Goal: Answer question/provide support: Share knowledge or assist other users

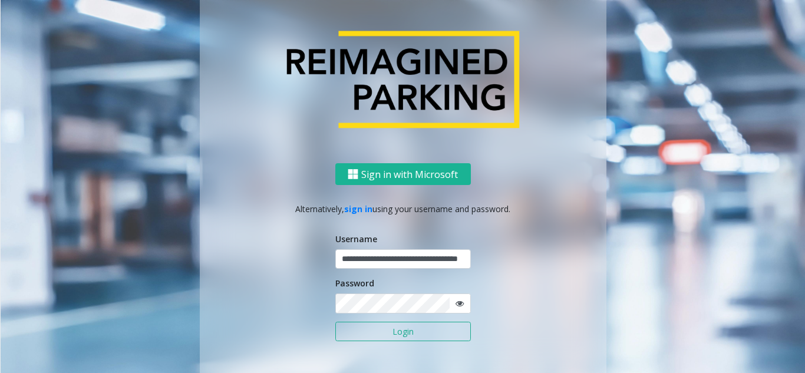
click at [383, 327] on button "Login" at bounding box center [404, 332] width 136 height 20
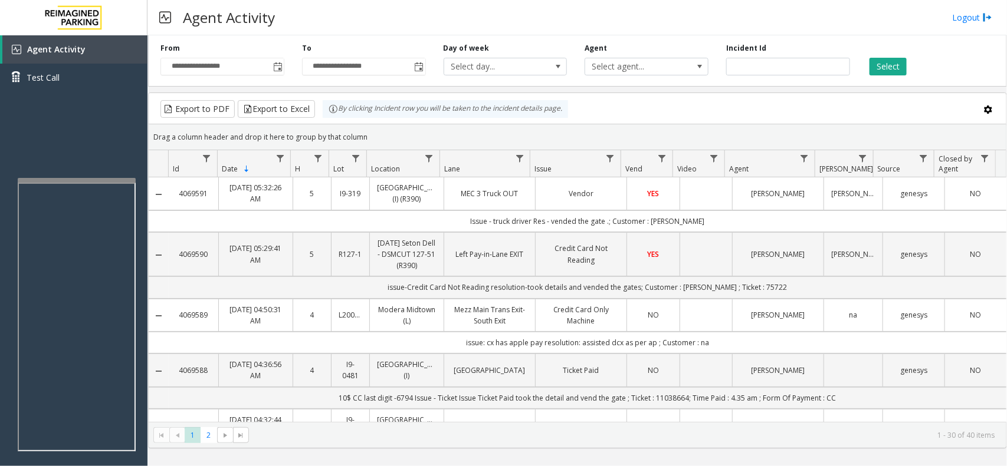
drag, startPoint x: 649, startPoint y: 468, endPoint x: 632, endPoint y: 482, distance: 22.6
click at [632, 373] on html "**********" at bounding box center [503, 233] width 1007 height 466
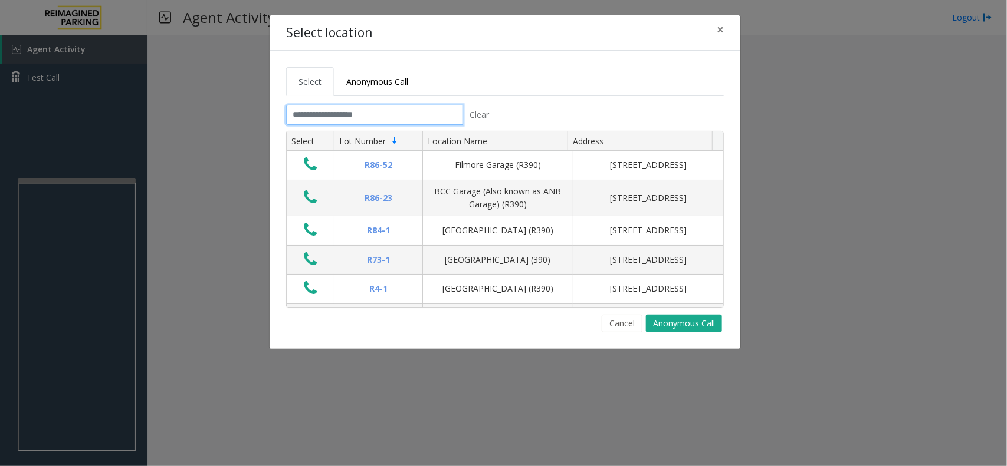
click at [367, 109] on input "text" at bounding box center [374, 115] width 177 height 20
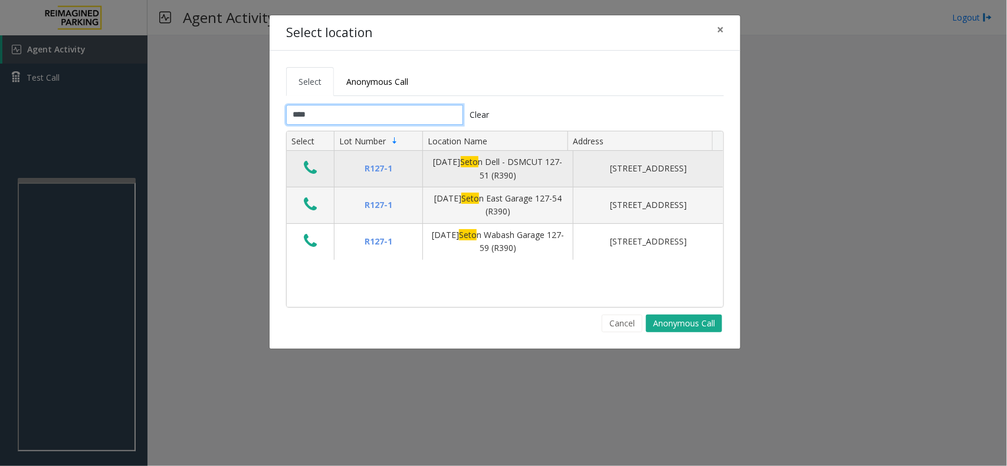
type input "****"
click at [311, 171] on icon "Data table" at bounding box center [310, 168] width 13 height 17
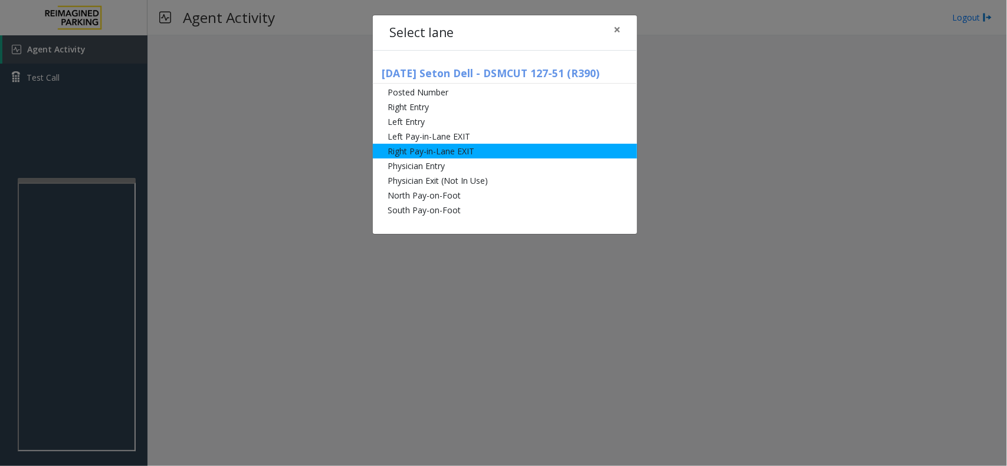
click at [467, 154] on li "Right Pay-in-Lane EXIT" at bounding box center [505, 151] width 264 height 15
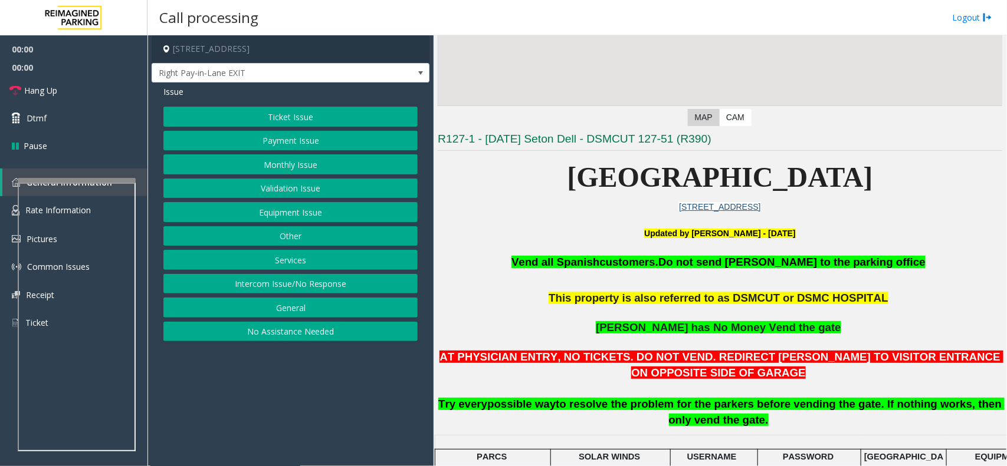
scroll to position [295, 0]
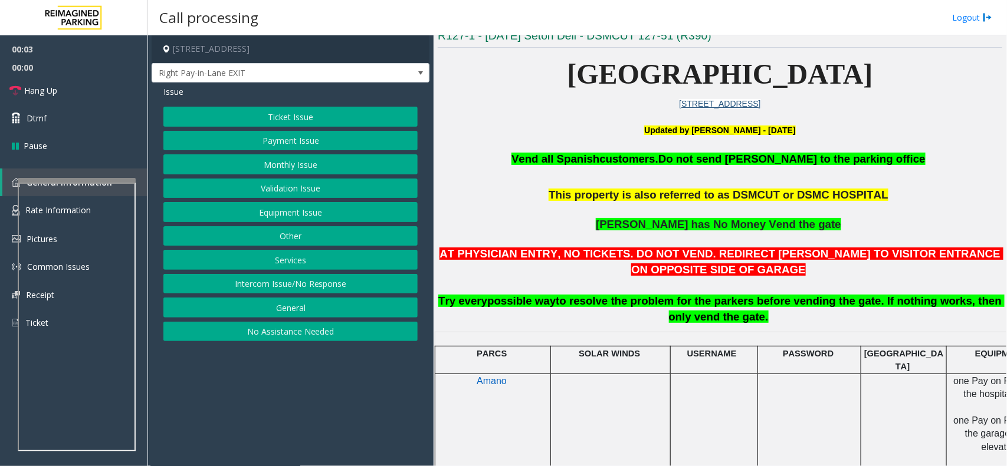
click at [323, 127] on div "Ticket Issue Payment Issue Monthly Issue Validation Issue Equipment Issue Other…" at bounding box center [290, 224] width 254 height 235
click at [318, 142] on button "Payment Issue" at bounding box center [290, 141] width 254 height 20
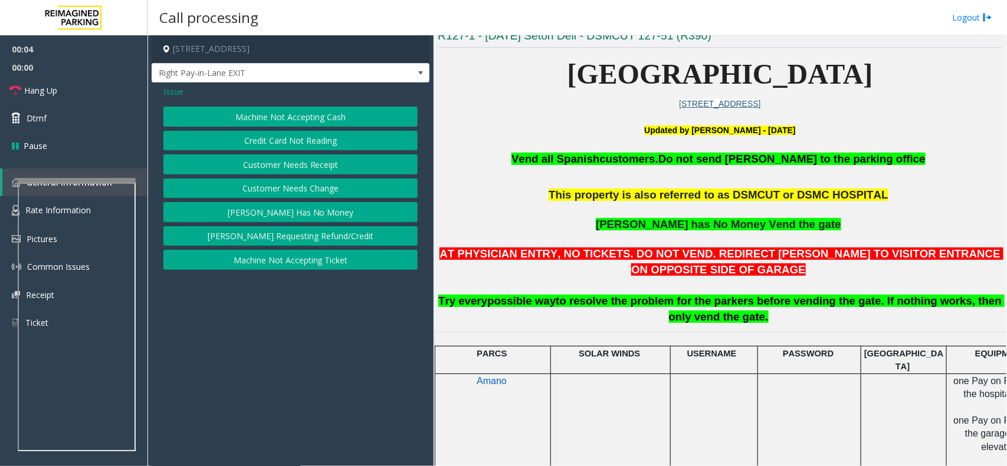
click at [324, 142] on button "Credit Card Not Reading" at bounding box center [290, 141] width 254 height 20
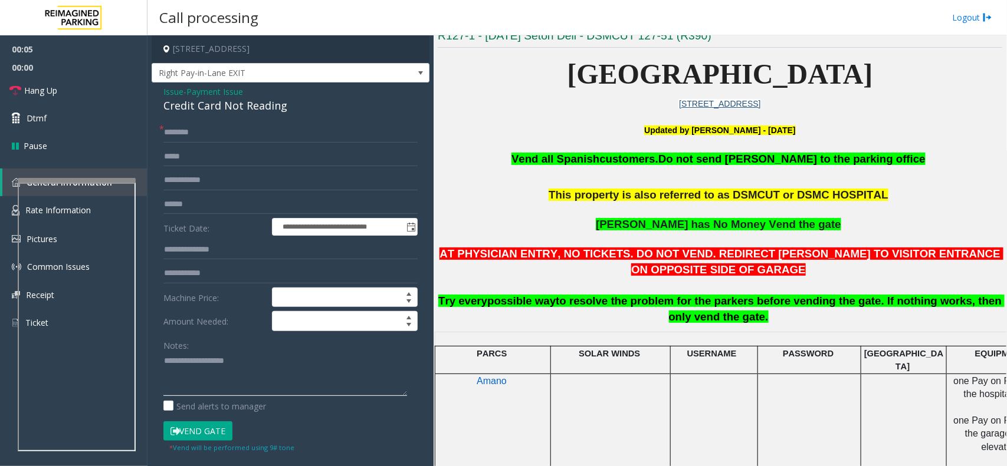
click at [243, 373] on textarea at bounding box center [285, 374] width 244 height 44
click at [243, 110] on div "Credit Card Not Reading" at bounding box center [290, 106] width 254 height 16
copy div "Credit Card Not Reading"
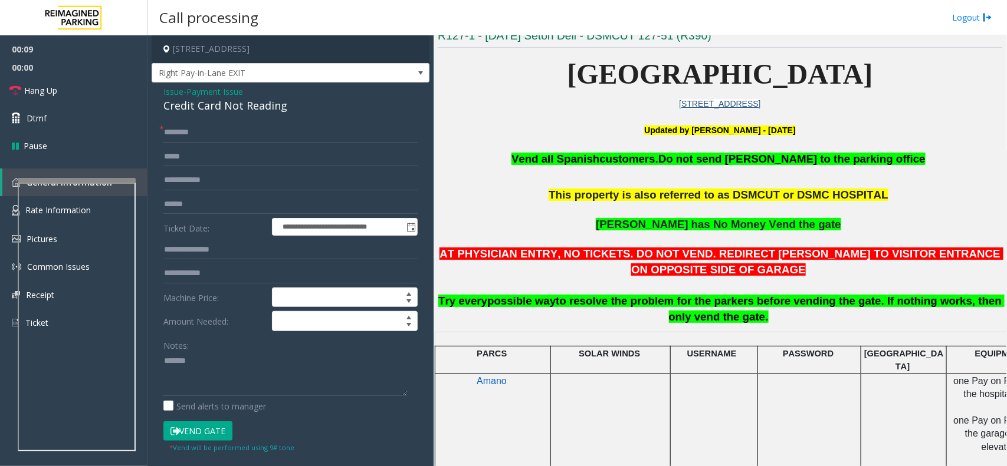
click at [236, 341] on div "Notes:" at bounding box center [290, 366] width 254 height 61
click at [231, 353] on textarea at bounding box center [285, 374] width 244 height 44
paste textarea "**********"
type textarea "**********"
click at [242, 373] on textarea at bounding box center [285, 374] width 244 height 44
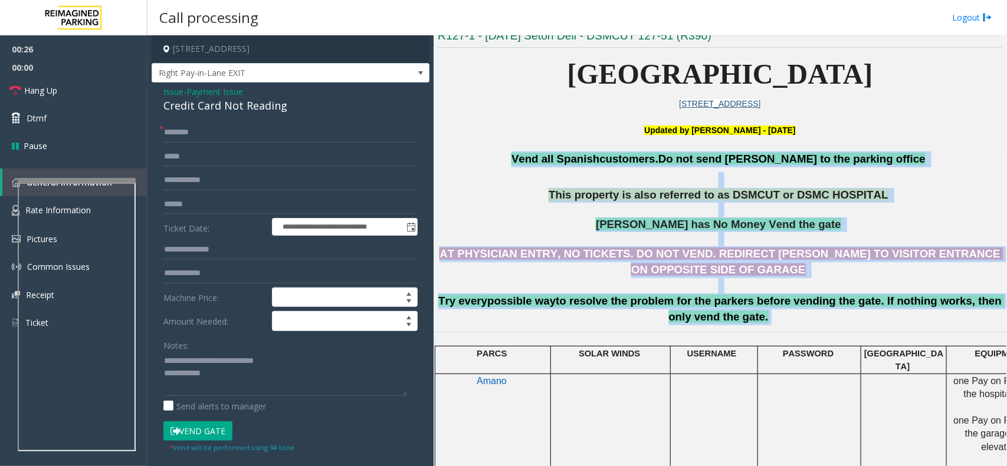
drag, startPoint x: 550, startPoint y: 155, endPoint x: 925, endPoint y: 330, distance: 413.9
click at [768, 331] on div at bounding box center [809, 332] width 103 height 4
drag, startPoint x: 551, startPoint y: 153, endPoint x: 770, endPoint y: 320, distance: 274.8
click at [770, 320] on h3 "Vend all [DEMOGRAPHIC_DATA] customers. Do not send parkers to the parking offic…" at bounding box center [720, 238] width 564 height 173
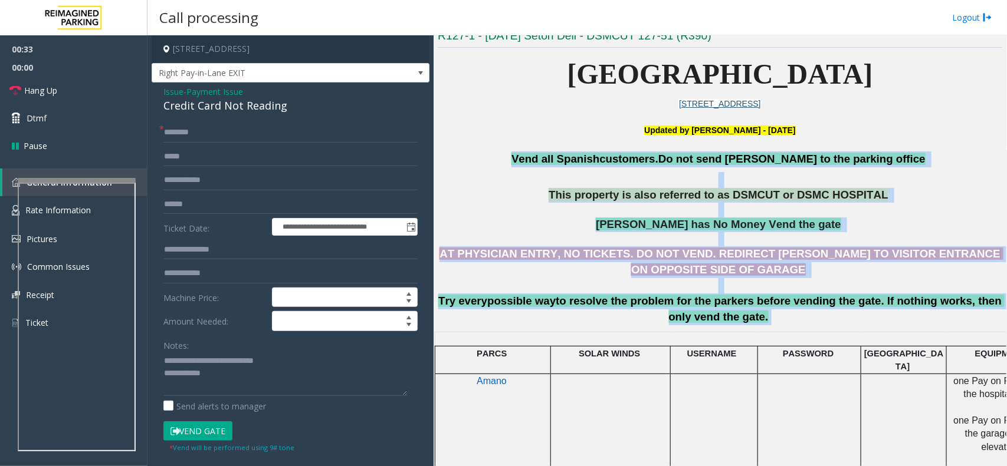
click at [770, 320] on p "AT PHYSICIAN ENTRY, NO TICKETS. DO NOT VEND. REDIRECT [PERSON_NAME] TO VISITOR …" at bounding box center [720, 285] width 564 height 79
drag, startPoint x: 752, startPoint y: 326, endPoint x: 532, endPoint y: 157, distance: 277.1
click at [532, 157] on p "Vend all [DEMOGRAPHIC_DATA] customers. Do not send parkers to the parking office" at bounding box center [720, 160] width 564 height 16
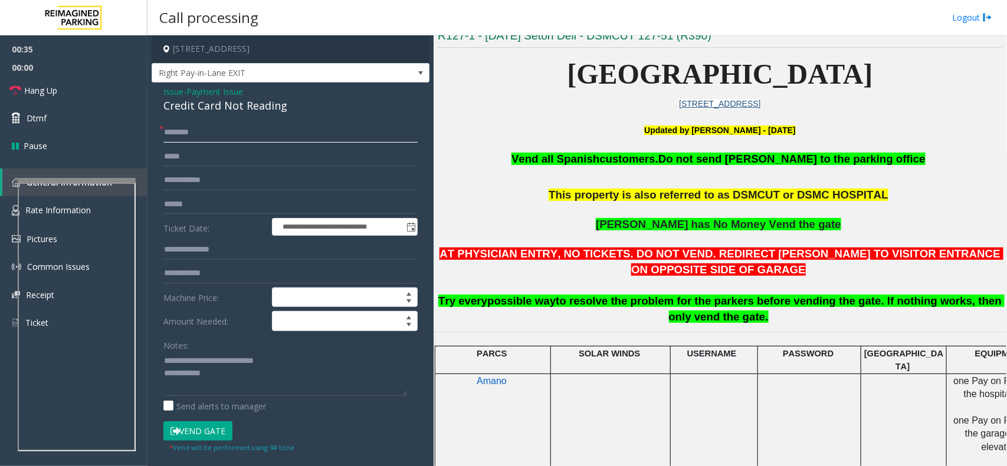
click at [176, 139] on input "text" at bounding box center [290, 133] width 254 height 20
click at [181, 211] on input "text" at bounding box center [290, 205] width 254 height 20
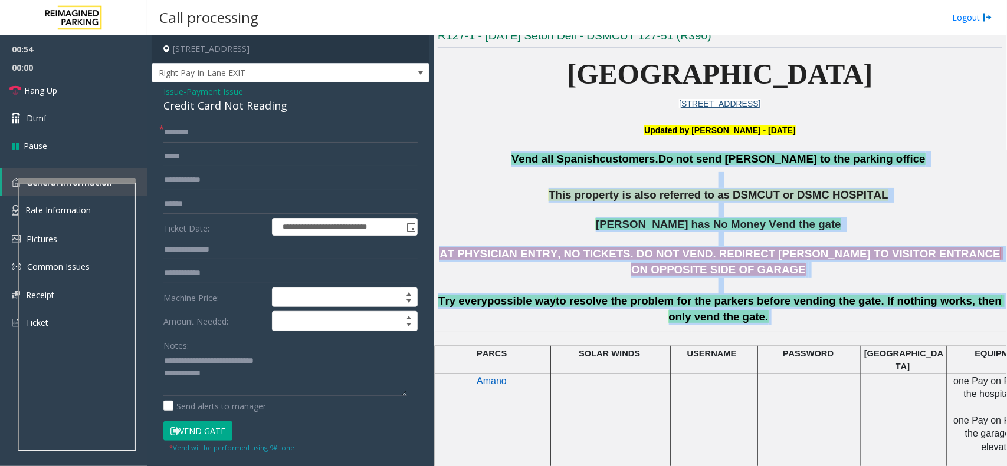
drag, startPoint x: 540, startPoint y: 157, endPoint x: 809, endPoint y: 322, distance: 316.0
click at [805, 322] on h3 "Vend all [DEMOGRAPHIC_DATA] customers. Do not send parkers to the parking offic…" at bounding box center [720, 238] width 564 height 173
click at [732, 323] on span "to resolve the problem for the parkers before vending the gate. If nothing work…" at bounding box center [779, 309] width 449 height 28
drag, startPoint x: 746, startPoint y: 317, endPoint x: 561, endPoint y: 143, distance: 254.0
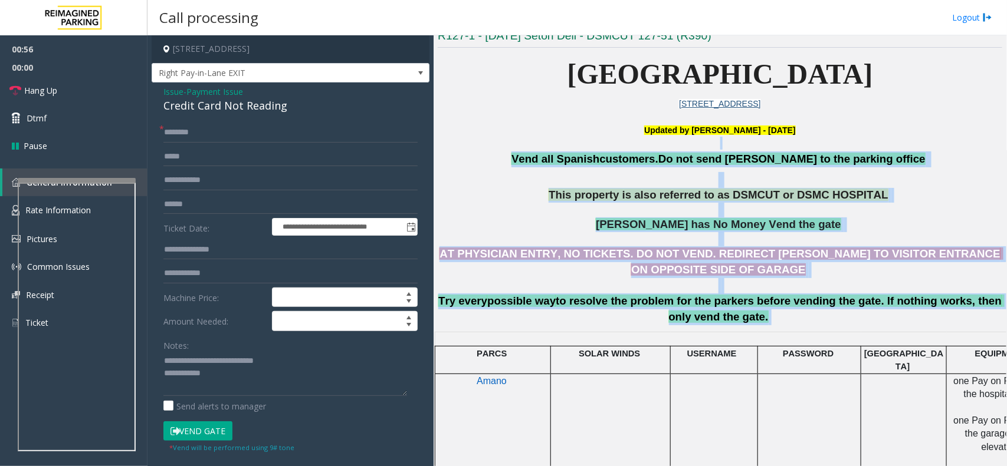
click at [544, 150] on p at bounding box center [720, 143] width 564 height 13
click at [549, 148] on p at bounding box center [720, 143] width 564 height 13
drag, startPoint x: 548, startPoint y: 155, endPoint x: 814, endPoint y: 336, distance: 321.2
click at [758, 329] on div at bounding box center [758, 329] width 12 height 7
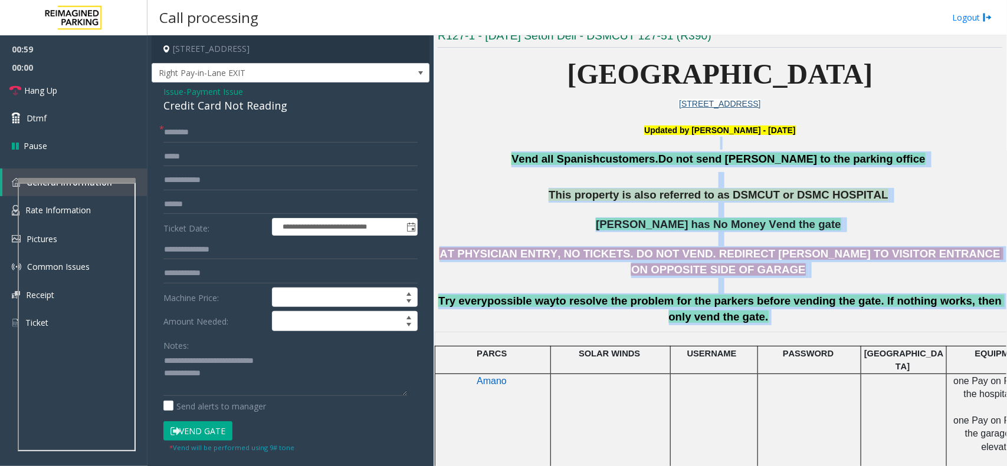
drag, startPoint x: 758, startPoint y: 320, endPoint x: 527, endPoint y: 142, distance: 291.4
click at [527, 142] on p at bounding box center [720, 143] width 564 height 13
drag, startPoint x: 531, startPoint y: 140, endPoint x: 800, endPoint y: 325, distance: 326.1
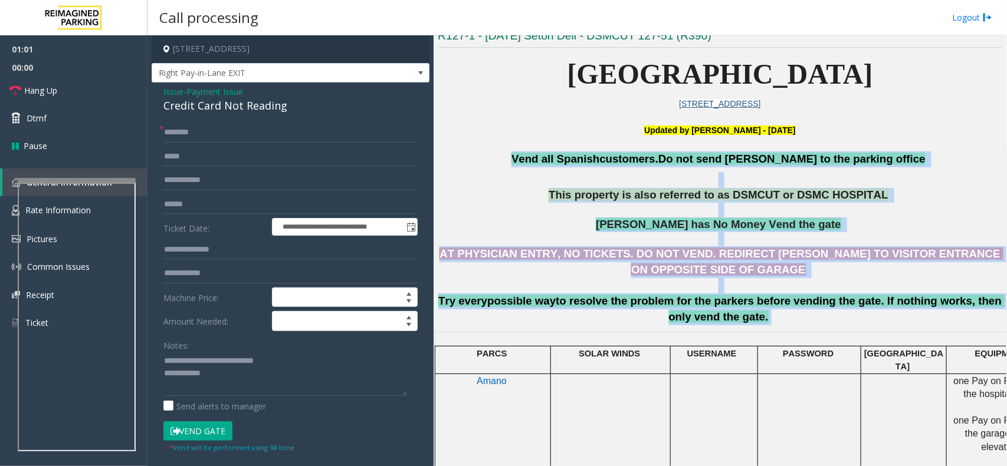
drag, startPoint x: 754, startPoint y: 323, endPoint x: 548, endPoint y: 165, distance: 259.0
click at [548, 165] on h3 "Vend all [DEMOGRAPHIC_DATA] customers. Do not send parkers to the parking offic…" at bounding box center [720, 238] width 564 height 173
click at [548, 165] on p "Vend all [DEMOGRAPHIC_DATA] customers. Do not send parkers to the parking office" at bounding box center [720, 160] width 564 height 16
drag, startPoint x: 549, startPoint y: 156, endPoint x: 771, endPoint y: 323, distance: 277.1
click at [771, 323] on h3 "Vend all [DEMOGRAPHIC_DATA] customers. Do not send parkers to the parking offic…" at bounding box center [720, 238] width 564 height 173
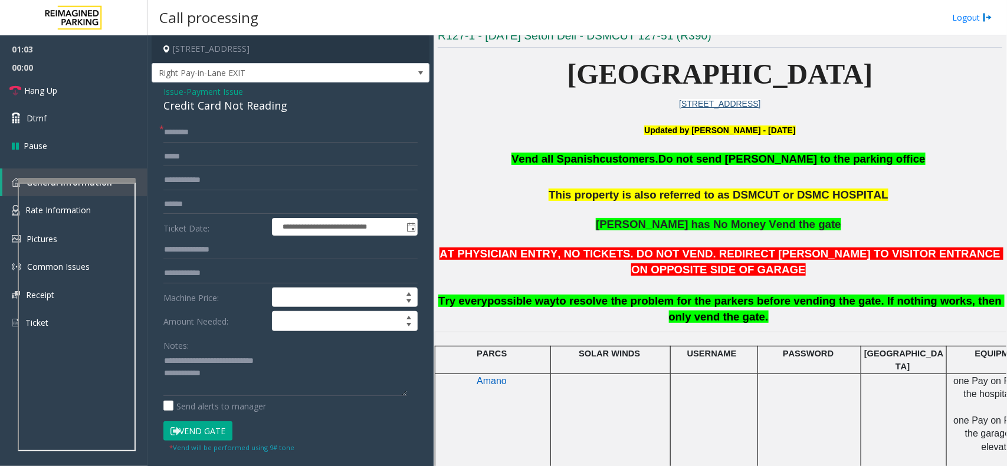
click at [760, 328] on div at bounding box center [758, 329] width 12 height 7
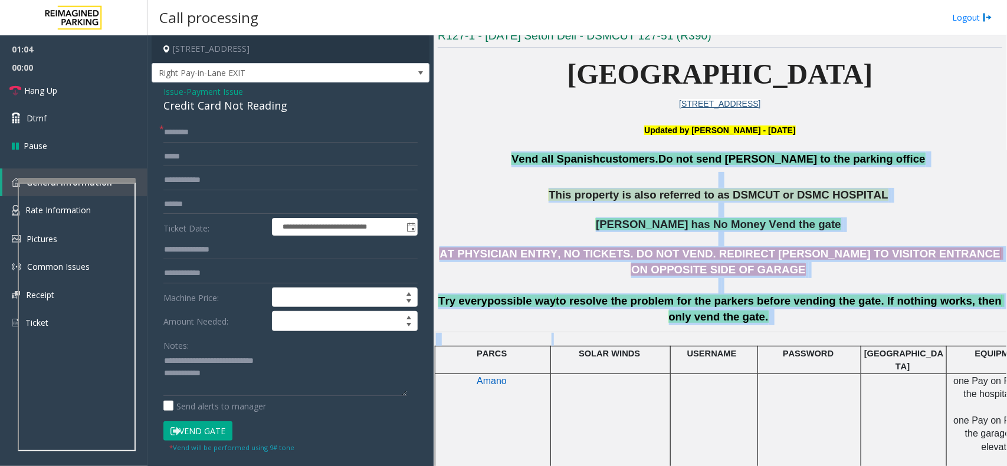
drag, startPoint x: 760, startPoint y: 328, endPoint x: 525, endPoint y: 163, distance: 287.3
click at [525, 163] on p "Vend all [DEMOGRAPHIC_DATA] customers. Do not send parkers to the parking office" at bounding box center [720, 160] width 564 height 16
drag, startPoint x: 547, startPoint y: 157, endPoint x: 862, endPoint y: 338, distance: 362.7
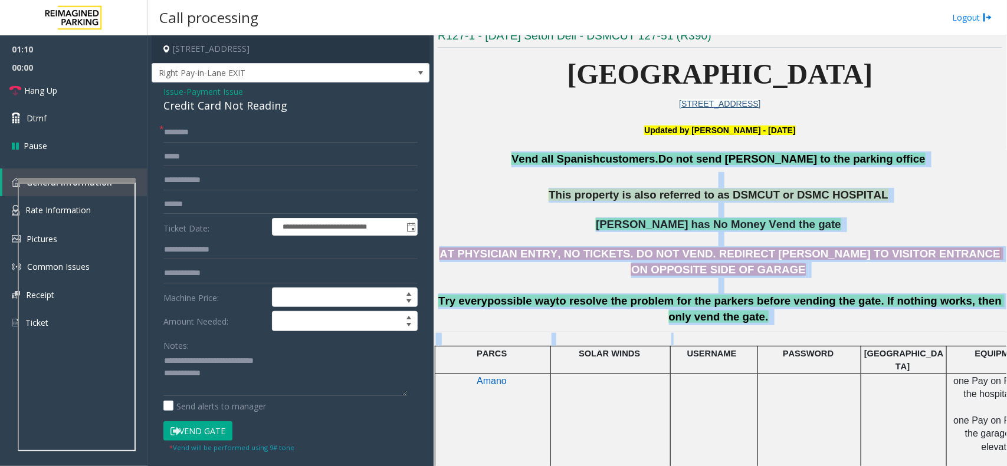
click at [756, 325] on p "AT PHYSICIAN ENTRY, NO TICKETS. DO NOT VEND. REDIRECT [PERSON_NAME] TO VISITOR …" at bounding box center [720, 285] width 564 height 79
drag, startPoint x: 752, startPoint y: 320, endPoint x: 541, endPoint y: 159, distance: 265.0
click at [541, 159] on h3 "Vend all [DEMOGRAPHIC_DATA] customers. Do not send parkers to the parking offic…" at bounding box center [720, 238] width 564 height 173
click at [543, 189] on p "This property is also referred to as DSMCUT or DSMC HOSPITAL" at bounding box center [720, 202] width 564 height 29
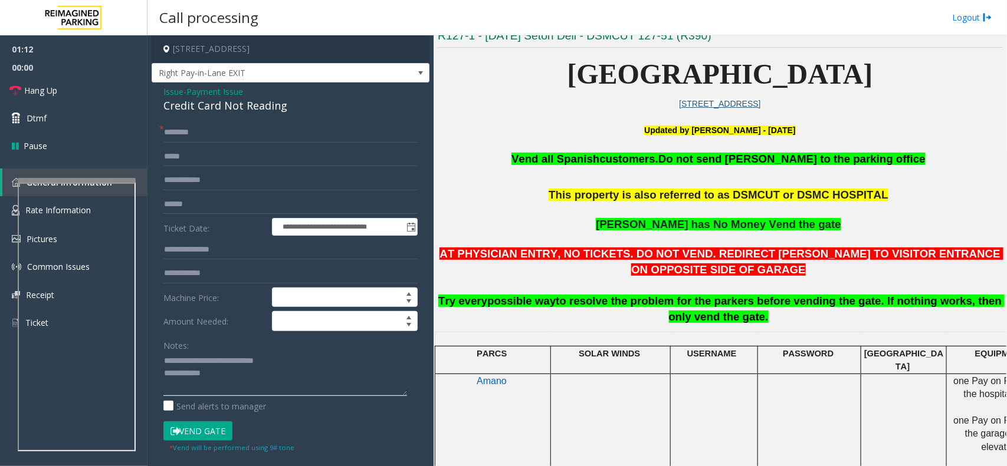
click at [242, 373] on textarea at bounding box center [285, 374] width 244 height 44
click at [190, 137] on input "text" at bounding box center [290, 133] width 254 height 20
type input "**"
click at [231, 373] on textarea at bounding box center [285, 374] width 244 height 44
click at [98, 110] on link "Dtmf" at bounding box center [73, 118] width 147 height 28
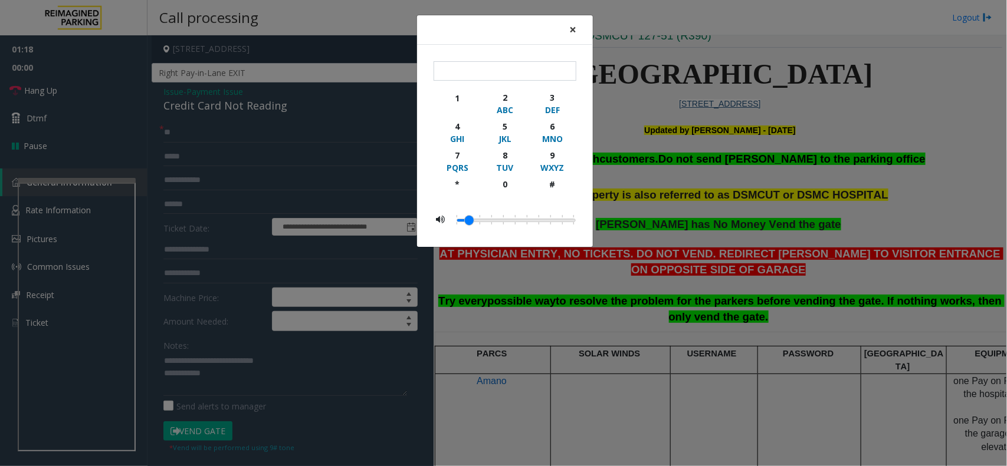
click at [566, 28] on button "×" at bounding box center [573, 29] width 24 height 29
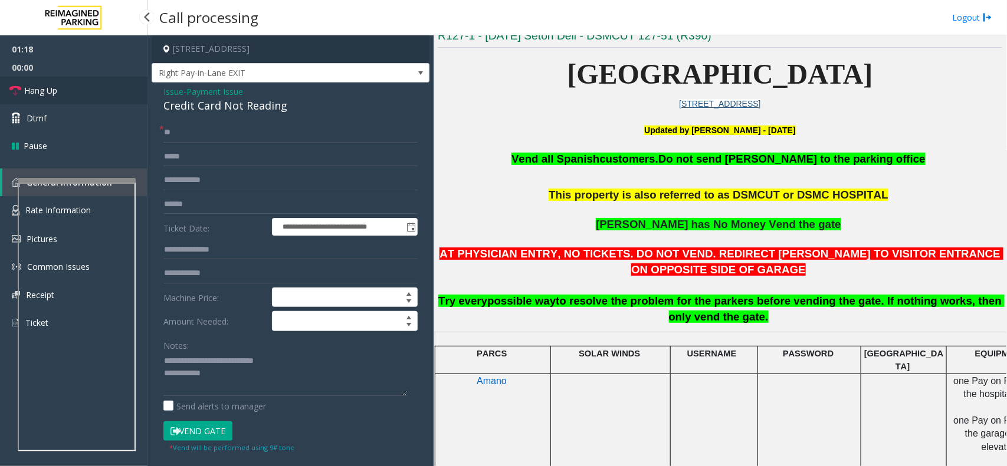
click at [77, 90] on link "Hang Up" at bounding box center [73, 91] width 147 height 28
click at [261, 373] on textarea at bounding box center [285, 374] width 244 height 44
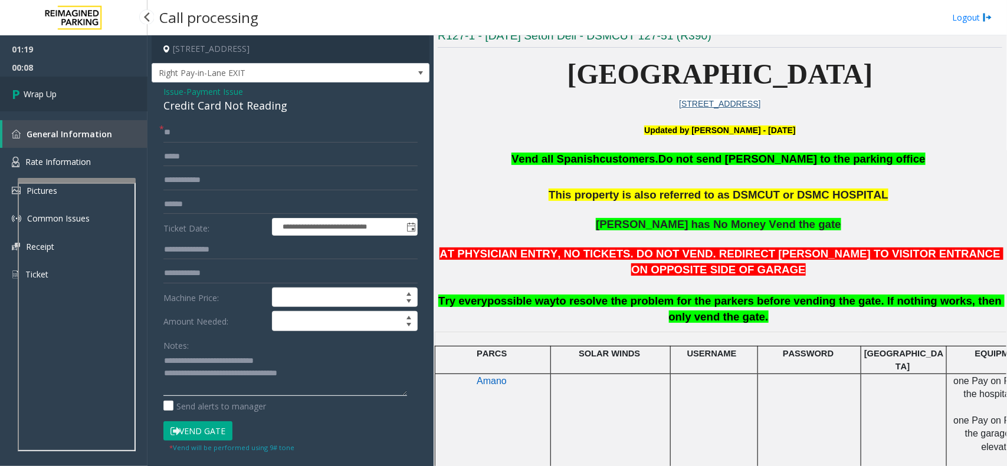
type textarea "**********"
click at [48, 89] on span "Wrap Up" at bounding box center [40, 94] width 33 height 12
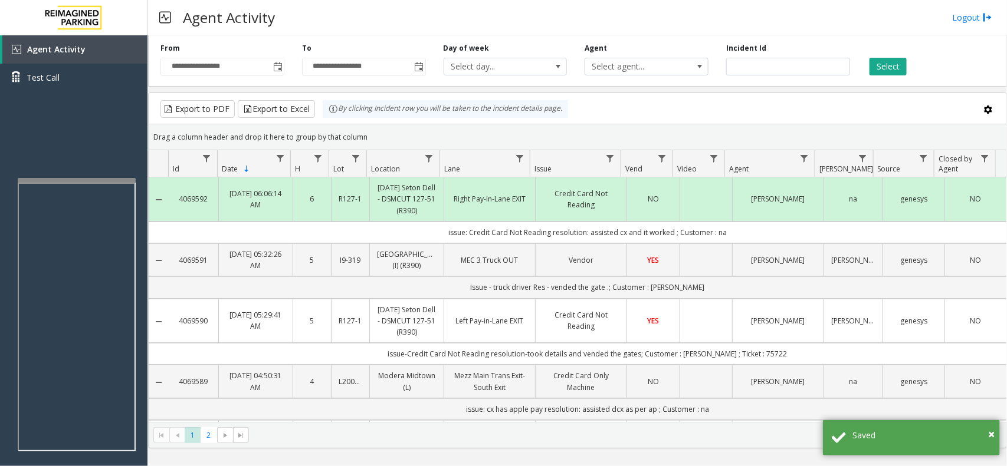
drag, startPoint x: 722, startPoint y: 228, endPoint x: 410, endPoint y: 234, distance: 312.0
click at [410, 234] on td "issue: Credit Card Not Reading resolution: assisted cx and it worked ; Customer…" at bounding box center [587, 233] width 837 height 22
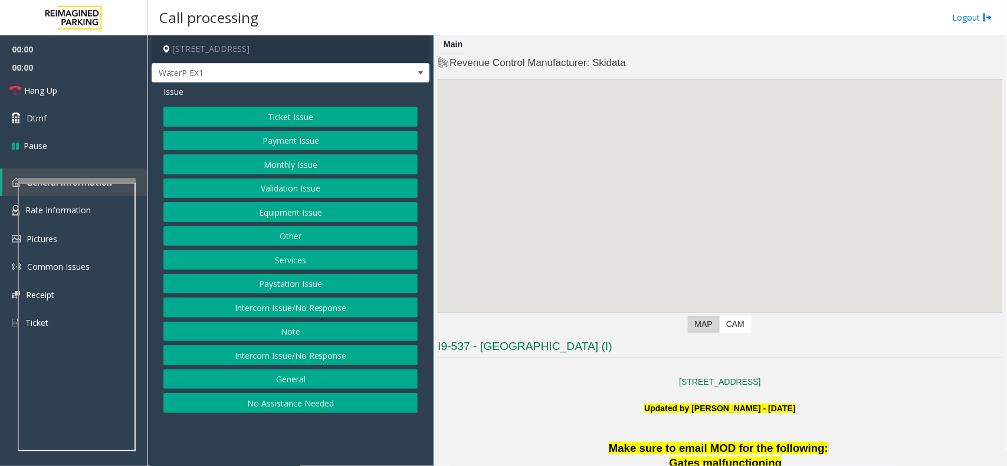
scroll to position [221, 0]
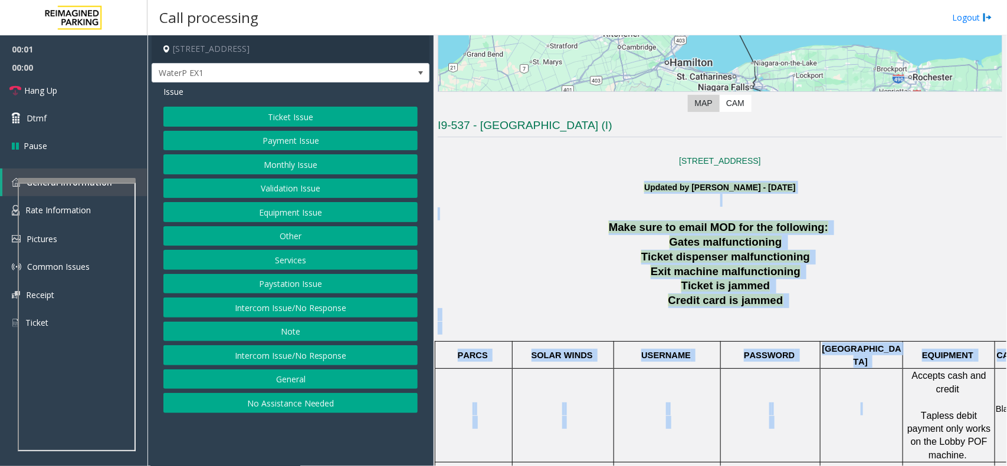
drag, startPoint x: 547, startPoint y: 182, endPoint x: 896, endPoint y: 367, distance: 395.4
click at [805, 317] on p at bounding box center [720, 321] width 564 height 27
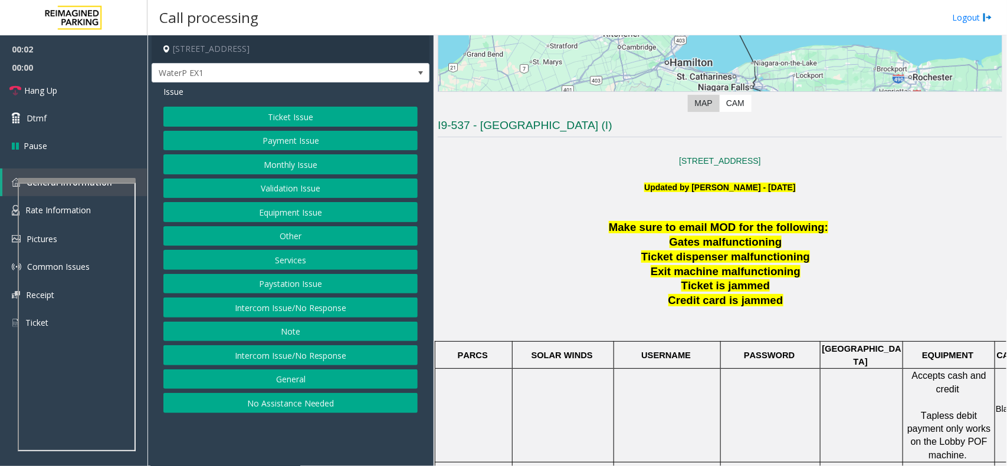
scroll to position [516, 0]
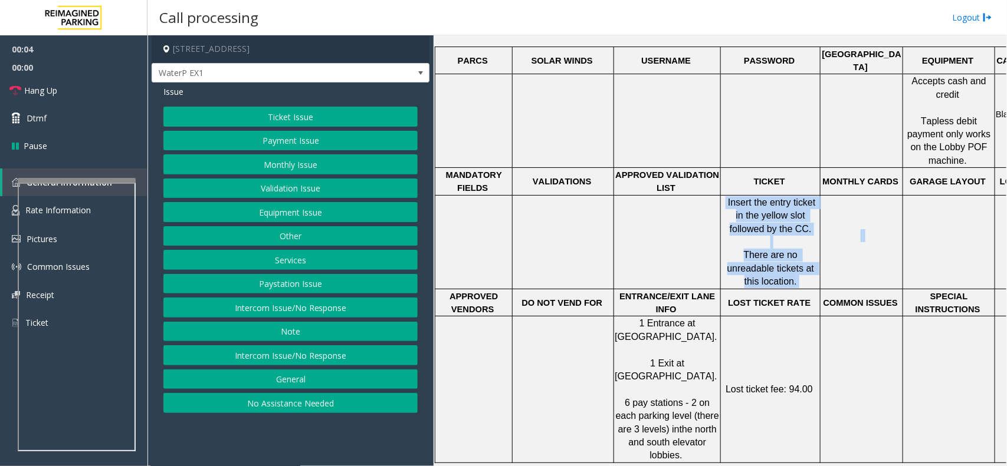
drag, startPoint x: 721, startPoint y: 175, endPoint x: 826, endPoint y: 255, distance: 132.1
click at [805, 255] on tr "Insert the entry ticket in the yellow slot followed by the CC. There are no unr…" at bounding box center [755, 242] width 640 height 94
click at [805, 261] on p "There are no unreadable tickets at this location." at bounding box center [770, 269] width 98 height 40
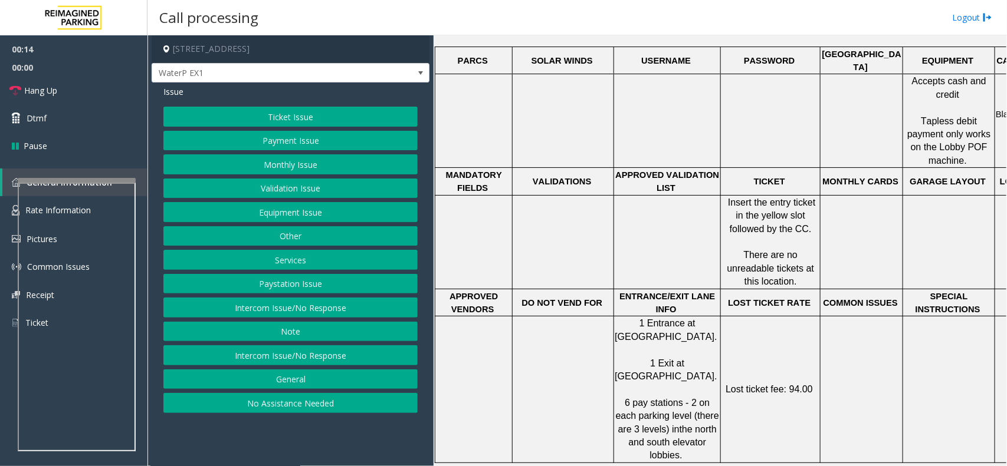
click at [321, 116] on button "Ticket Issue" at bounding box center [290, 117] width 254 height 20
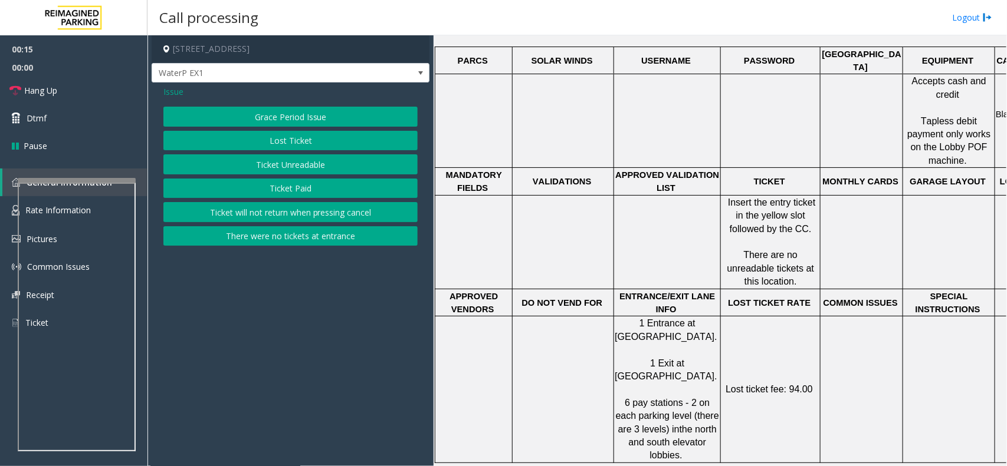
click at [322, 160] on button "Ticket Unreadable" at bounding box center [290, 164] width 254 height 20
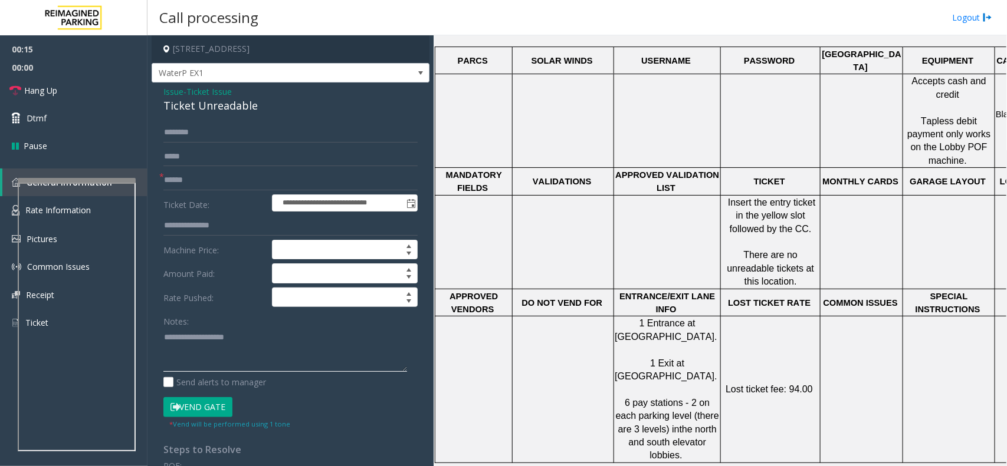
click at [257, 356] on textarea at bounding box center [285, 350] width 244 height 44
click at [245, 107] on div "Ticket Unreadable" at bounding box center [290, 106] width 254 height 16
click at [246, 109] on div "Ticket Unreadable" at bounding box center [290, 106] width 254 height 16
copy div "Ticket Unreadable"
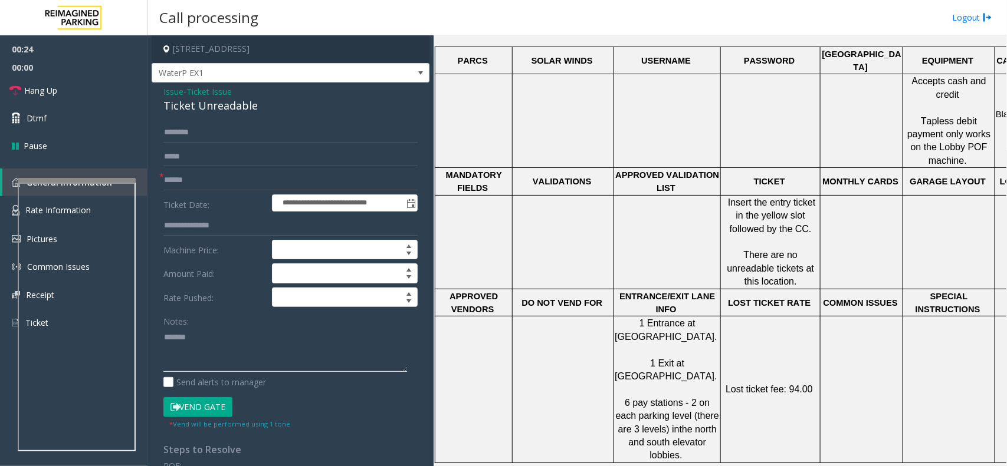
click at [229, 354] on textarea at bounding box center [285, 350] width 244 height 44
paste textarea "**********"
type textarea "**********"
click at [173, 90] on span "Issue" at bounding box center [173, 92] width 20 height 12
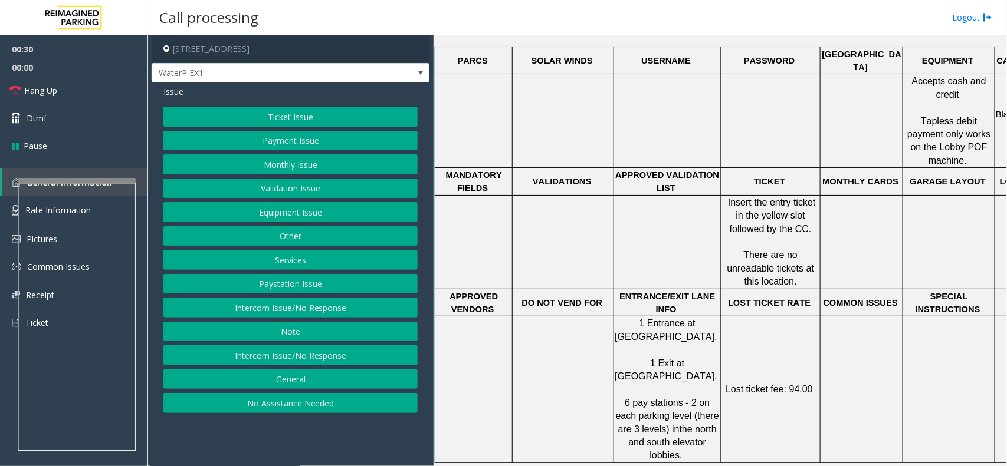
click at [271, 118] on button "Ticket Issue" at bounding box center [290, 117] width 254 height 20
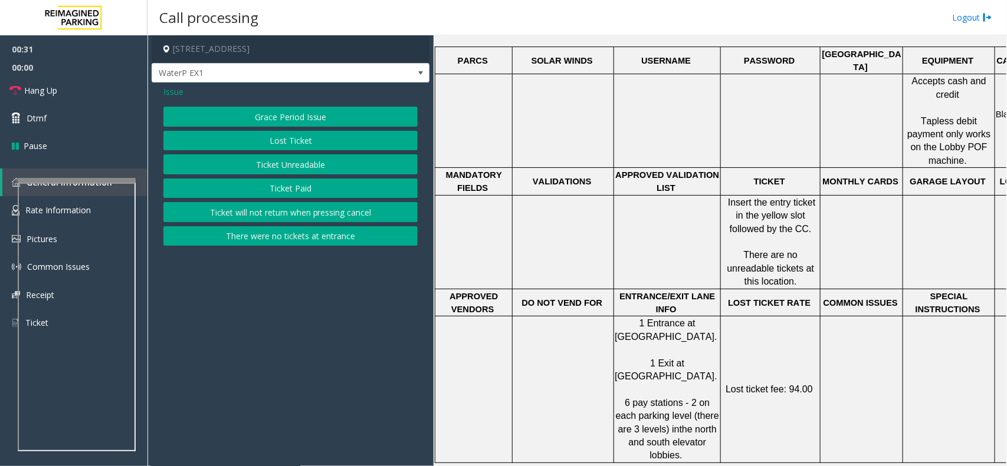
click at [295, 183] on button "Ticket Paid" at bounding box center [290, 189] width 254 height 20
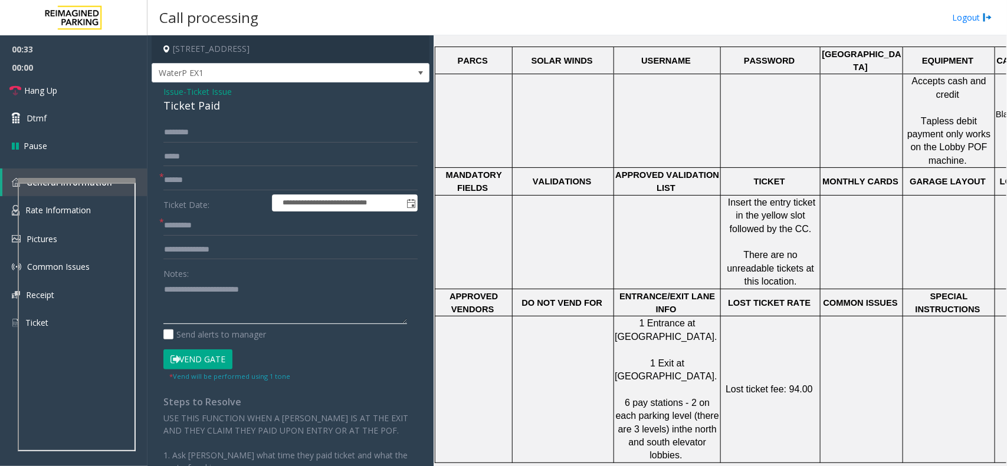
drag, startPoint x: 188, startPoint y: 289, endPoint x: 278, endPoint y: 289, distance: 90.8
click at [278, 289] on textarea at bounding box center [285, 302] width 244 height 44
click at [210, 111] on div "Ticket Paid" at bounding box center [290, 106] width 254 height 16
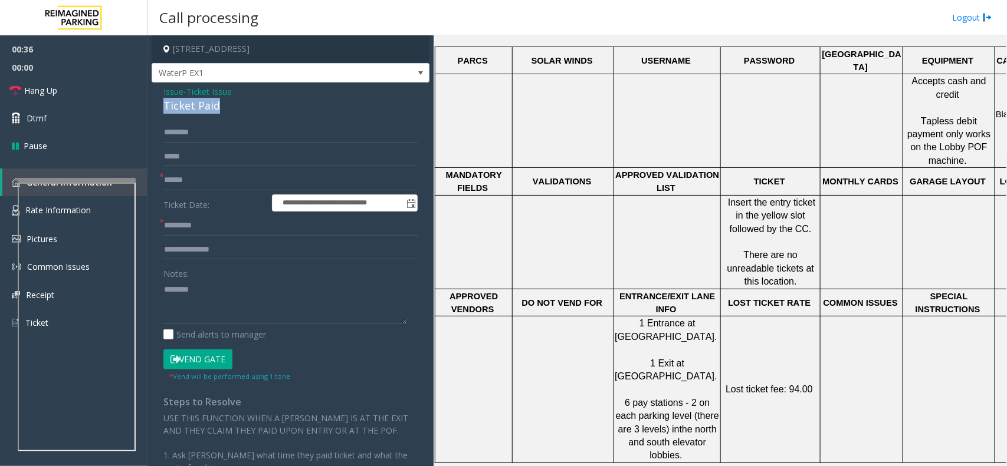
copy div "Ticket Paid"
click at [229, 289] on textarea at bounding box center [285, 302] width 244 height 44
paste textarea "**********"
click at [267, 227] on input "text" at bounding box center [290, 226] width 254 height 20
click at [284, 301] on textarea at bounding box center [285, 302] width 244 height 44
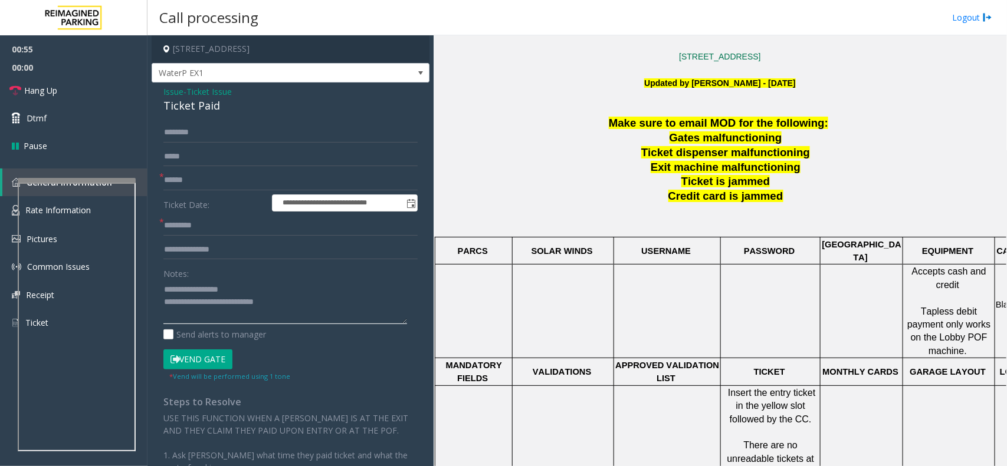
scroll to position [221, 0]
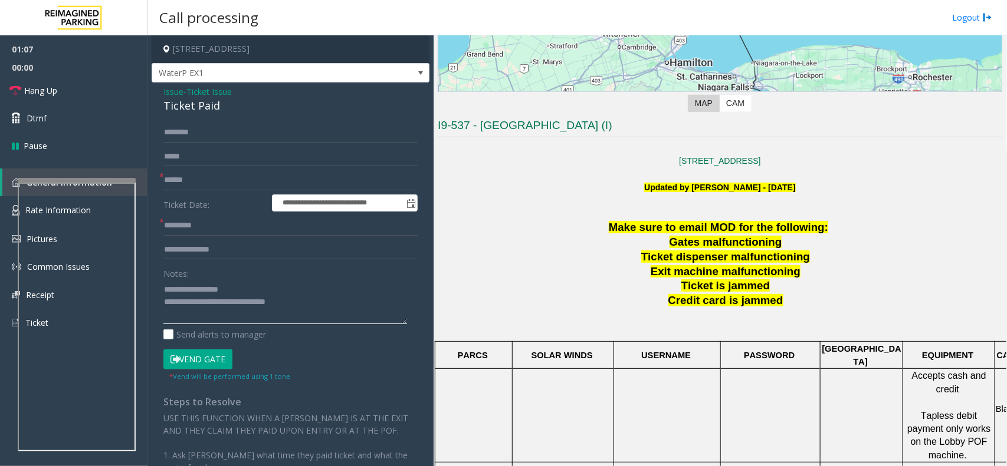
type textarea "**********"
click at [211, 174] on input "text" at bounding box center [290, 180] width 254 height 20
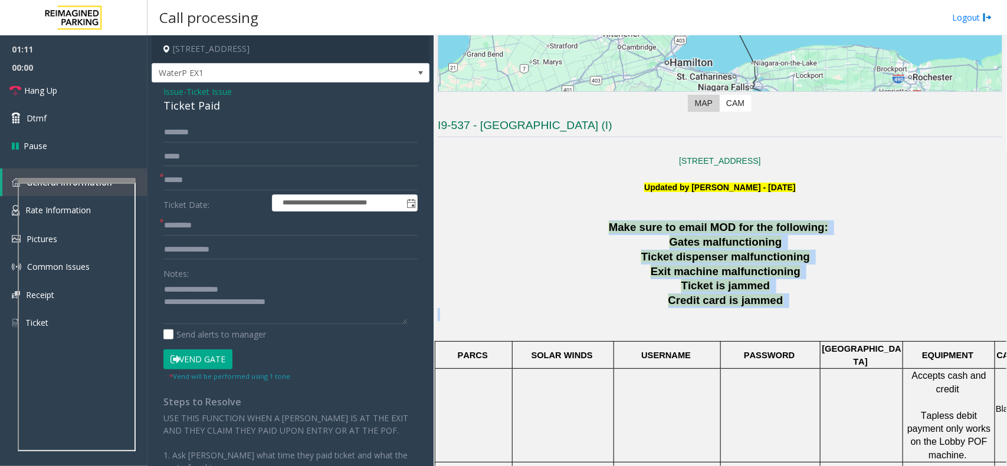
drag, startPoint x: 600, startPoint y: 227, endPoint x: 894, endPoint y: 310, distance: 305.8
click at [805, 313] on p at bounding box center [720, 321] width 564 height 27
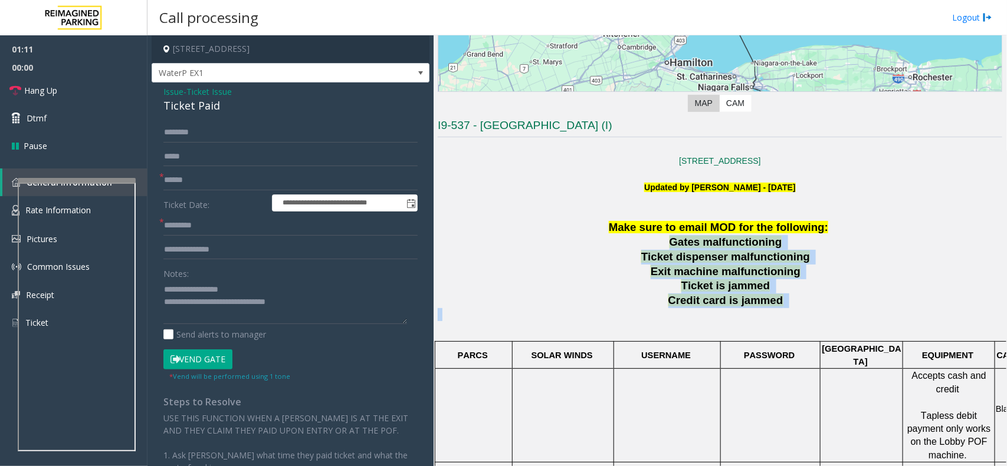
drag, startPoint x: 815, startPoint y: 313, endPoint x: 544, endPoint y: 243, distance: 279.5
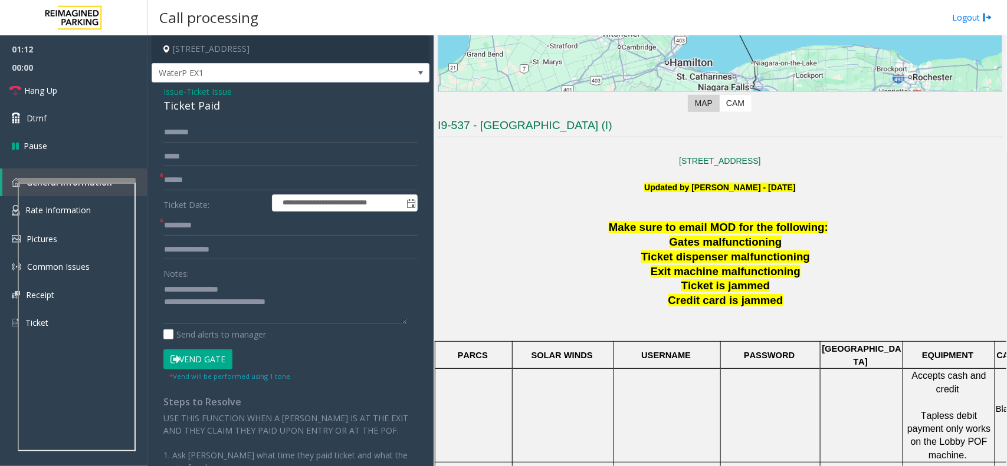
click at [587, 225] on p "Make sure to email MOD for the following:" at bounding box center [720, 228] width 564 height 15
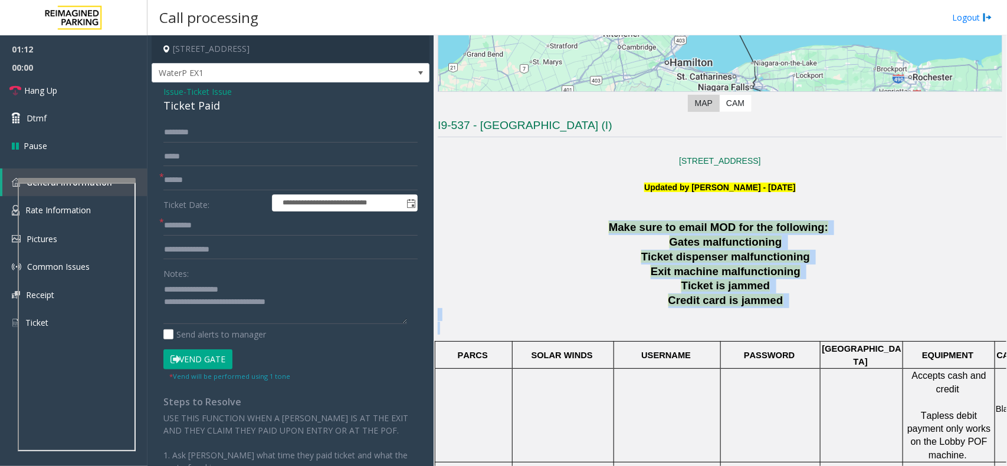
drag, startPoint x: 608, startPoint y: 228, endPoint x: 836, endPoint y: 327, distance: 248.2
click at [787, 310] on p at bounding box center [720, 321] width 564 height 27
drag, startPoint x: 787, startPoint y: 310, endPoint x: 507, endPoint y: 196, distance: 302.6
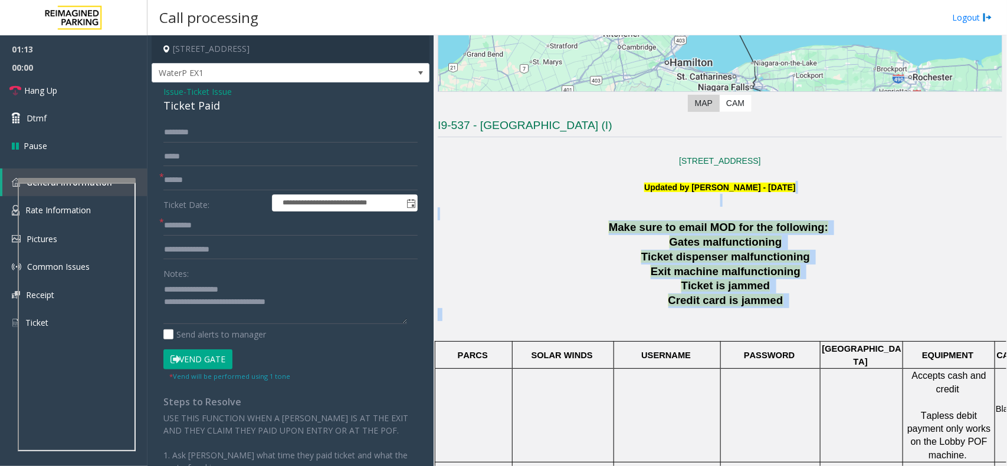
click at [591, 219] on p at bounding box center [720, 214] width 564 height 13
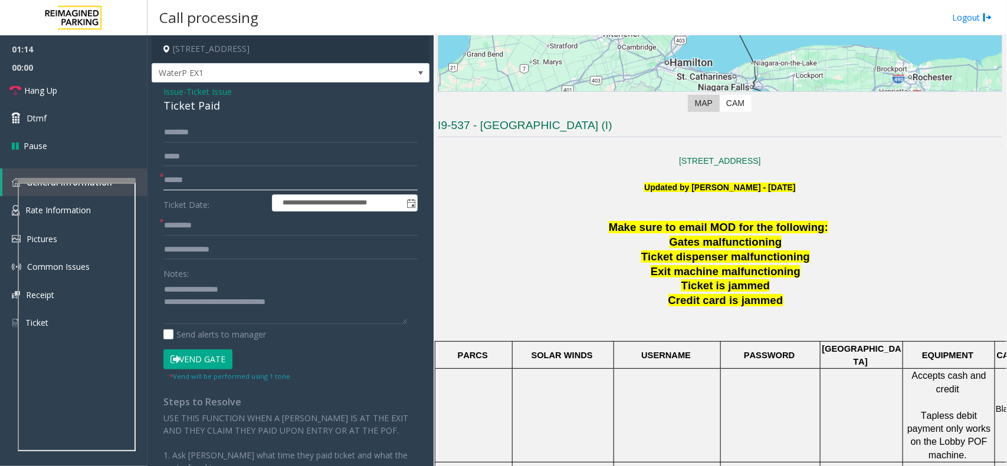
click at [184, 172] on input "text" at bounding box center [290, 180] width 254 height 20
type input "*"
type input "*****"
click at [185, 241] on input "text" at bounding box center [290, 250] width 254 height 20
click at [186, 233] on input "text" at bounding box center [290, 226] width 254 height 20
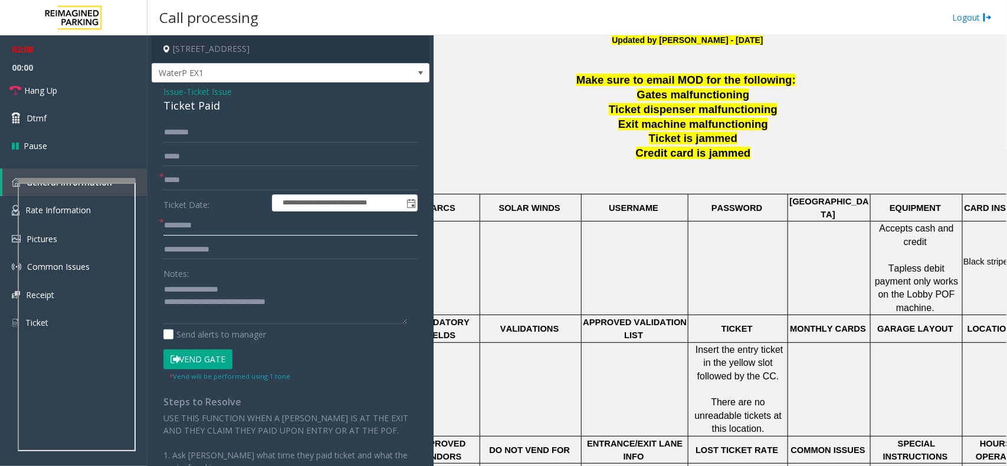
scroll to position [369, 0]
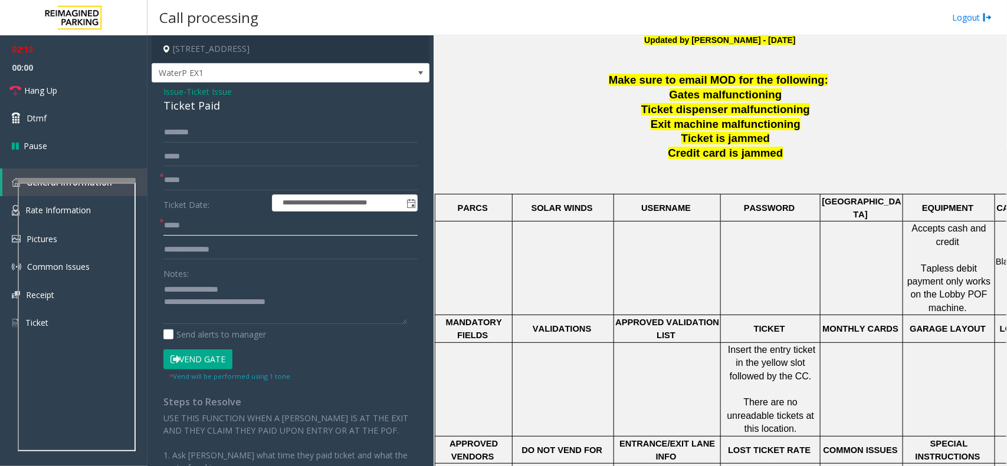
type input "*****"
click at [214, 353] on button "Vend Gate" at bounding box center [197, 360] width 69 height 20
click at [265, 308] on textarea at bounding box center [285, 302] width 244 height 44
click at [317, 307] on textarea at bounding box center [285, 302] width 244 height 44
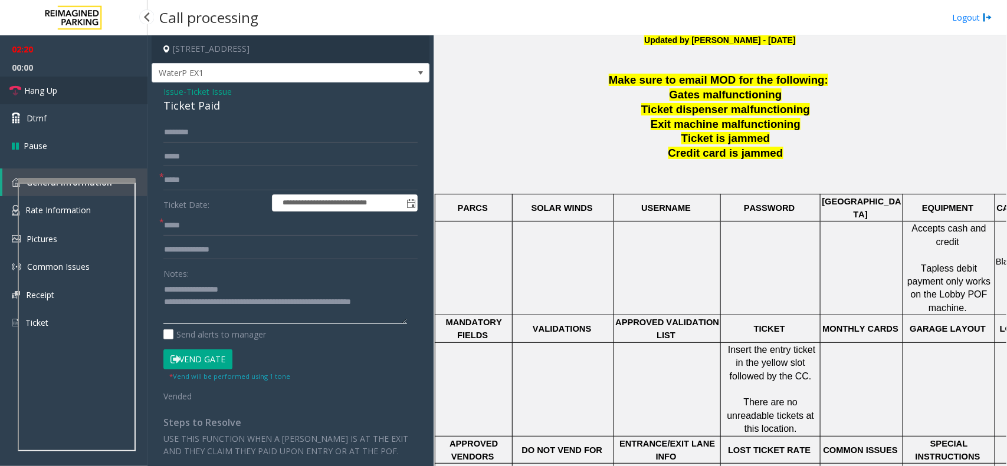
type textarea "**********"
click at [49, 95] on span "Hang Up" at bounding box center [40, 90] width 33 height 12
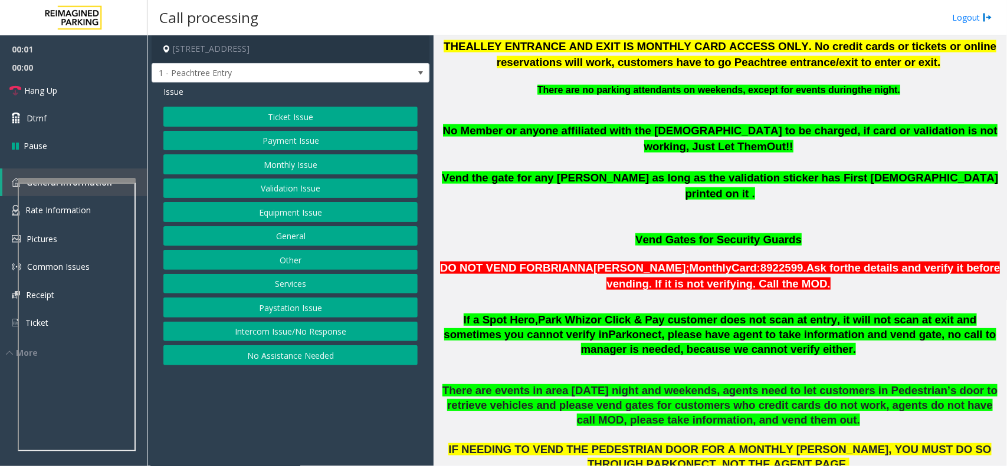
scroll to position [663, 0]
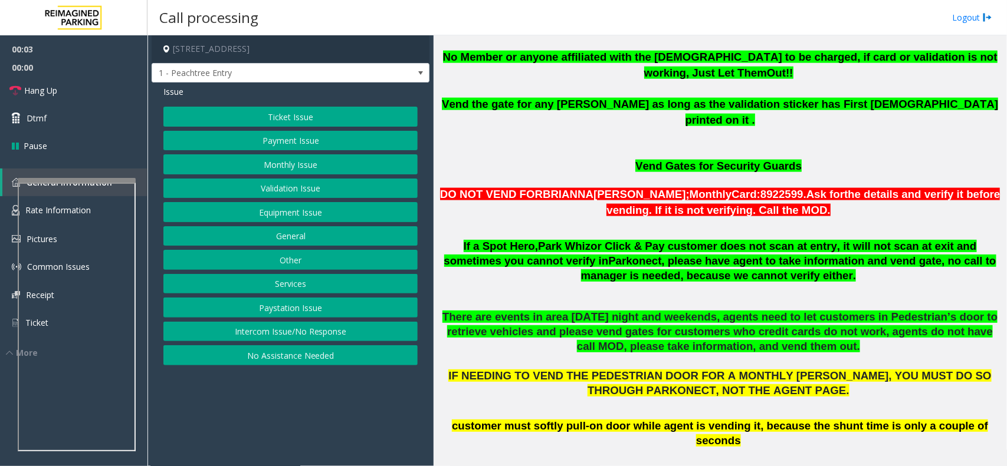
click at [301, 366] on button "No Assistance Needed" at bounding box center [290, 356] width 254 height 20
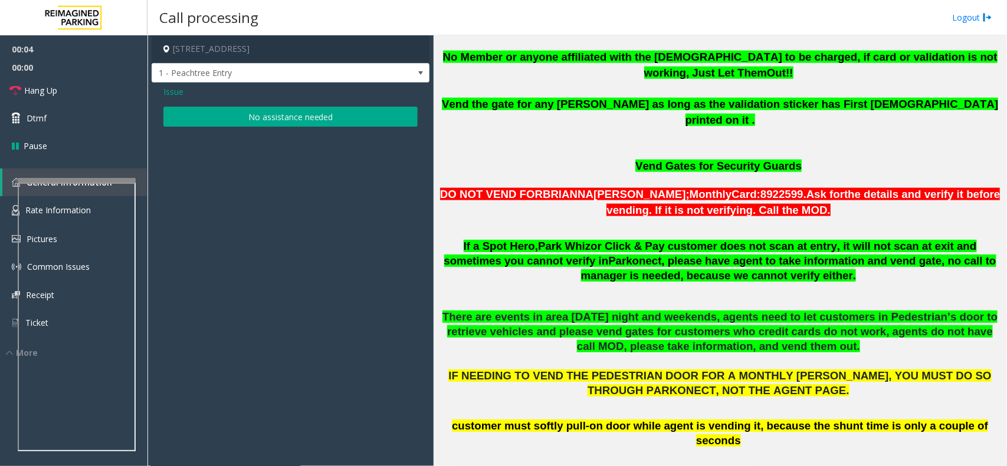
click at [272, 127] on div "Issue No assistance needed" at bounding box center [291, 108] width 278 height 50
click at [265, 111] on button "No assistance needed" at bounding box center [290, 117] width 254 height 20
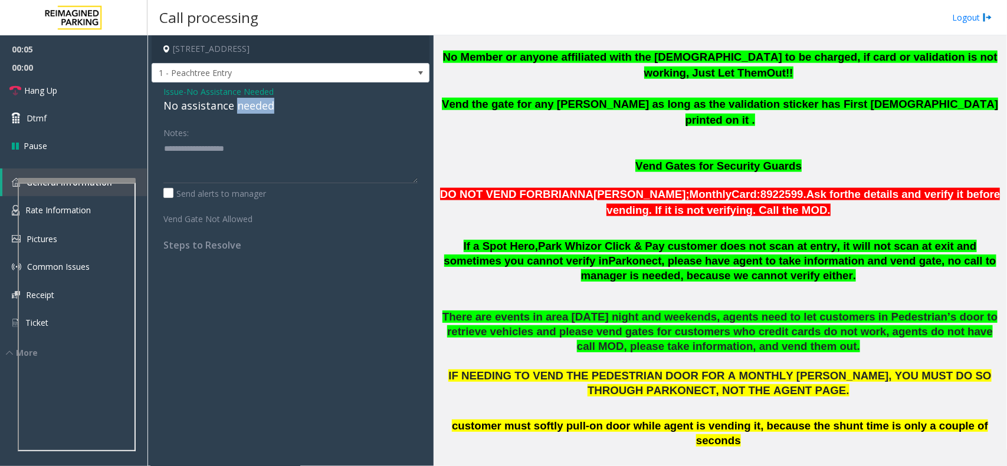
click at [265, 111] on div "No assistance needed" at bounding box center [290, 106] width 254 height 16
type textarea "**********"
click at [112, 90] on link "Hang Up" at bounding box center [73, 91] width 147 height 28
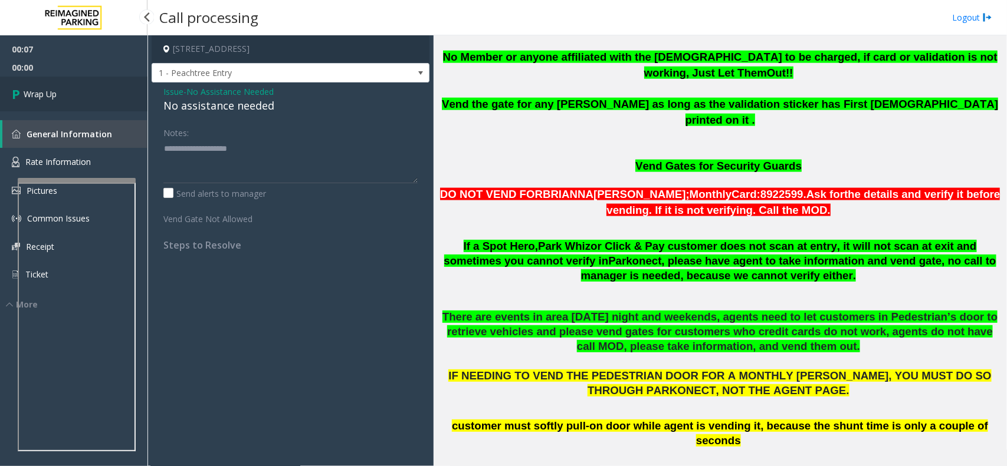
click at [112, 90] on link "Wrap Up" at bounding box center [73, 94] width 147 height 35
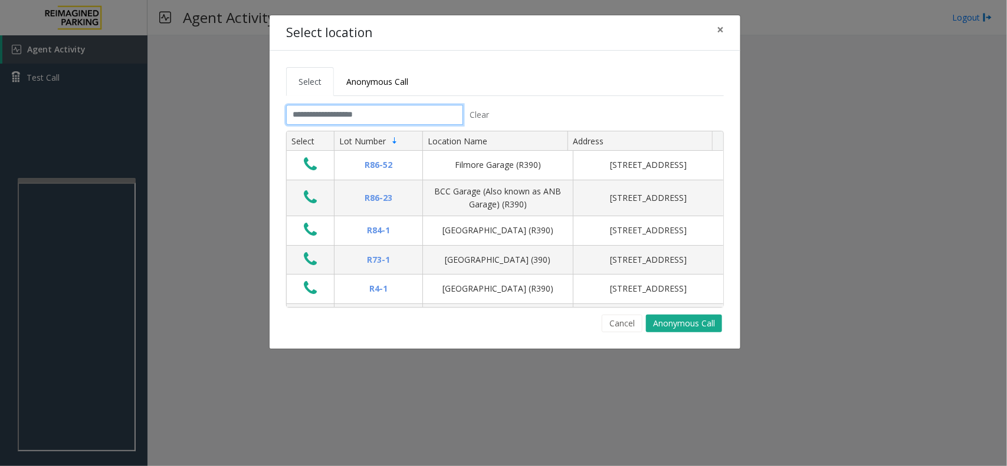
click at [341, 115] on input "text" at bounding box center [374, 115] width 177 height 20
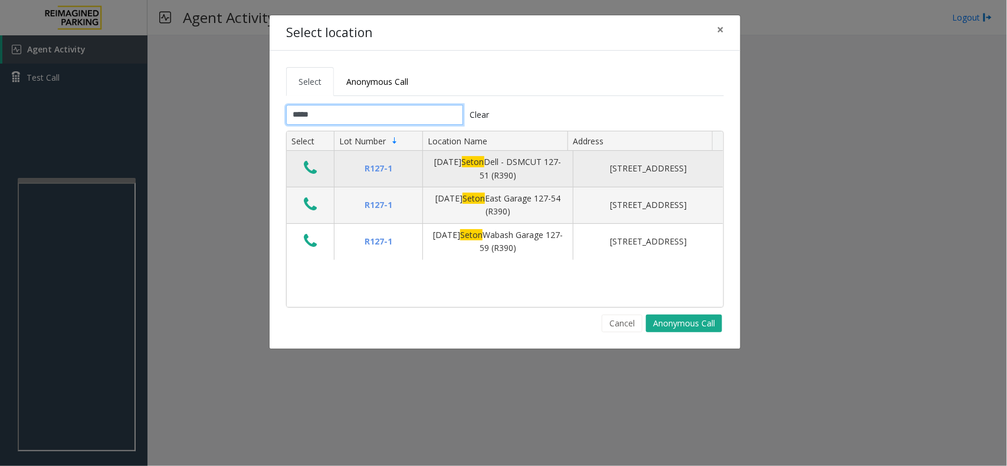
type input "*****"
click at [305, 164] on icon "Data table" at bounding box center [310, 168] width 13 height 17
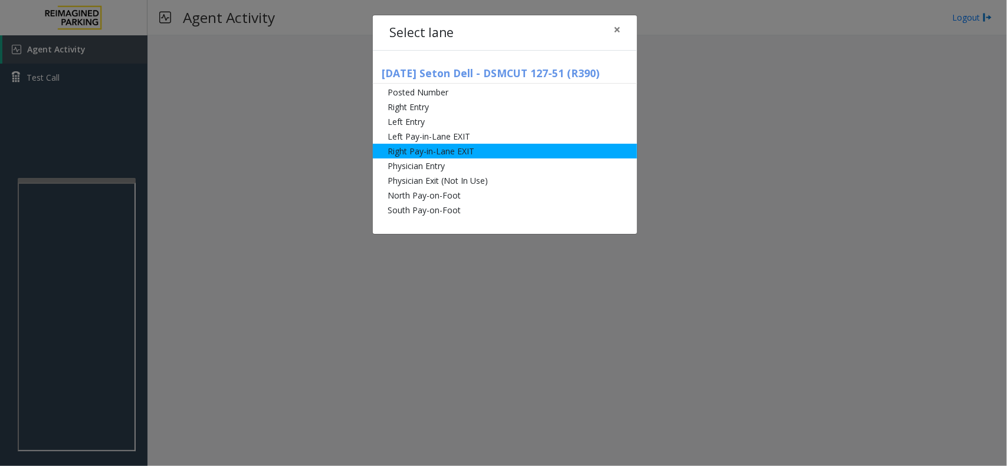
click at [482, 149] on li "Right Pay-in-Lane EXIT" at bounding box center [505, 151] width 264 height 15
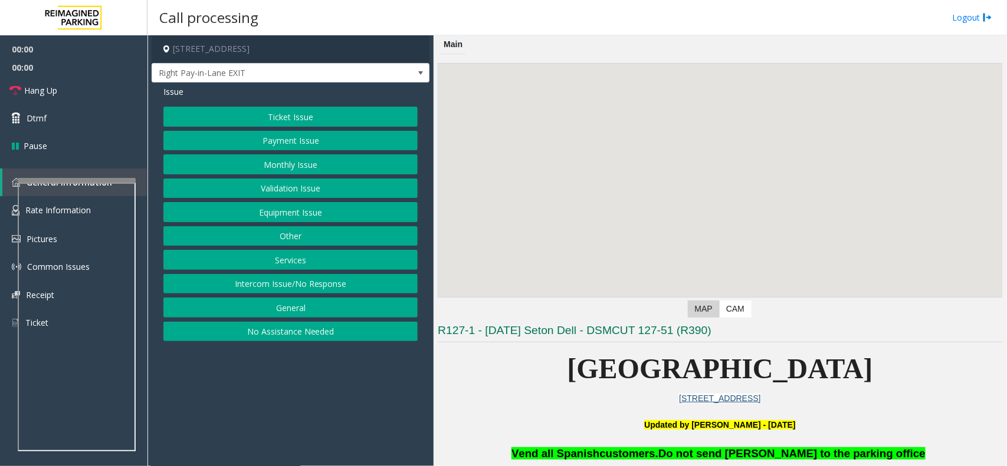
click at [326, 159] on button "Monthly Issue" at bounding box center [290, 164] width 254 height 20
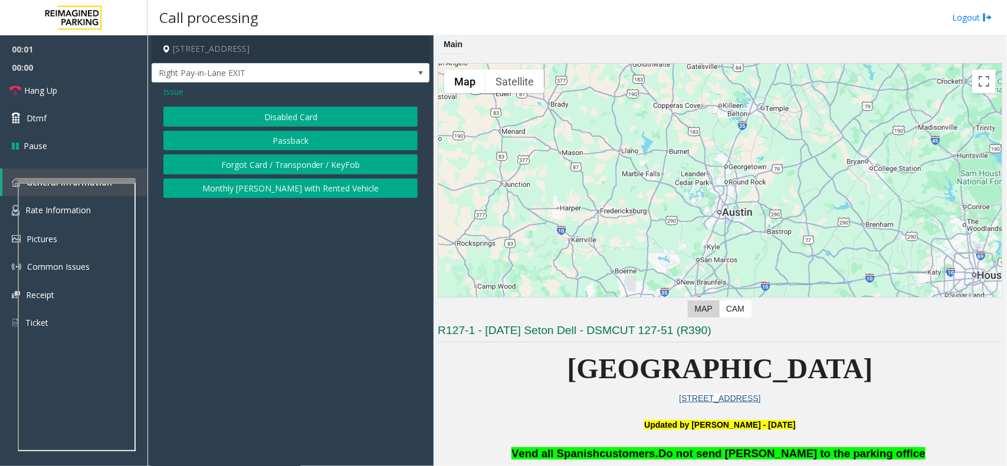
click at [178, 96] on span "Issue" at bounding box center [173, 92] width 20 height 12
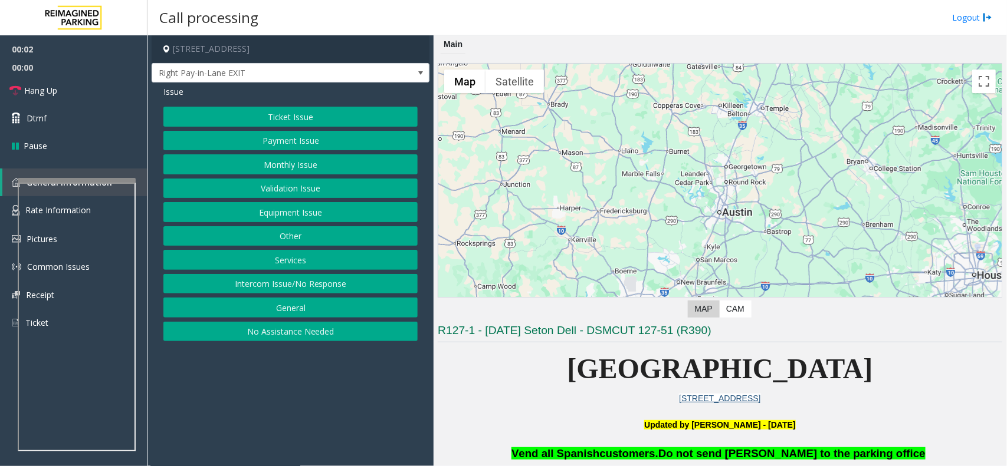
click at [307, 262] on button "Services" at bounding box center [290, 260] width 254 height 20
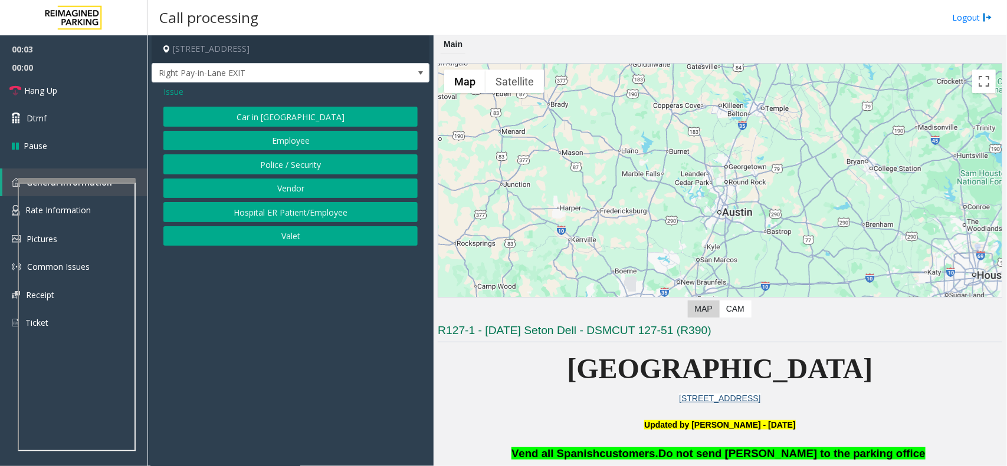
click at [270, 160] on button "Police / Security" at bounding box center [290, 164] width 254 height 20
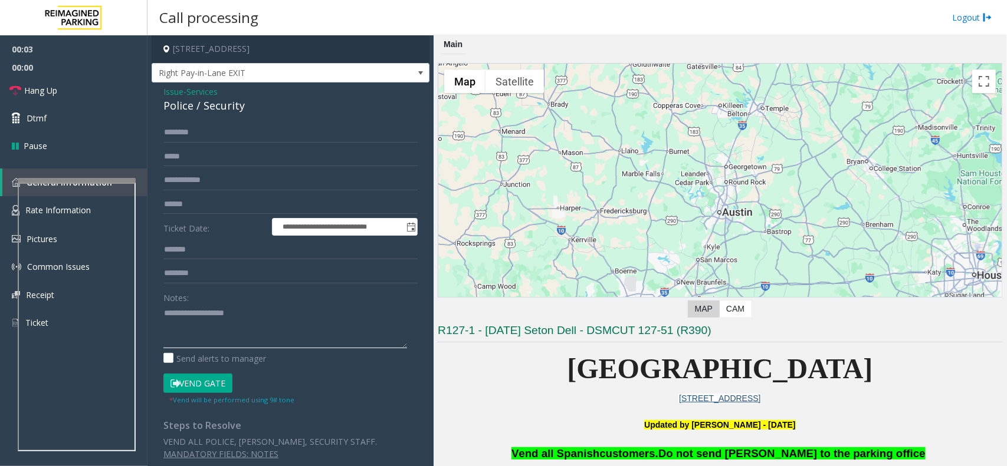
click at [196, 310] on textarea at bounding box center [285, 326] width 244 height 44
click at [169, 103] on div "Police / Security" at bounding box center [290, 106] width 254 height 16
copy div "Police"
drag, startPoint x: 221, startPoint y: 339, endPoint x: 216, endPoint y: 333, distance: 7.6
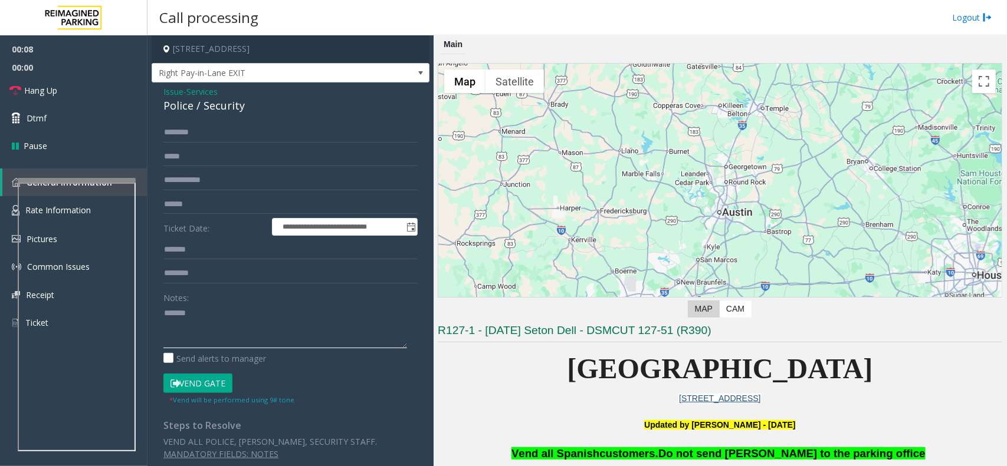
click at [220, 339] on textarea at bounding box center [285, 326] width 244 height 44
paste textarea "*******"
type textarea "**********"
click at [205, 190] on form "**********" at bounding box center [290, 264] width 254 height 283
click at [202, 185] on input "text" at bounding box center [290, 180] width 254 height 20
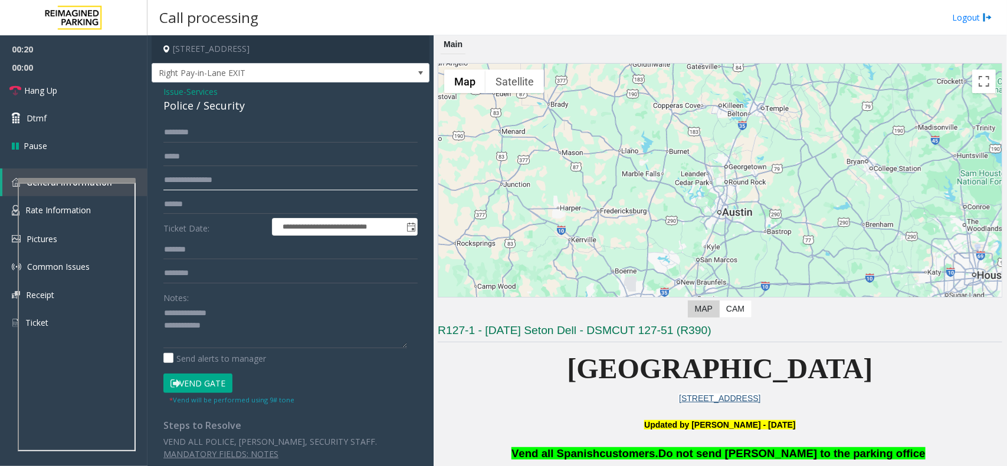
type input "**********"
click at [254, 330] on textarea at bounding box center [285, 326] width 244 height 44
click at [214, 373] on form "**********" at bounding box center [290, 264] width 254 height 283
click at [206, 373] on button "Vend Gate" at bounding box center [197, 384] width 69 height 20
click at [234, 328] on textarea at bounding box center [285, 326] width 244 height 44
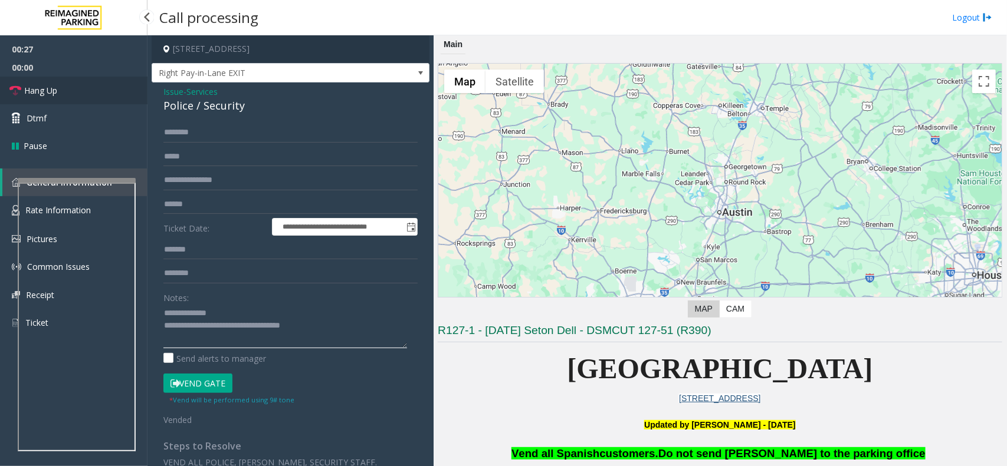
type textarea "**********"
click at [69, 84] on link "Hang Up" at bounding box center [73, 91] width 147 height 28
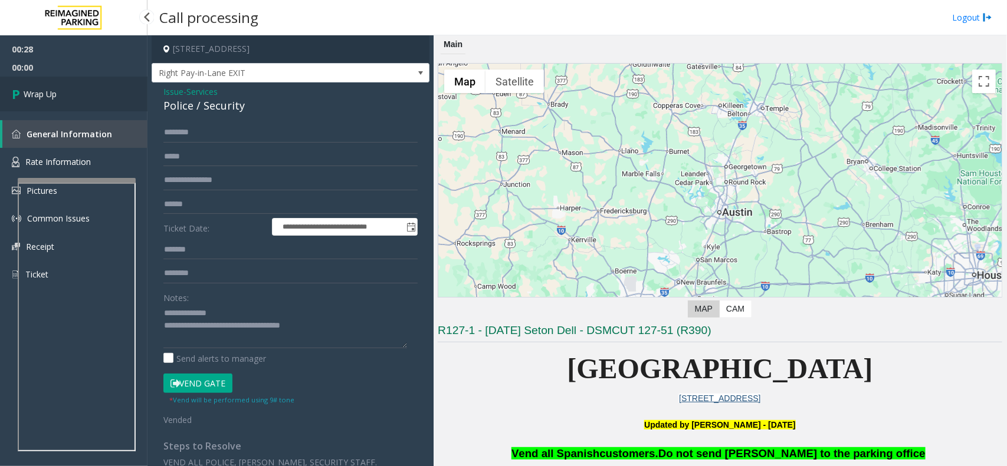
click at [69, 84] on link "Wrap Up" at bounding box center [73, 94] width 147 height 35
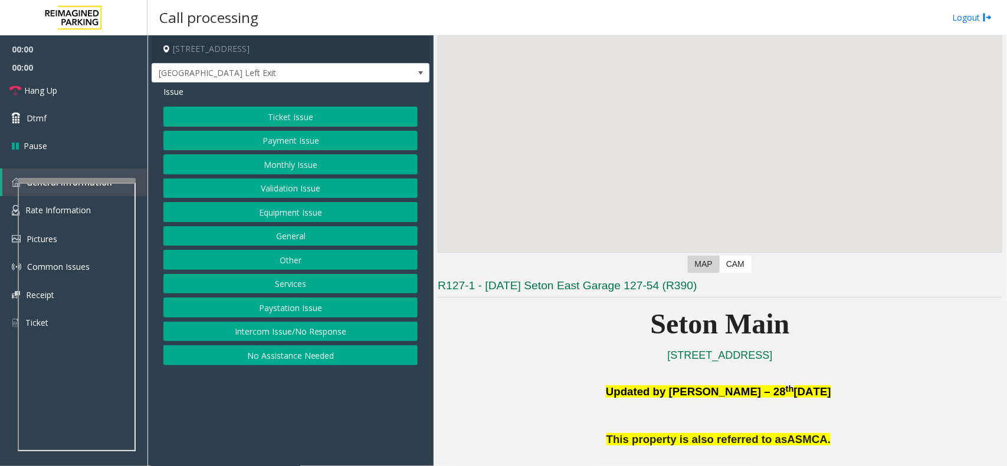
scroll to position [147, 0]
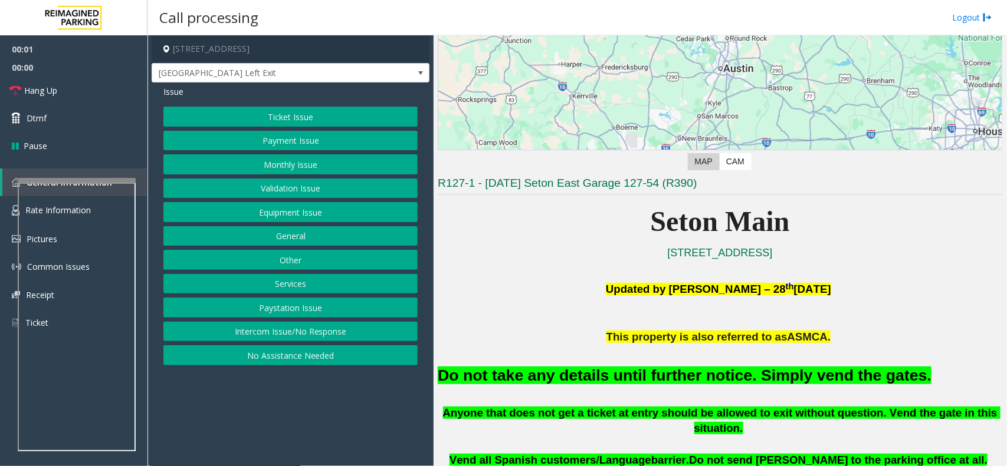
click at [609, 373] on div "Do not take any details until further notice. Simply vend the gates." at bounding box center [720, 375] width 564 height 60
click at [611, 373] on h2 "Do not take any details until further notice. Simply vend the gates." at bounding box center [720, 376] width 564 height 22
click at [625, 370] on font "Do not take any details until further notice. Simply vend the gates." at bounding box center [685, 376] width 494 height 18
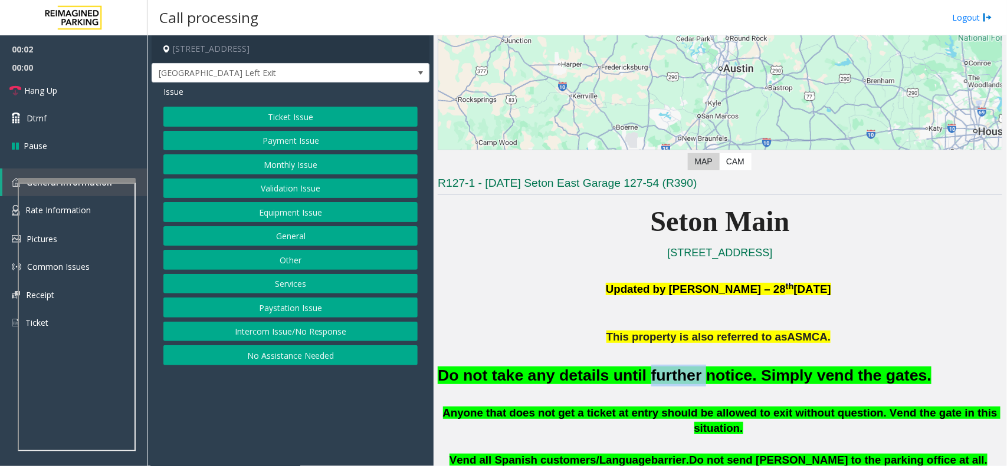
click at [625, 370] on font "Do not take any details until further notice. Simply vend the gates." at bounding box center [685, 376] width 494 height 18
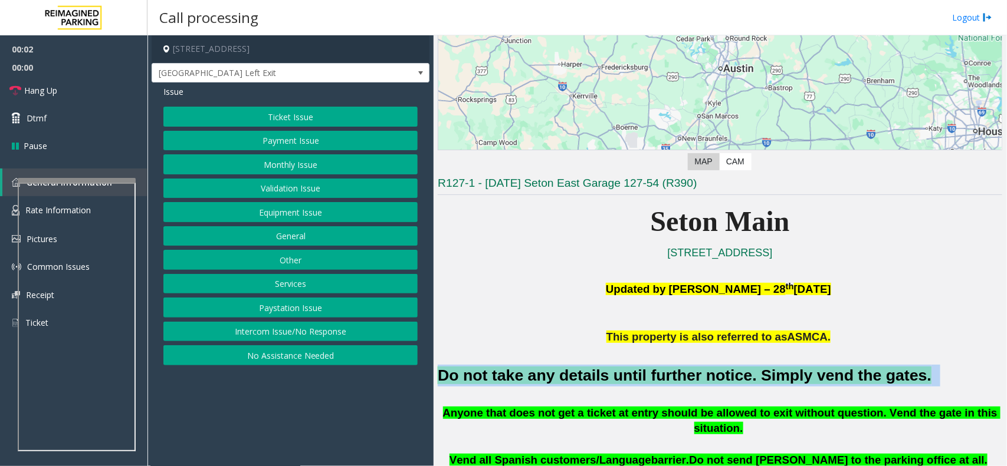
click at [625, 370] on font "Do not take any details until further notice. Simply vend the gates." at bounding box center [685, 376] width 494 height 18
copy h2 "Do not take any details until further notice. Simply vend the gates."
click at [288, 208] on button "Equipment Issue" at bounding box center [290, 212] width 254 height 20
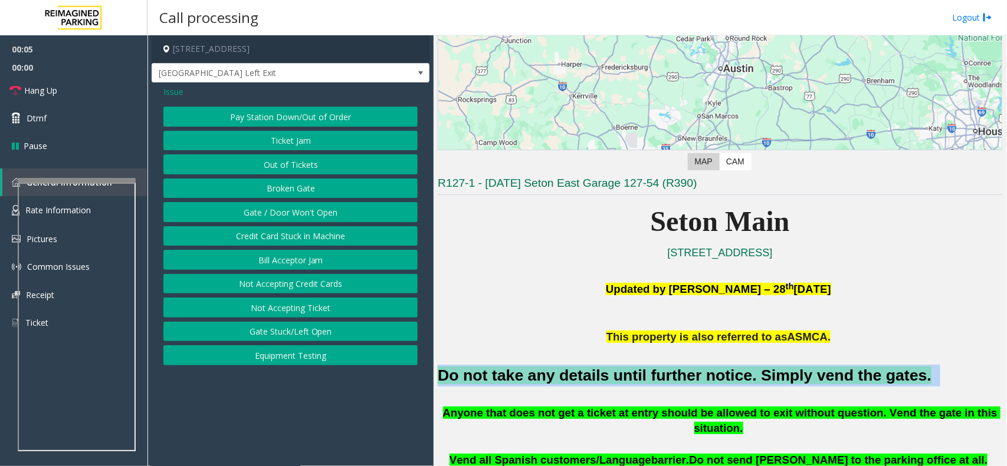
click at [288, 208] on button "Gate / Door Won't Open" at bounding box center [290, 212] width 254 height 20
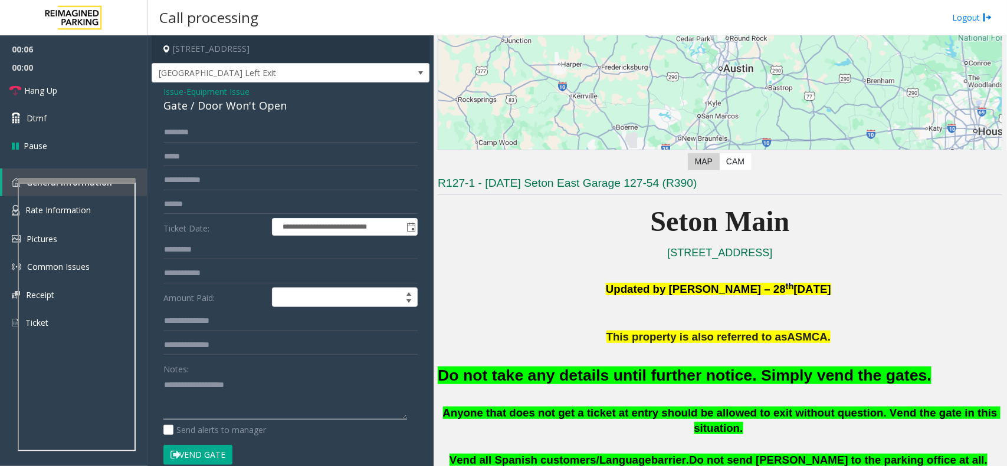
click at [248, 373] on textarea at bounding box center [285, 398] width 244 height 44
paste textarea "**********"
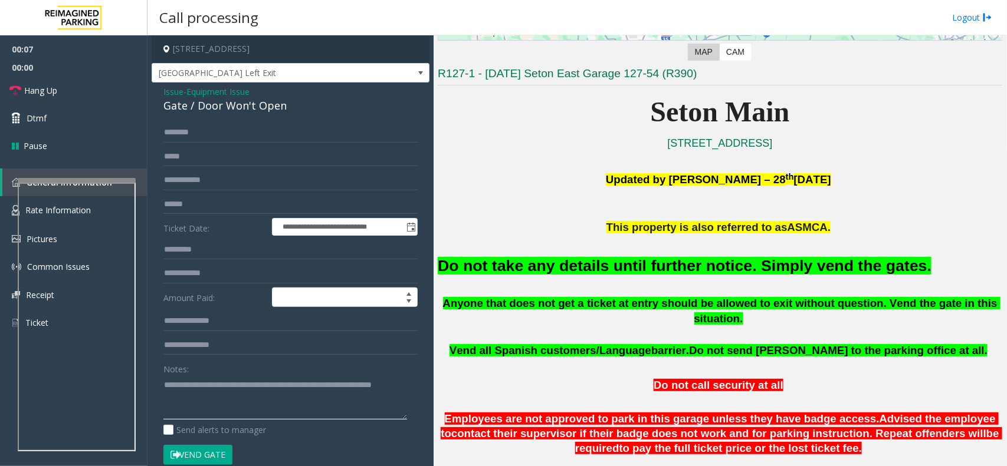
scroll to position [442, 0]
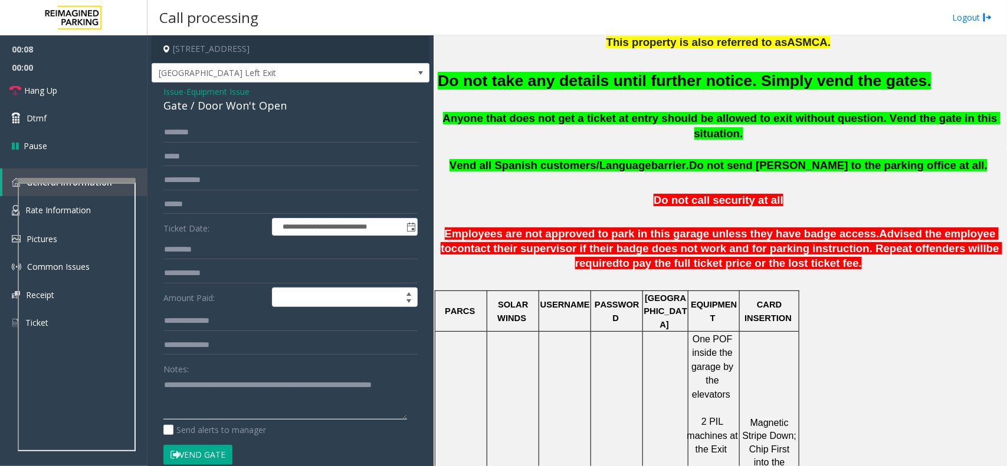
type textarea "**********"
click at [213, 373] on button "Vend Gate" at bounding box center [197, 455] width 69 height 20
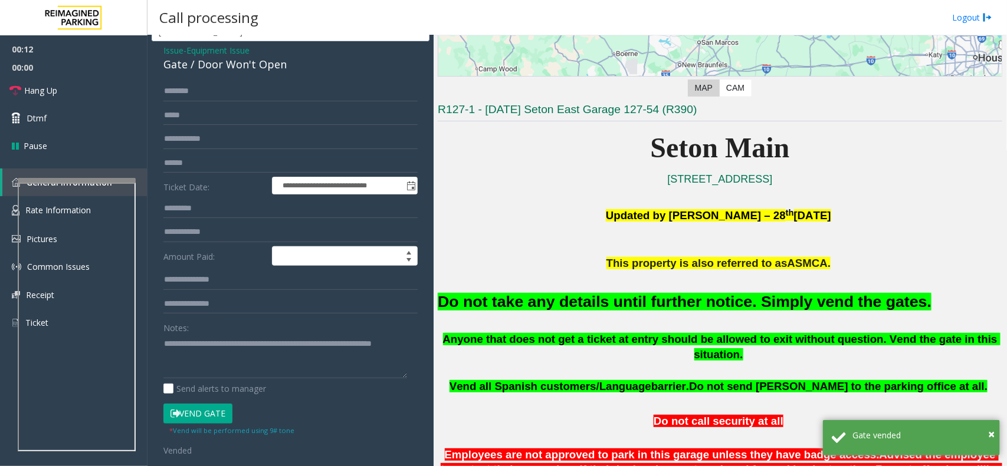
scroll to position [0, 0]
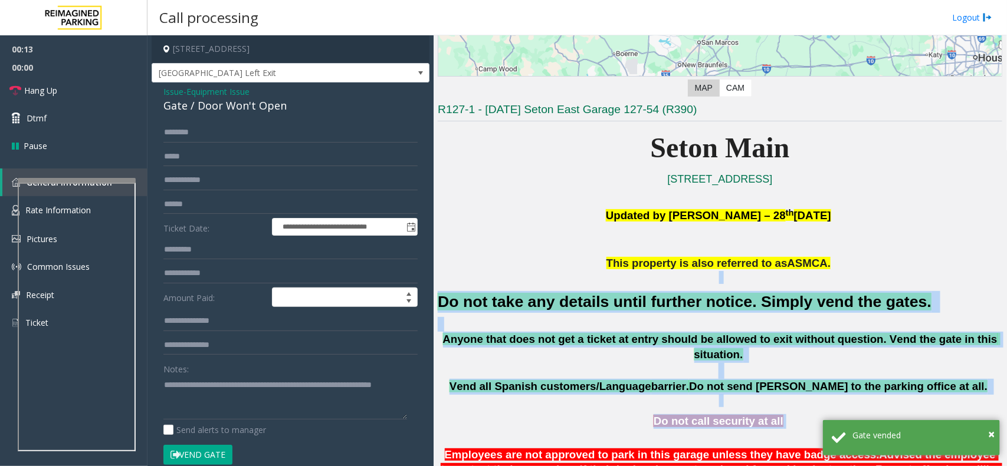
drag, startPoint x: 660, startPoint y: 344, endPoint x: 813, endPoint y: 399, distance: 161.9
click at [805, 373] on p "Do not call security at all" at bounding box center [720, 422] width 564 height 15
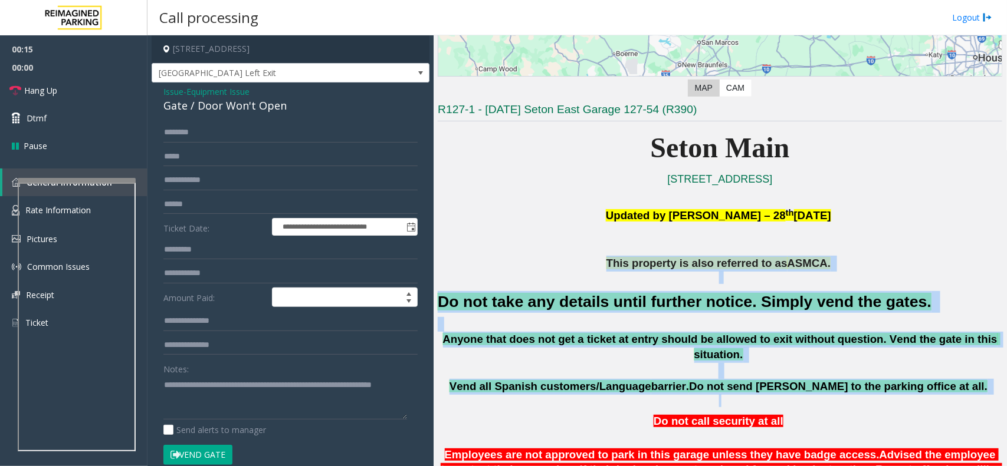
drag, startPoint x: 836, startPoint y: 392, endPoint x: 587, endPoint y: 264, distance: 279.6
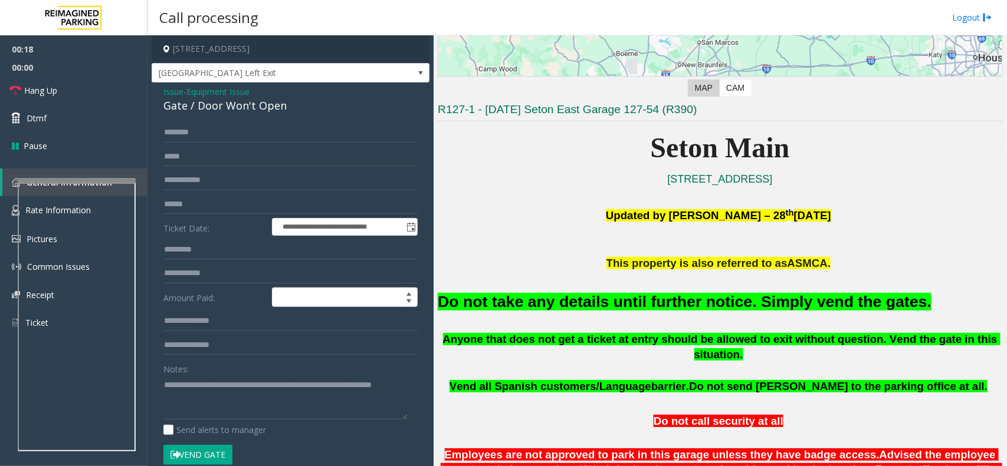
click at [586, 252] on p at bounding box center [720, 248] width 564 height 16
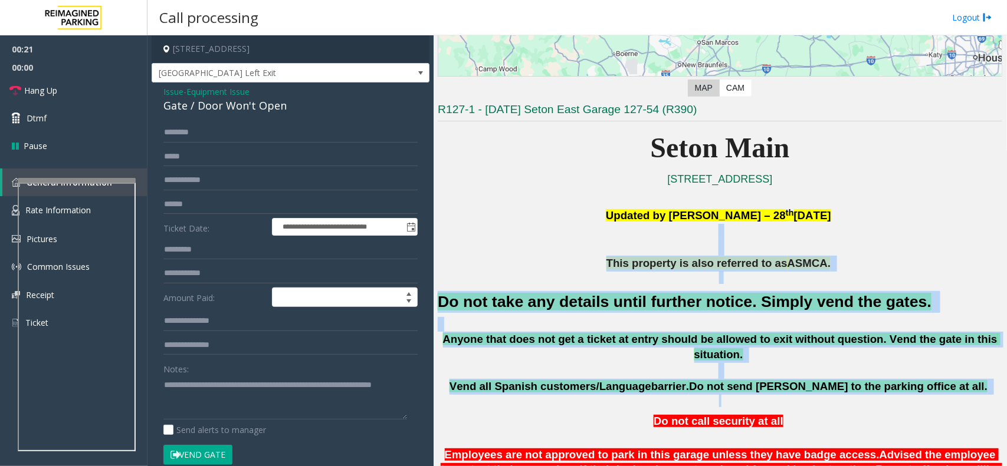
drag, startPoint x: 581, startPoint y: 236, endPoint x: 927, endPoint y: 390, distance: 378.0
click at [805, 373] on p at bounding box center [720, 400] width 564 height 13
drag, startPoint x: 917, startPoint y: 364, endPoint x: 620, endPoint y: 245, distance: 319.6
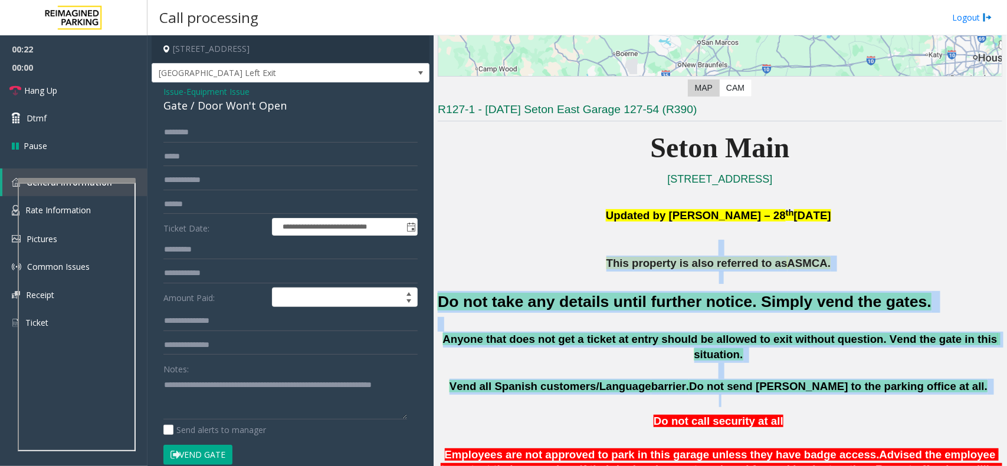
click at [600, 254] on p at bounding box center [720, 248] width 564 height 16
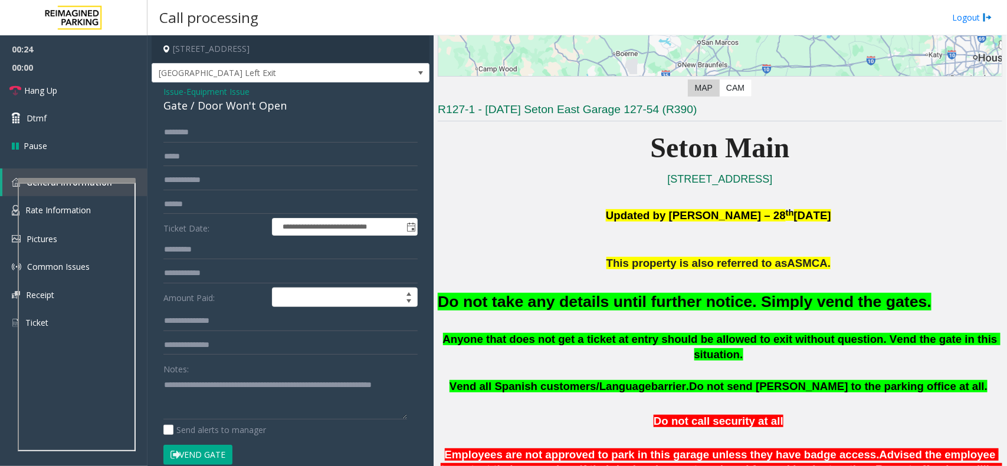
click at [593, 254] on p at bounding box center [720, 248] width 564 height 16
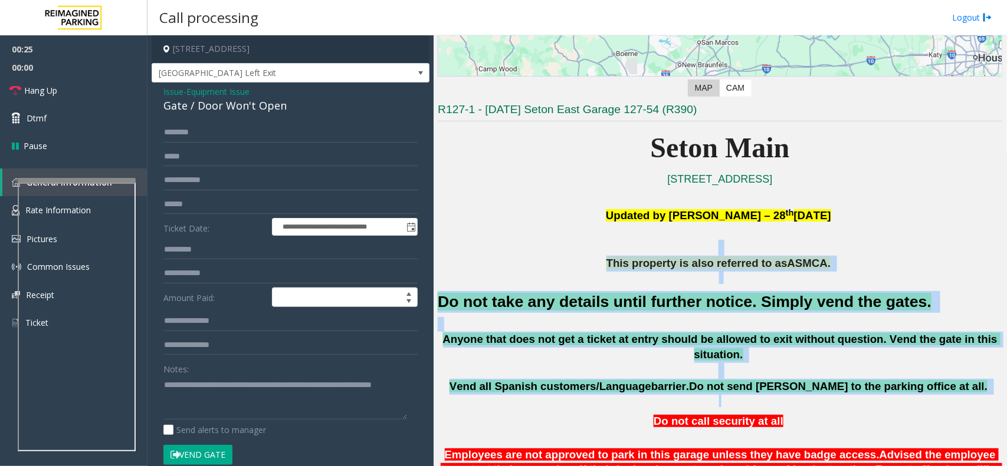
drag, startPoint x: 596, startPoint y: 251, endPoint x: 921, endPoint y: 393, distance: 355.2
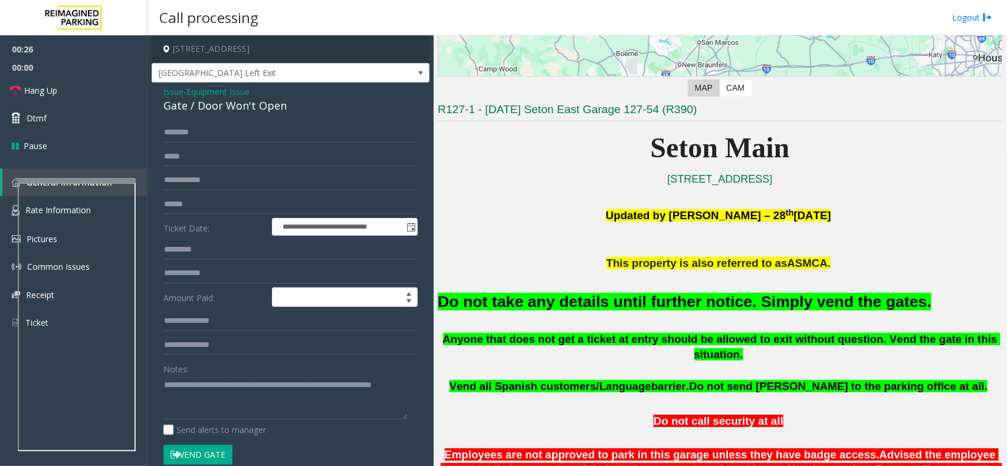
click at [805, 373] on p "Do not call security at all" at bounding box center [720, 422] width 564 height 15
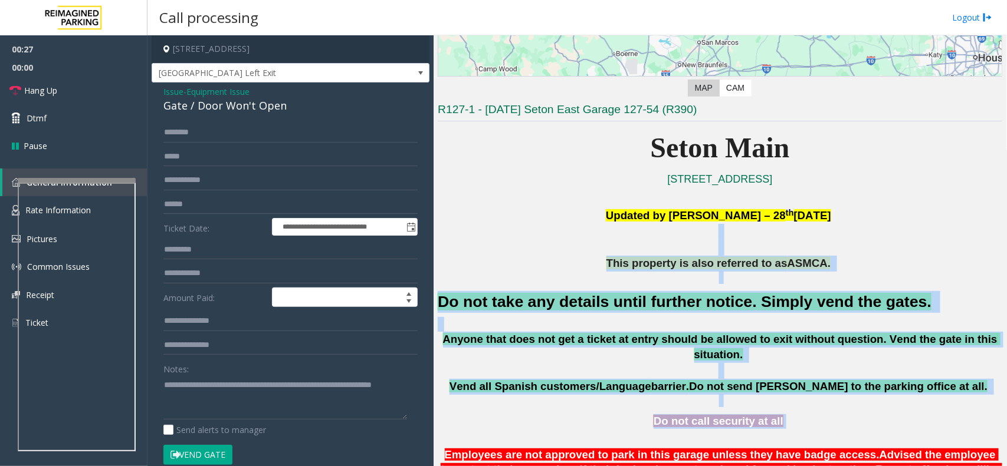
drag, startPoint x: 867, startPoint y: 347, endPoint x: 647, endPoint y: 236, distance: 246.6
click at [596, 264] on p "This property is also referred to as ASMCA." at bounding box center [720, 264] width 564 height 16
click at [805, 373] on p "Do not call security at all" at bounding box center [720, 422] width 564 height 15
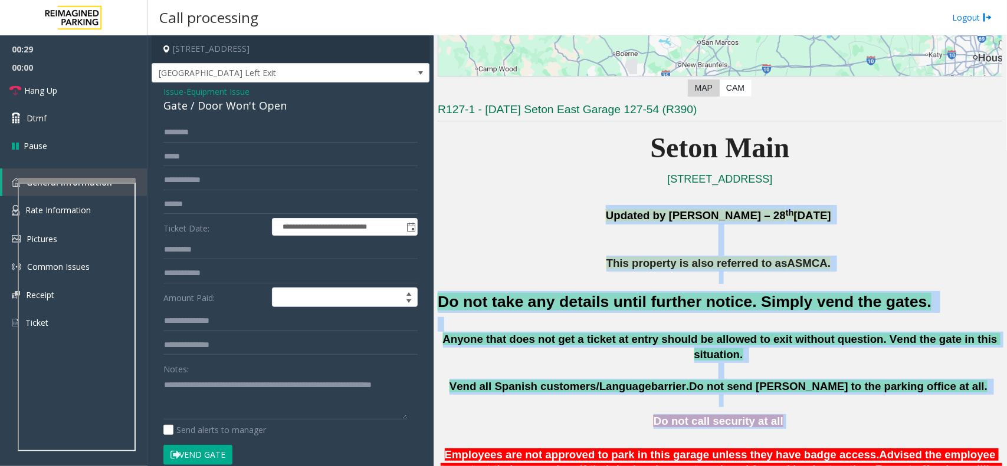
drag, startPoint x: 939, startPoint y: 402, endPoint x: 540, endPoint y: 213, distance: 441.8
click at [561, 246] on p at bounding box center [720, 248] width 564 height 16
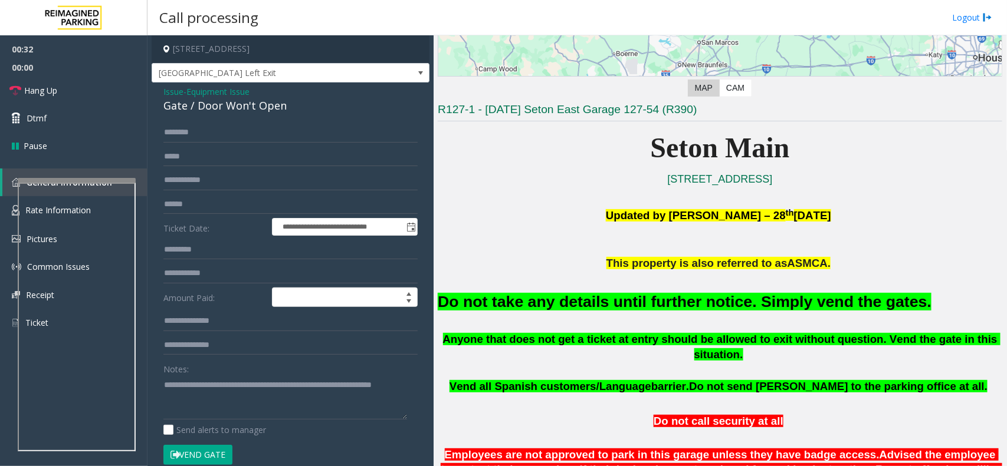
click at [207, 373] on button "Vend Gate" at bounding box center [197, 455] width 69 height 20
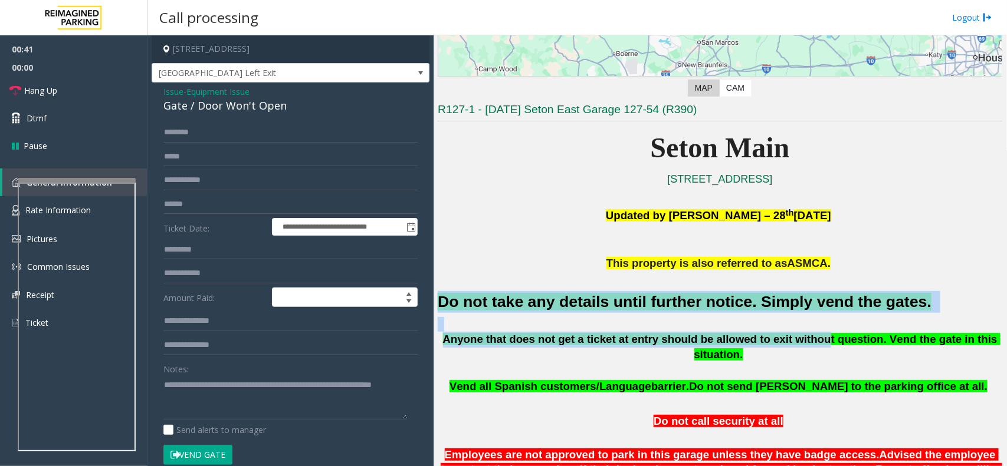
drag, startPoint x: 440, startPoint y: 299, endPoint x: 787, endPoint y: 334, distance: 349.1
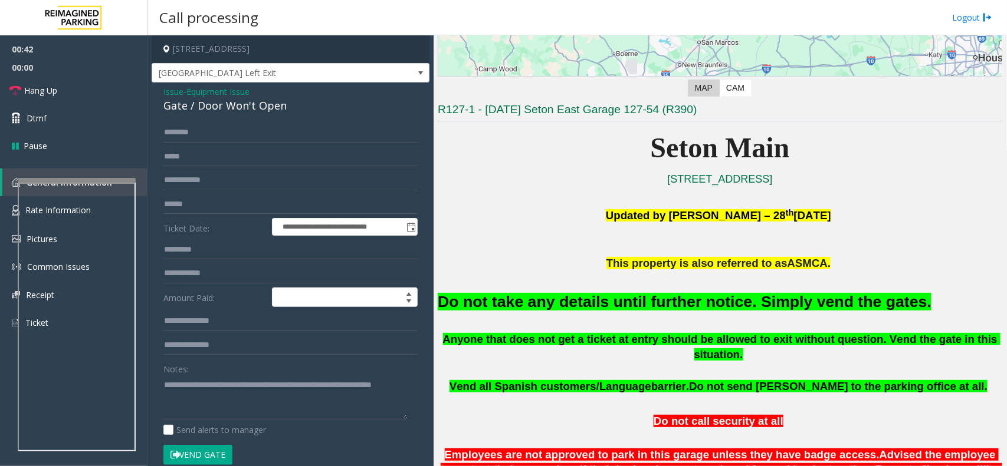
click at [522, 231] on p "Updated by [PERSON_NAME] – [DATE]" at bounding box center [720, 222] width 564 height 35
click at [201, 373] on button "Vend Gate" at bounding box center [197, 455] width 69 height 20
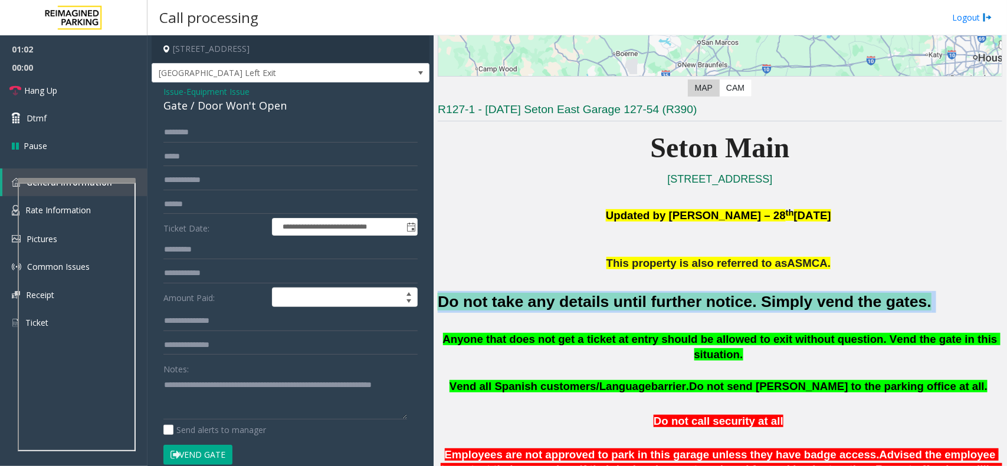
drag, startPoint x: 438, startPoint y: 303, endPoint x: 883, endPoint y: 310, distance: 444.7
click at [805, 310] on h2 "Do not take any details until further notice. Simply vend the gates." at bounding box center [720, 302] width 564 height 22
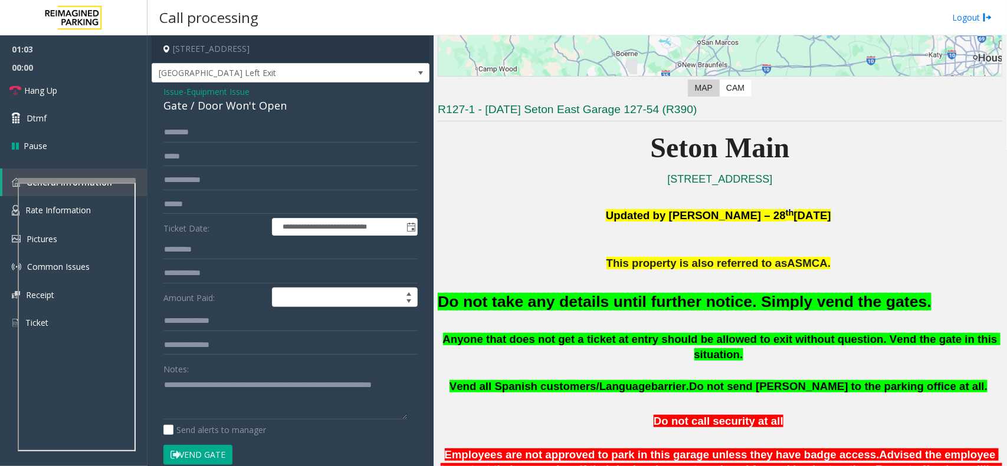
click at [639, 322] on div "Do not take any details until further notice. Simply vend the gates." at bounding box center [720, 301] width 564 height 60
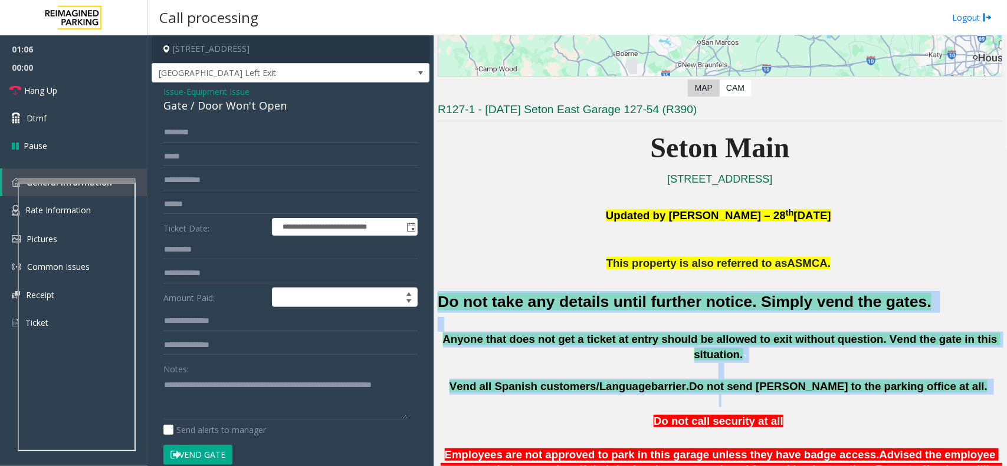
drag, startPoint x: 439, startPoint y: 298, endPoint x: 901, endPoint y: 382, distance: 469.2
click at [726, 373] on p at bounding box center [720, 400] width 564 height 13
drag, startPoint x: 725, startPoint y: 385, endPoint x: 597, endPoint y: 272, distance: 170.5
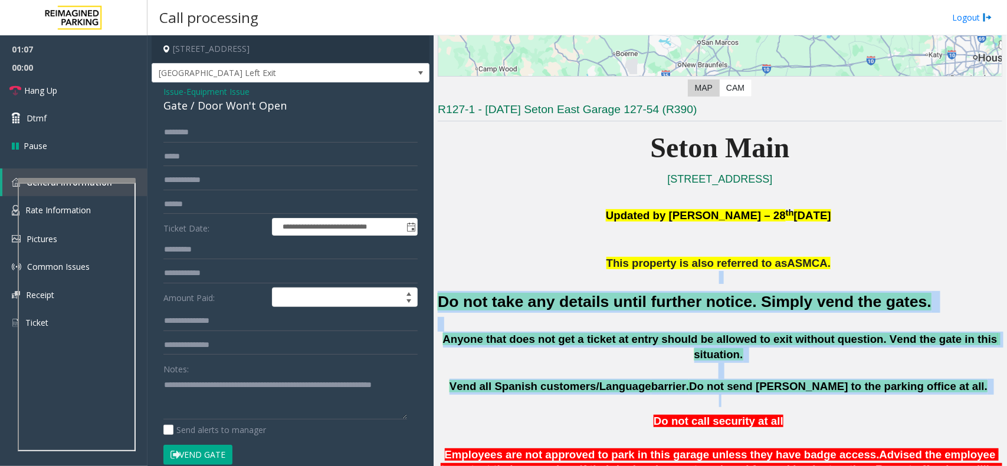
click at [581, 273] on p at bounding box center [720, 277] width 564 height 13
drag, startPoint x: 436, startPoint y: 298, endPoint x: 890, endPoint y: 393, distance: 463.9
click at [805, 373] on div "Main ← Move left → Move right ↑ Move up ↓ Move down + Zoom in - Zoom out Home J…" at bounding box center [719, 250] width 573 height 431
click at [719, 373] on p at bounding box center [720, 400] width 564 height 13
drag, startPoint x: 719, startPoint y: 382, endPoint x: 590, endPoint y: 276, distance: 167.2
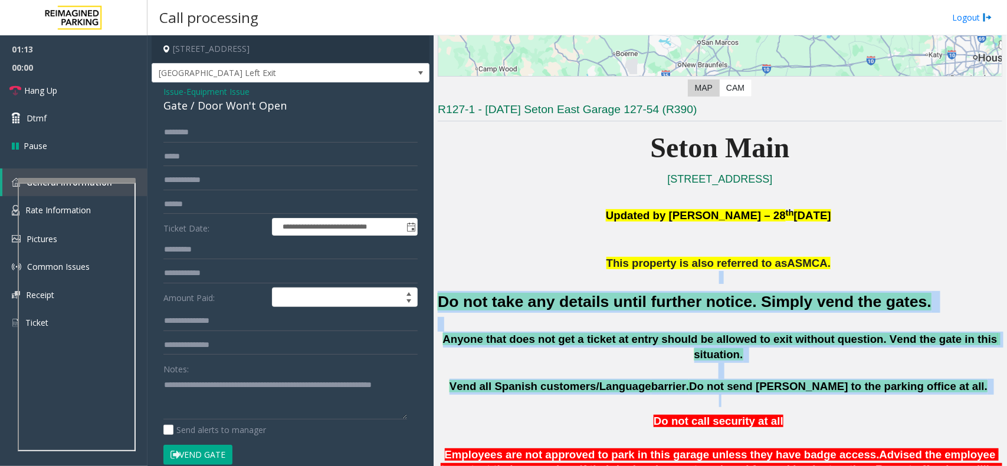
click at [587, 276] on p at bounding box center [720, 277] width 564 height 13
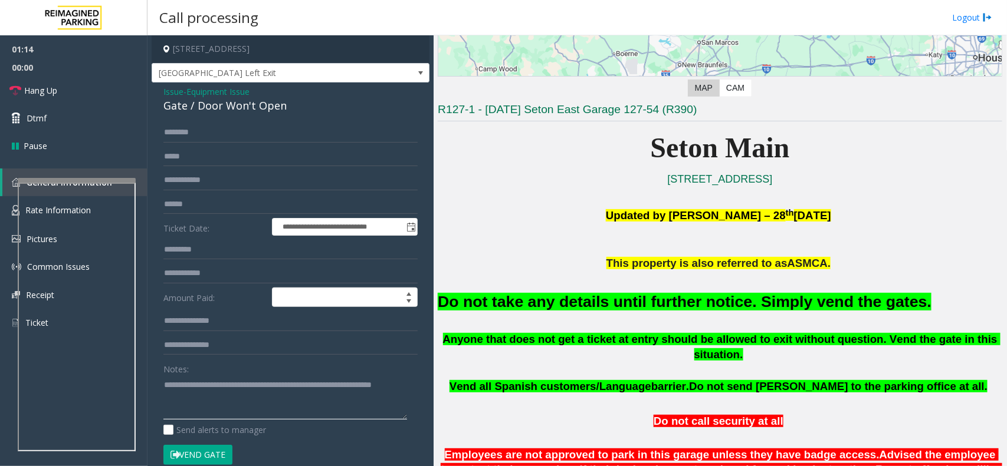
click at [234, 373] on textarea at bounding box center [285, 398] width 244 height 44
click at [84, 80] on link "Hang Up" at bounding box center [73, 91] width 147 height 28
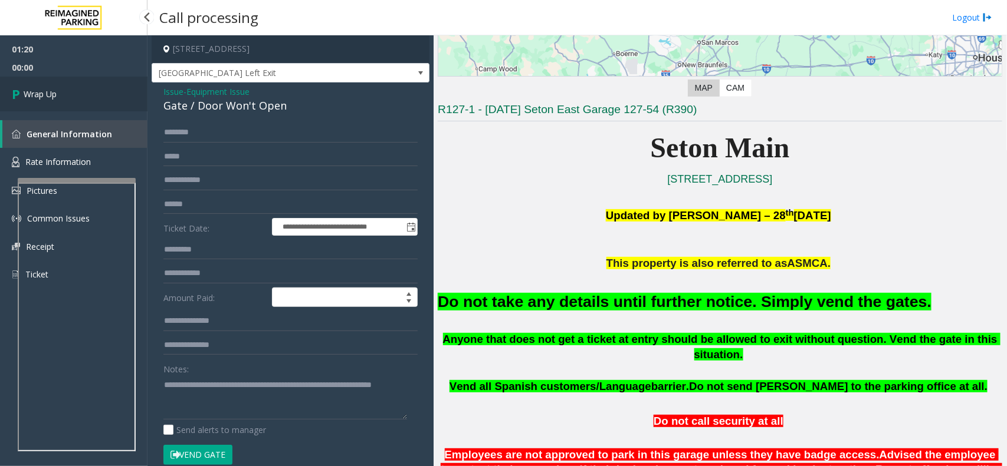
click at [84, 80] on link "Wrap Up" at bounding box center [73, 94] width 147 height 35
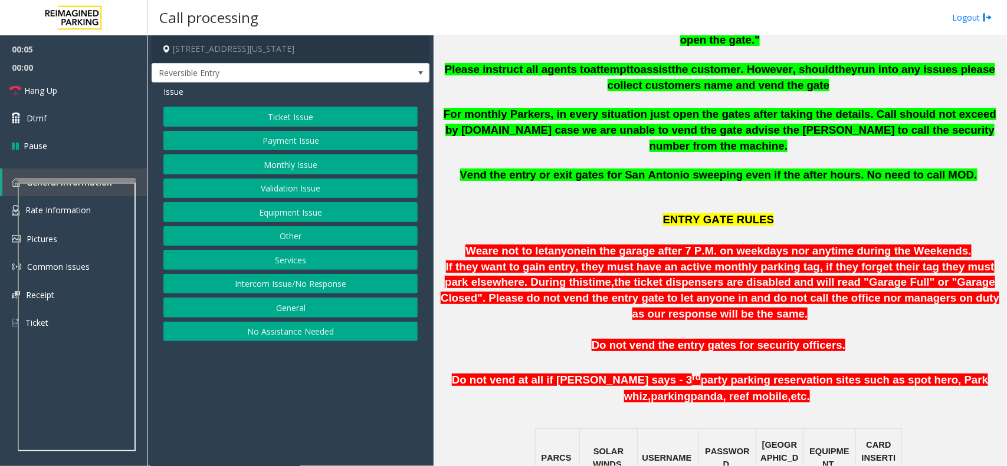
scroll to position [442, 0]
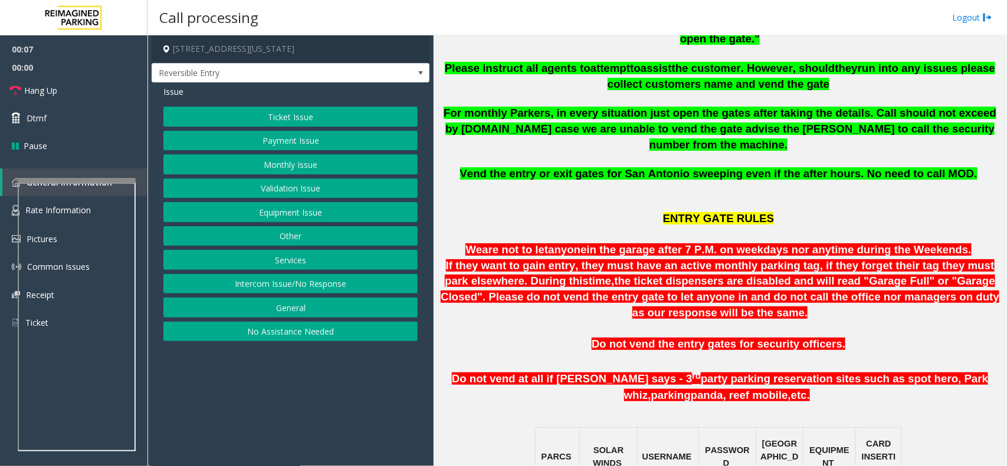
click at [324, 164] on button "Monthly Issue" at bounding box center [290, 164] width 254 height 20
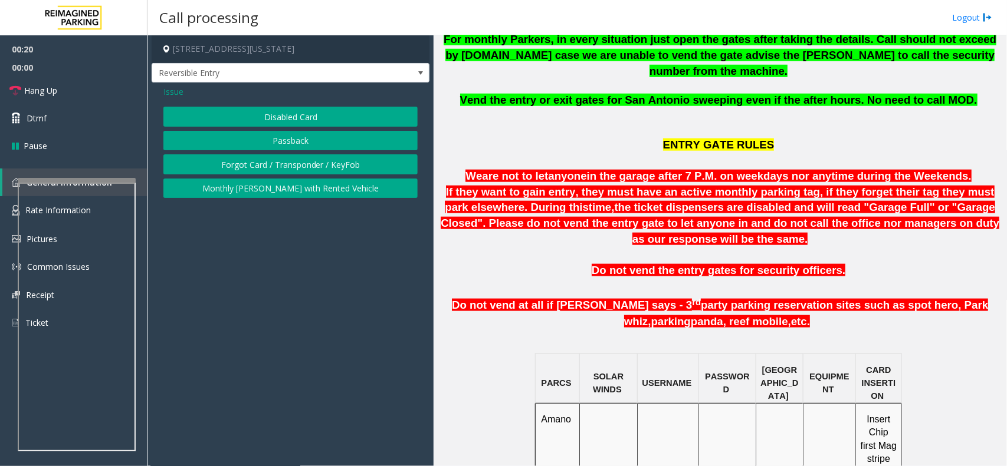
scroll to position [811, 0]
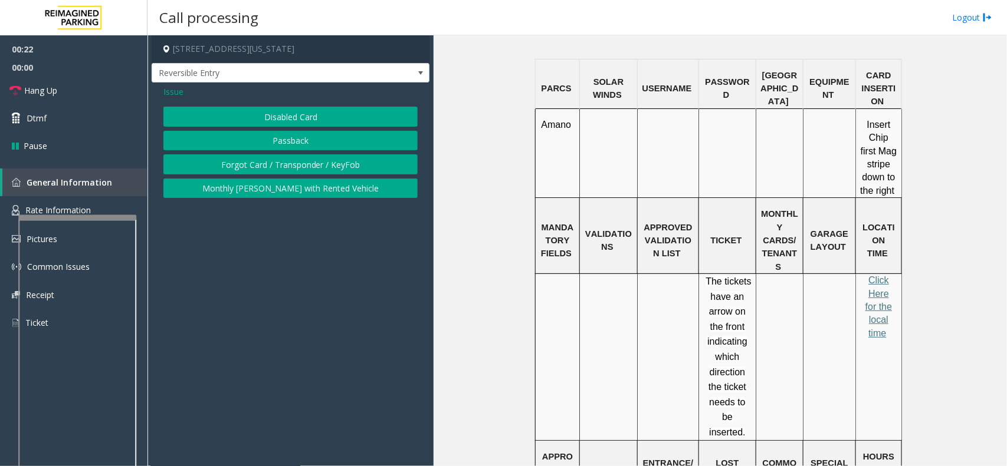
click at [77, 220] on div at bounding box center [77, 217] width 118 height 5
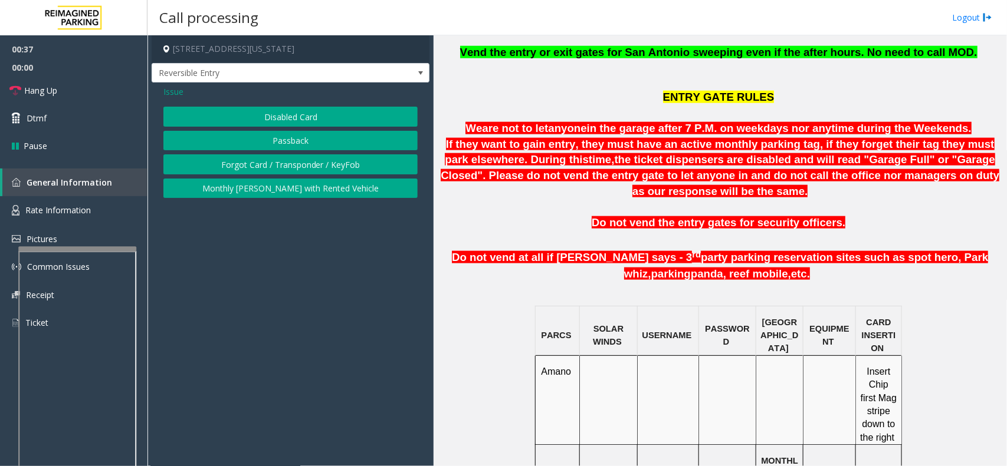
scroll to position [752, 0]
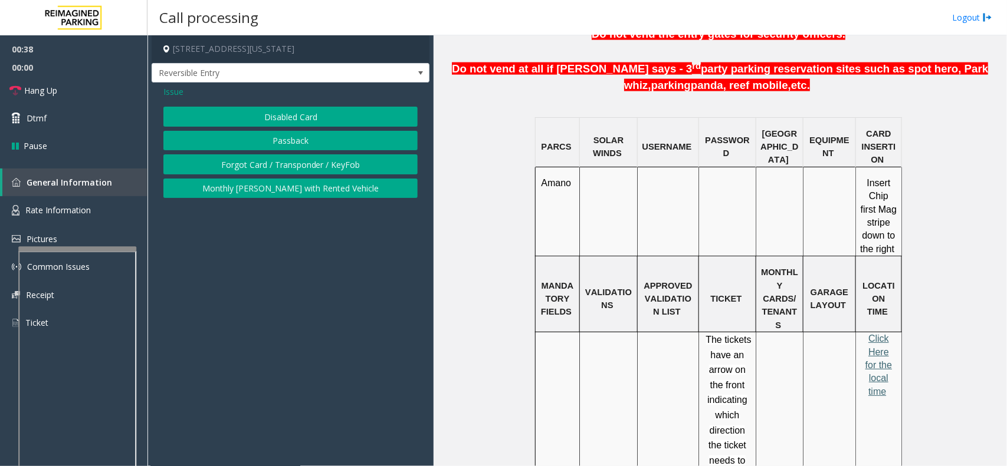
click at [805, 334] on span "Click Here for the local time" at bounding box center [878, 365] width 27 height 63
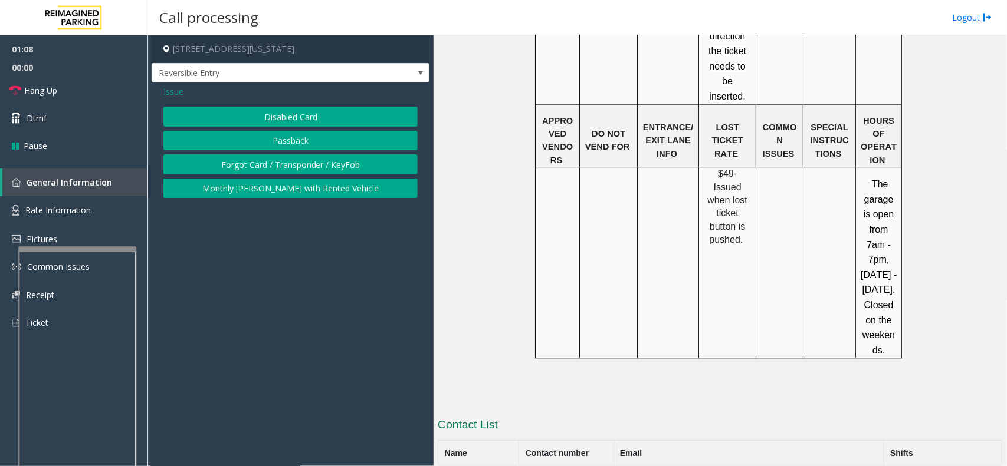
scroll to position [1121, 0]
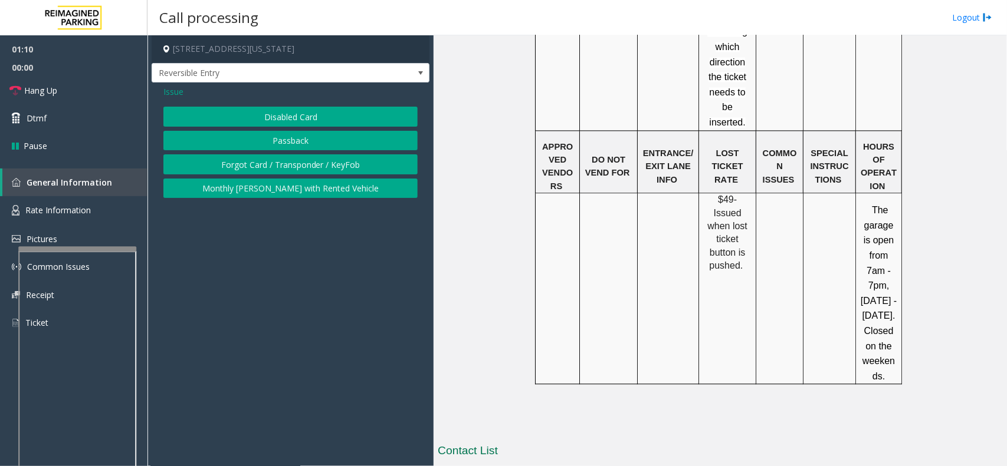
click at [165, 87] on span "Issue" at bounding box center [173, 92] width 20 height 12
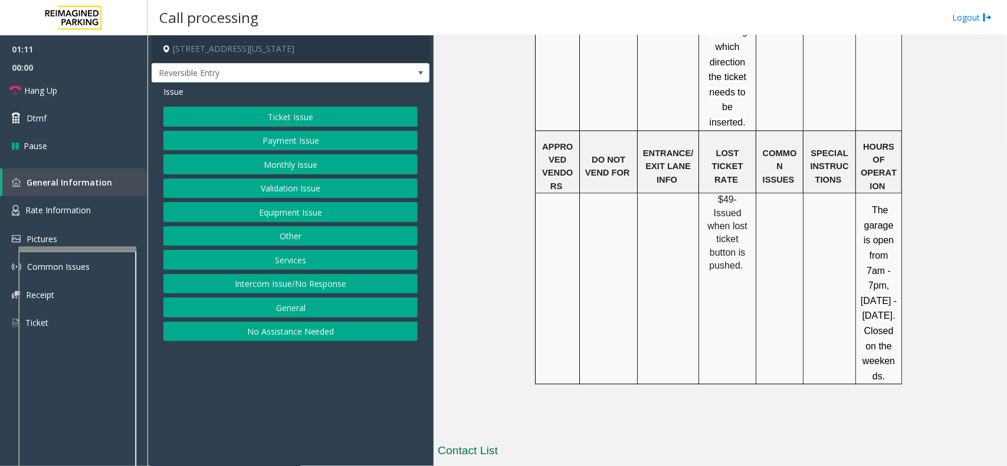
click at [276, 216] on button "Equipment Issue" at bounding box center [290, 212] width 254 height 20
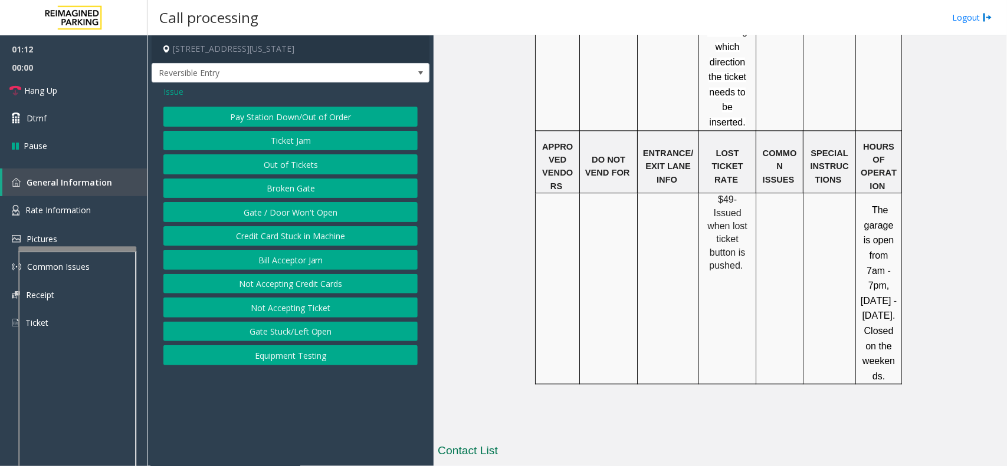
click at [279, 211] on button "Gate / Door Won't Open" at bounding box center [290, 212] width 254 height 20
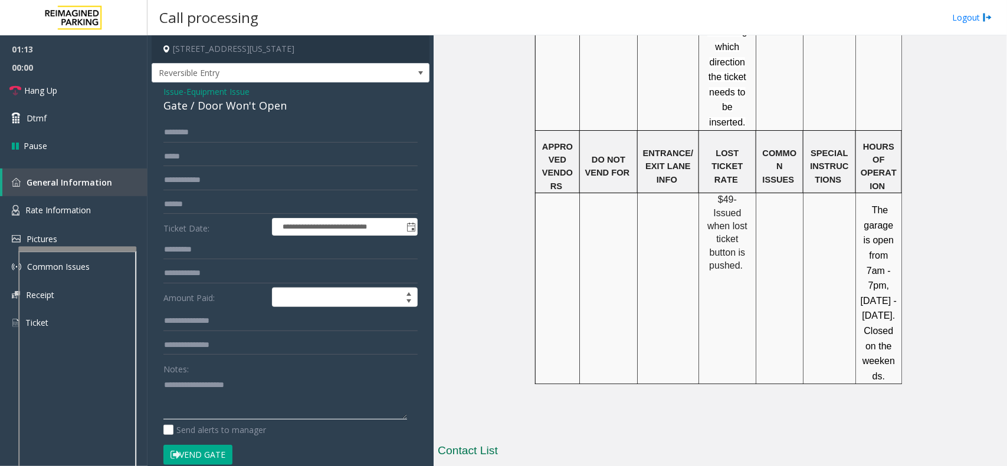
click at [245, 373] on textarea at bounding box center [285, 398] width 244 height 44
type textarea "******"
click at [183, 94] on span "- Equipment Issue" at bounding box center [216, 91] width 66 height 11
click at [175, 88] on span "Issue" at bounding box center [173, 92] width 20 height 12
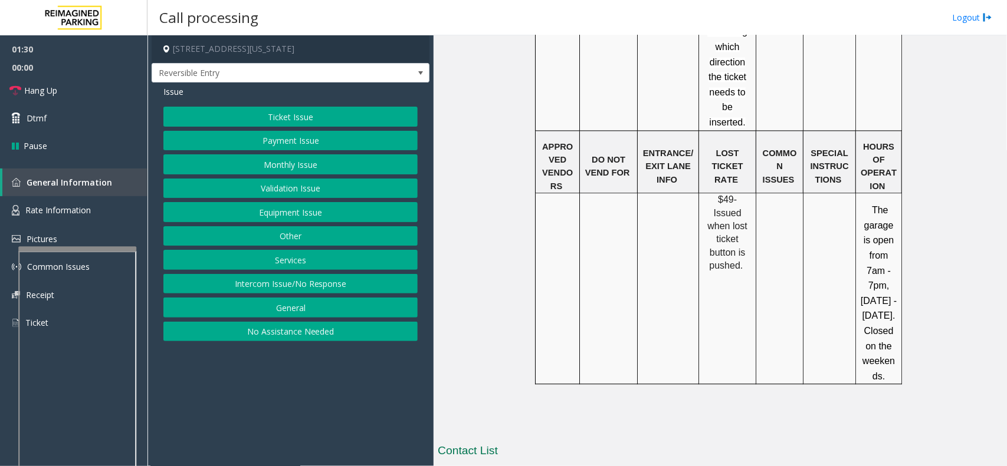
click at [299, 218] on button "Equipment Issue" at bounding box center [290, 212] width 254 height 20
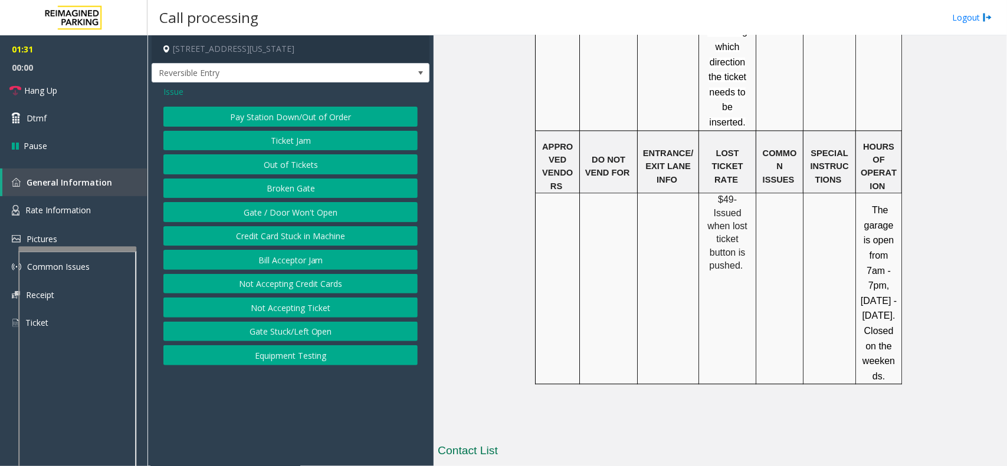
click at [175, 91] on span "Issue" at bounding box center [173, 92] width 20 height 12
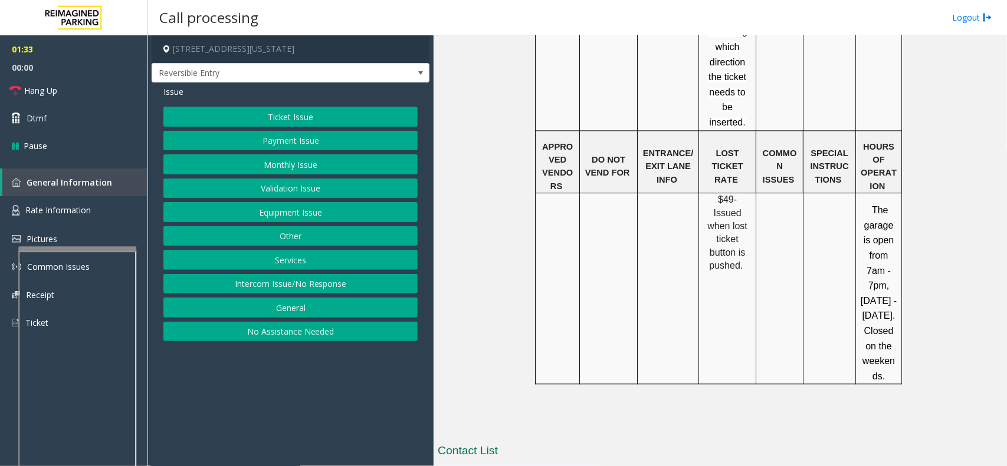
click at [302, 239] on button "Other" at bounding box center [290, 236] width 254 height 20
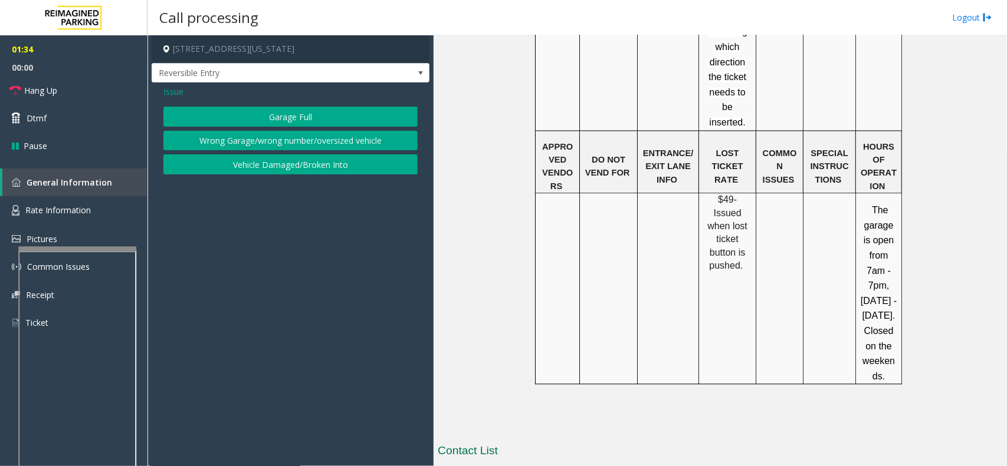
click at [173, 93] on span "Issue" at bounding box center [173, 92] width 20 height 12
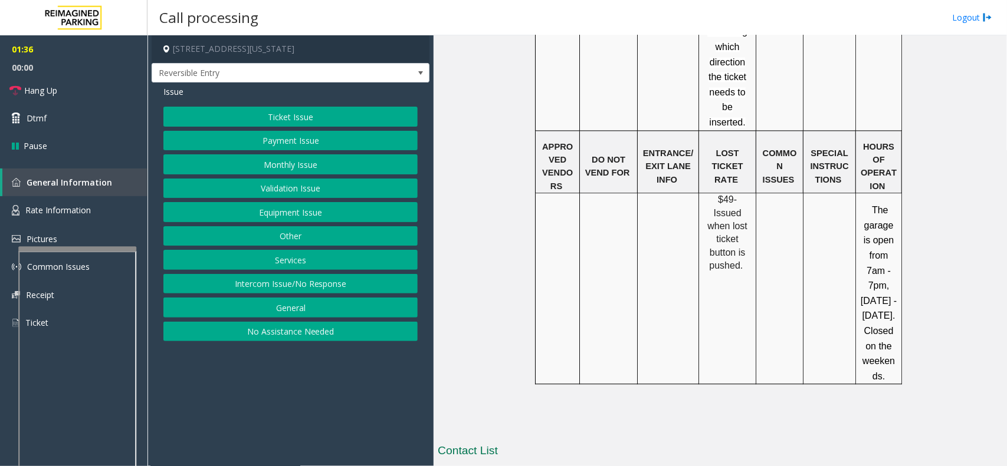
click at [303, 313] on button "General" at bounding box center [290, 308] width 254 height 20
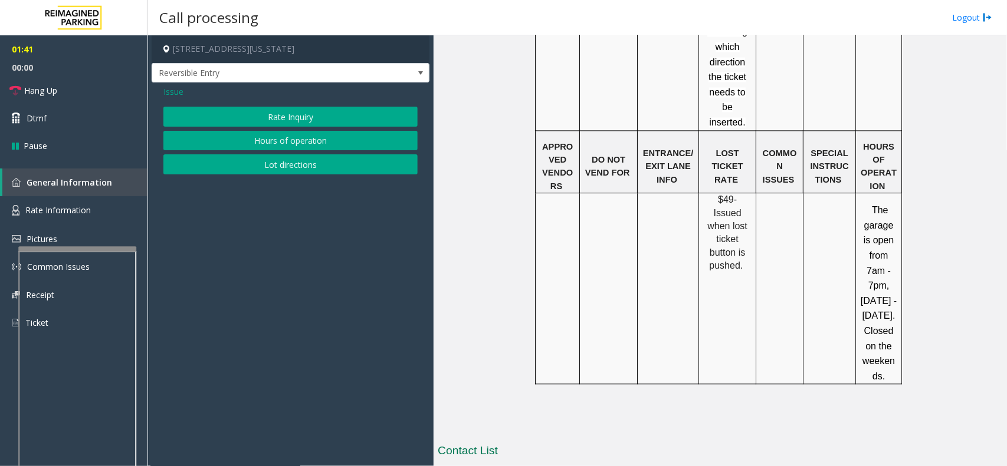
click at [292, 147] on button "Hours of operation" at bounding box center [290, 141] width 254 height 20
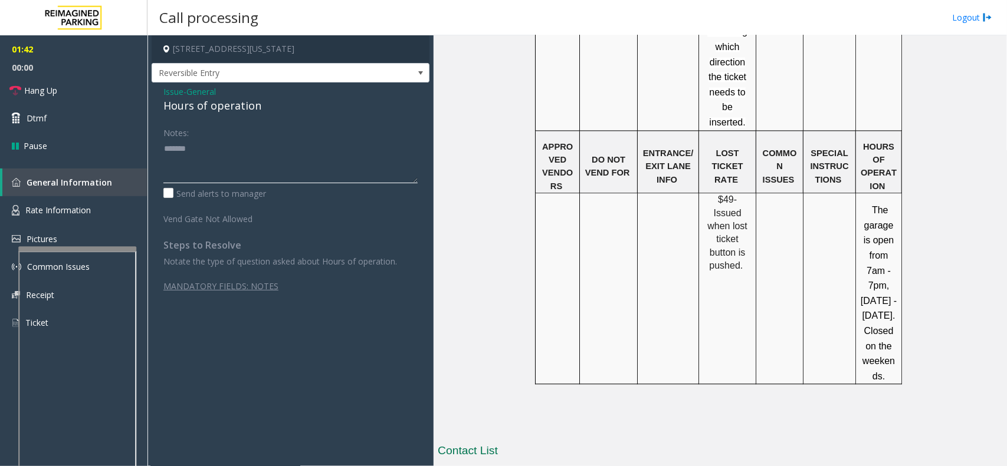
click at [245, 158] on textarea at bounding box center [290, 161] width 254 height 44
click at [243, 108] on div "Hours of operation" at bounding box center [290, 106] width 254 height 16
click at [243, 107] on div "Hours of operation" at bounding box center [290, 106] width 254 height 16
copy div "Hours of operation"
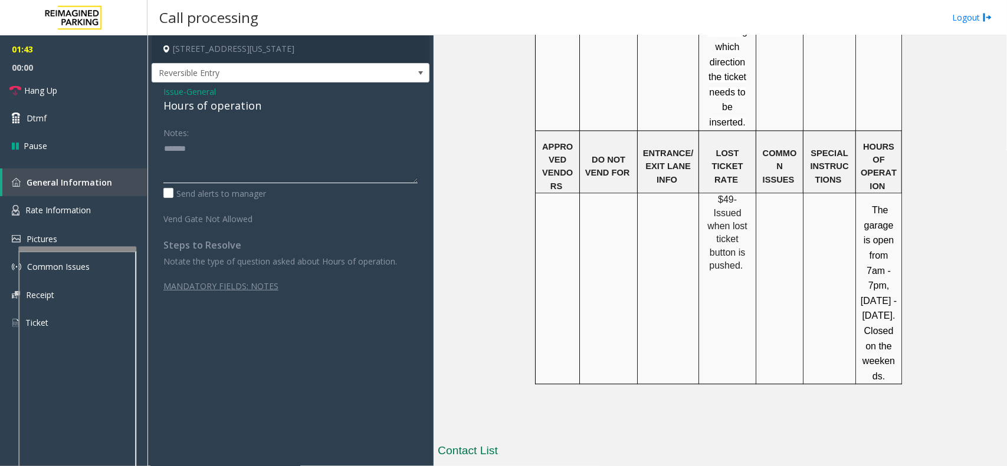
click at [258, 166] on textarea at bounding box center [290, 161] width 254 height 44
paste textarea "**********"
click at [120, 87] on link "Hang Up" at bounding box center [73, 91] width 147 height 28
click at [257, 164] on textarea at bounding box center [290, 161] width 254 height 44
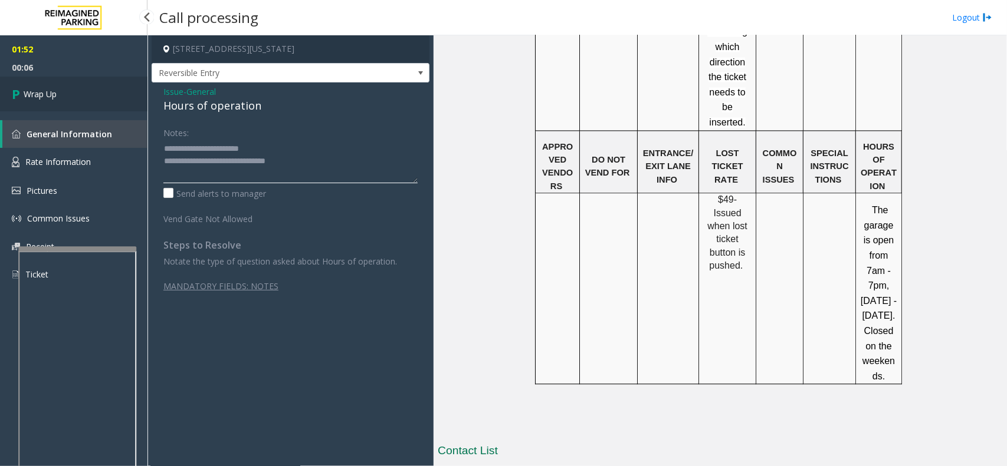
type textarea "**********"
click at [118, 109] on link "Wrap Up" at bounding box center [73, 94] width 147 height 35
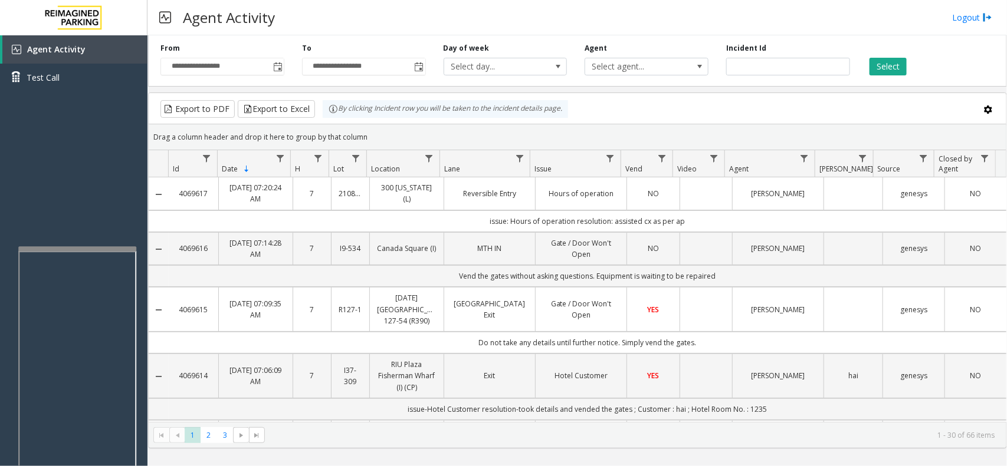
click at [699, 195] on td "Data table" at bounding box center [705, 193] width 52 height 32
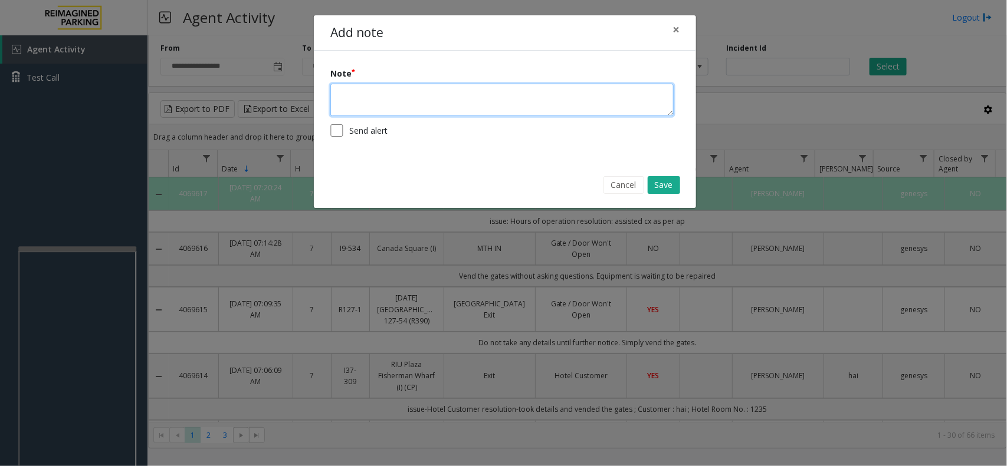
click at [409, 87] on textarea at bounding box center [501, 100] width 343 height 32
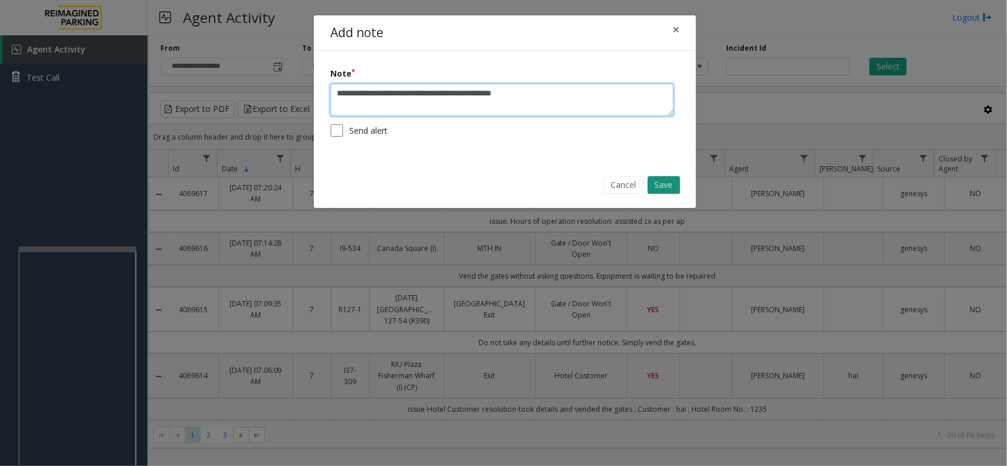
type textarea "**********"
click at [673, 182] on button "Save" at bounding box center [663, 185] width 32 height 18
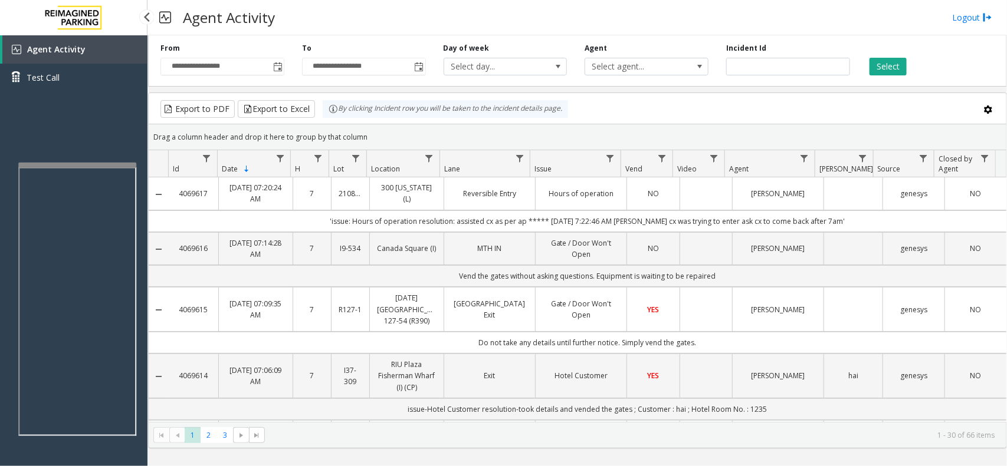
click at [109, 158] on app-root "**********" at bounding box center [503, 233] width 1007 height 466
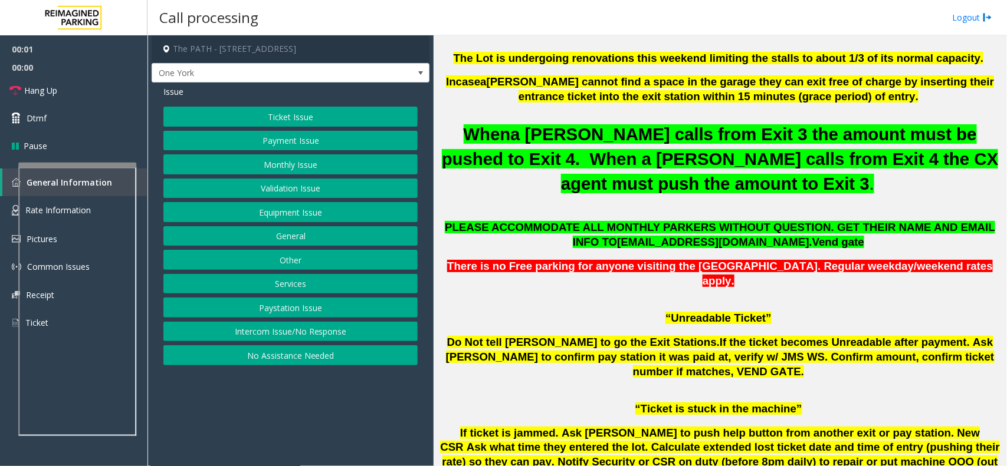
scroll to position [442, 0]
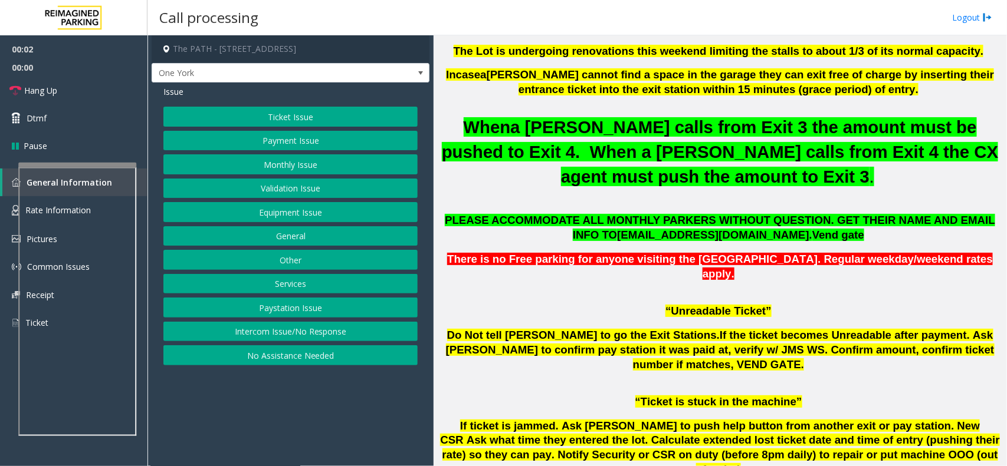
click at [284, 284] on button "Services" at bounding box center [290, 284] width 254 height 20
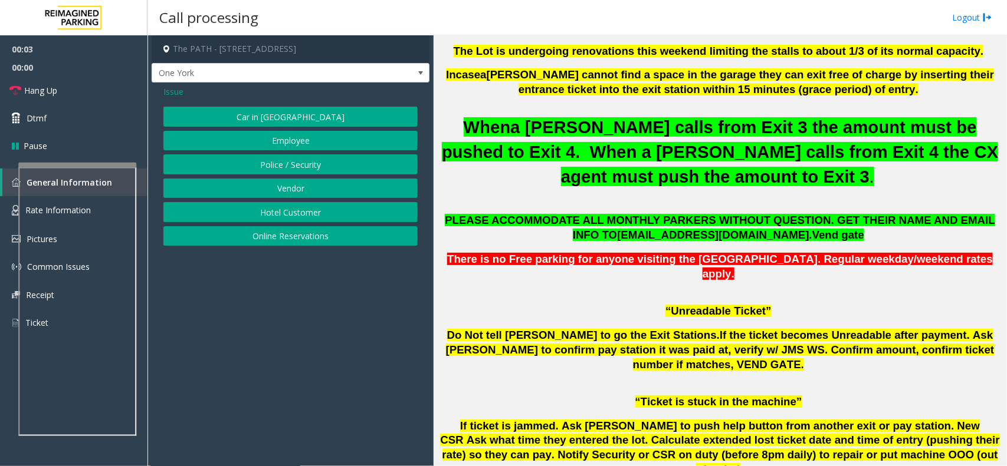
click at [280, 156] on button "Police / Security" at bounding box center [290, 164] width 254 height 20
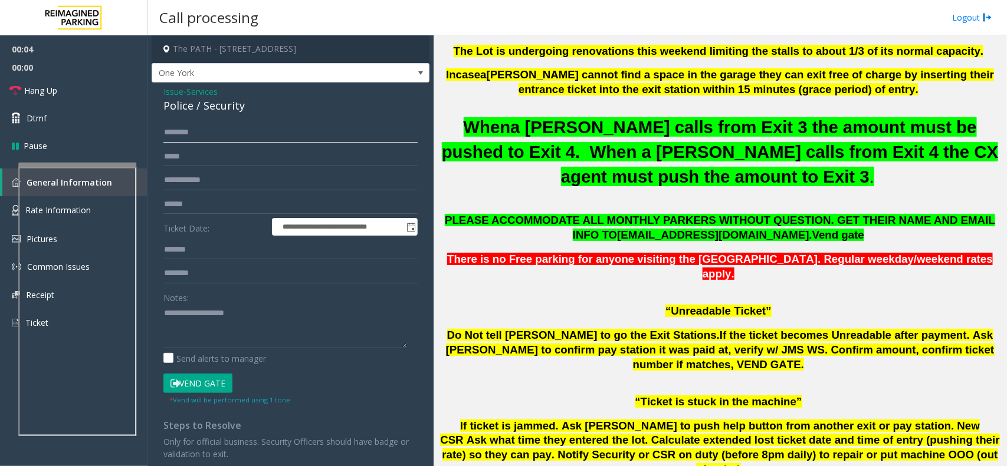
click at [237, 134] on input "text" at bounding box center [290, 133] width 254 height 20
type input "********"
click at [216, 308] on textarea at bounding box center [285, 326] width 244 height 44
type textarea "******"
click at [231, 189] on input "text" at bounding box center [290, 180] width 254 height 20
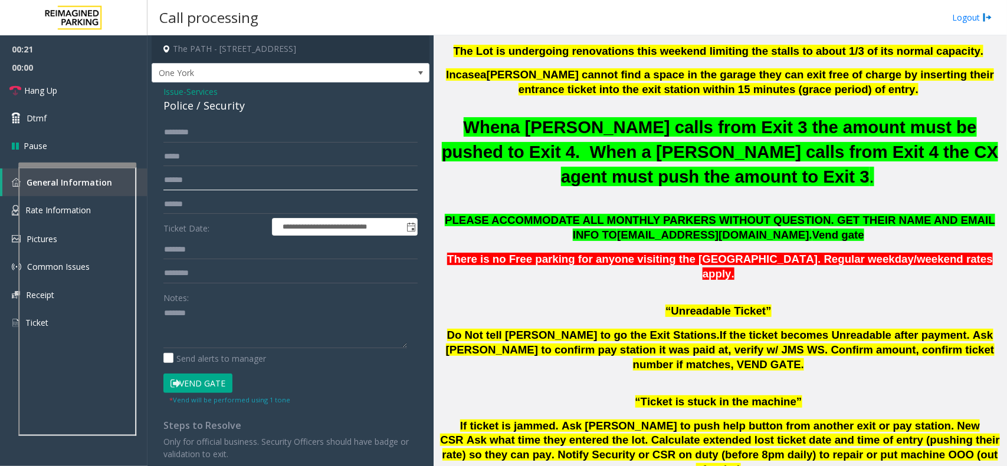
type input "******"
drag, startPoint x: 216, startPoint y: 320, endPoint x: 216, endPoint y: 292, distance: 27.1
click at [216, 319] on textarea at bounding box center [285, 326] width 244 height 44
click at [222, 101] on div "Police / Security" at bounding box center [290, 106] width 254 height 16
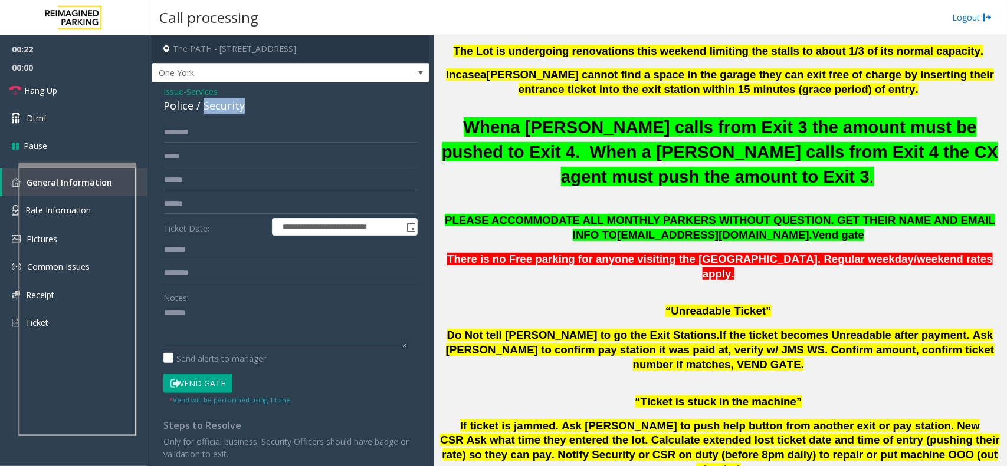
copy div "Security"
click at [232, 305] on textarea at bounding box center [285, 326] width 244 height 44
paste textarea "*********"
click at [219, 373] on button "Vend Gate" at bounding box center [197, 384] width 69 height 20
click at [242, 340] on textarea at bounding box center [285, 326] width 244 height 44
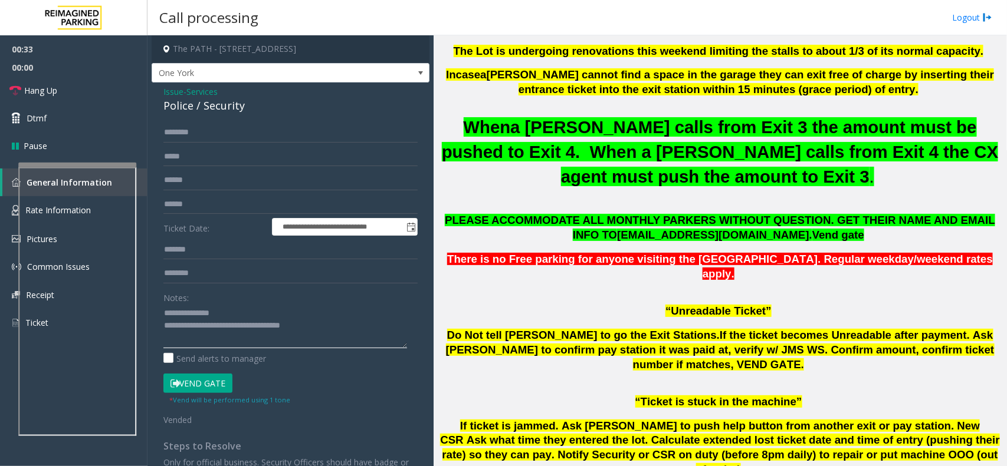
type textarea "**********"
click at [183, 373] on button "Vend Gate" at bounding box center [197, 384] width 69 height 20
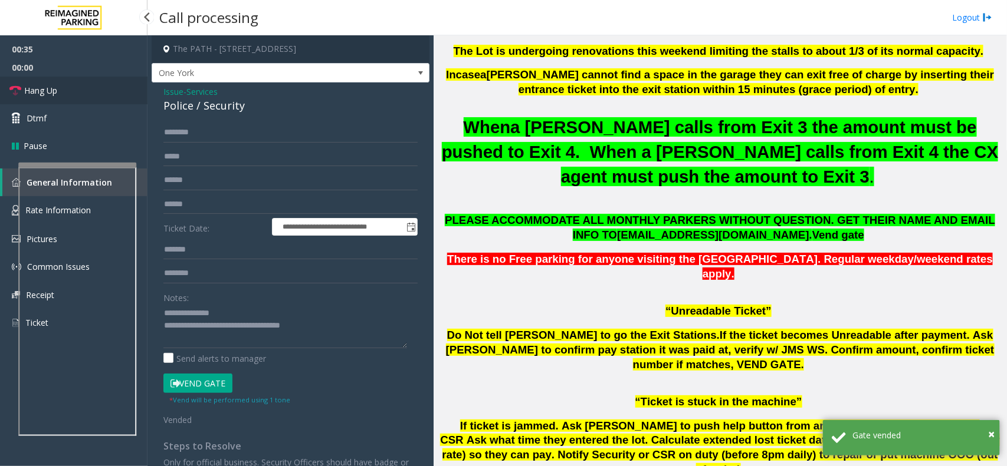
click at [104, 102] on link "Hang Up" at bounding box center [73, 91] width 147 height 28
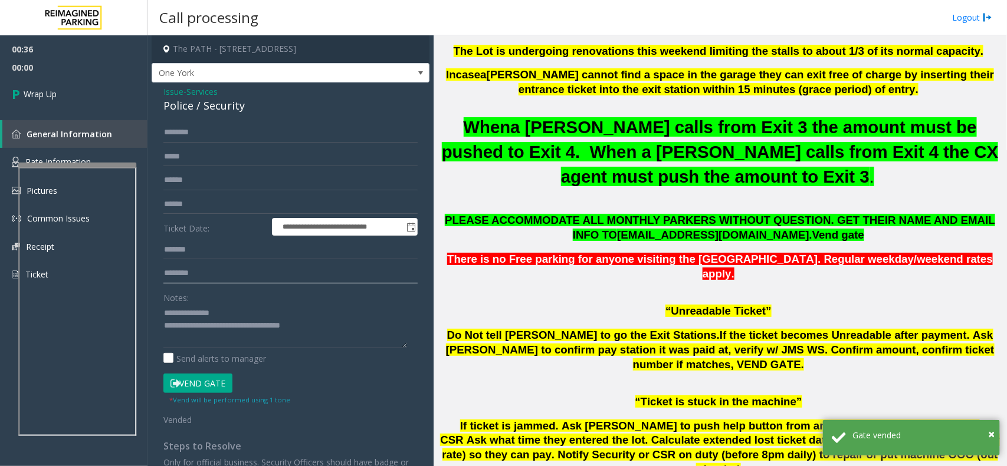
click at [203, 278] on input "text" at bounding box center [290, 274] width 254 height 20
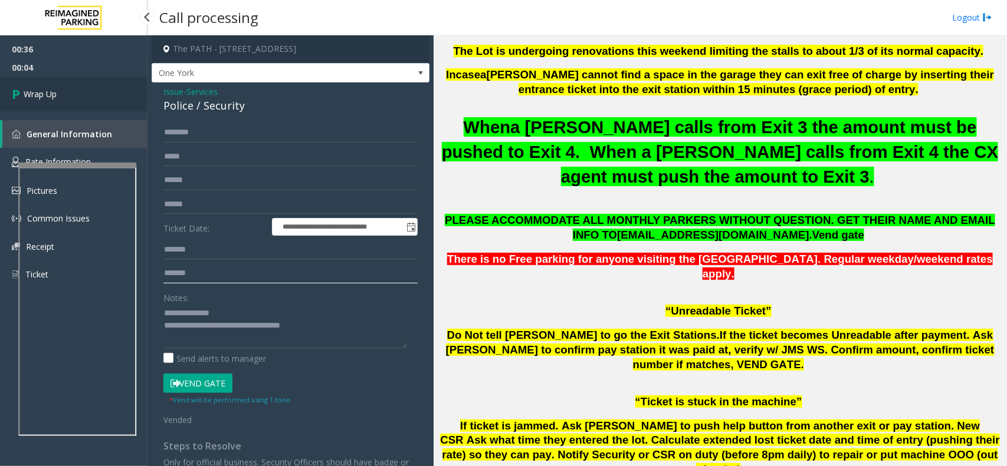
type input "*******"
click at [93, 83] on link "Wrap Up" at bounding box center [73, 94] width 147 height 35
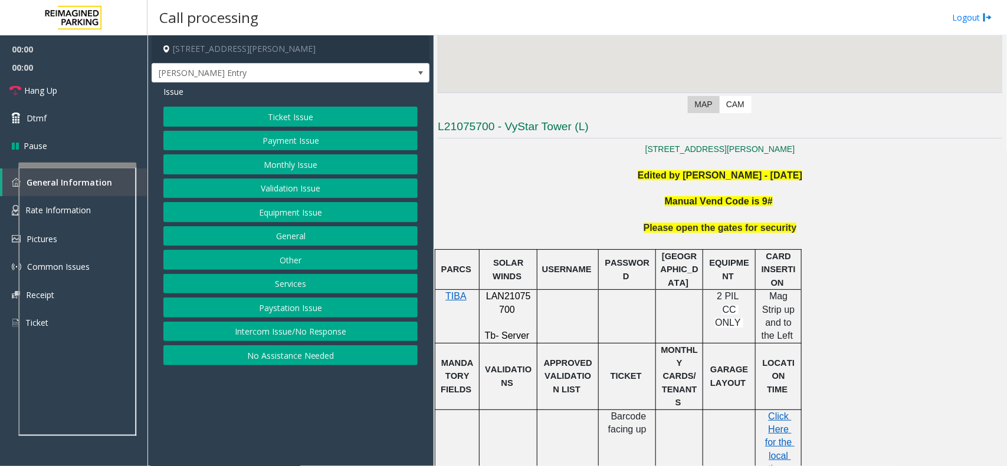
scroll to position [221, 0]
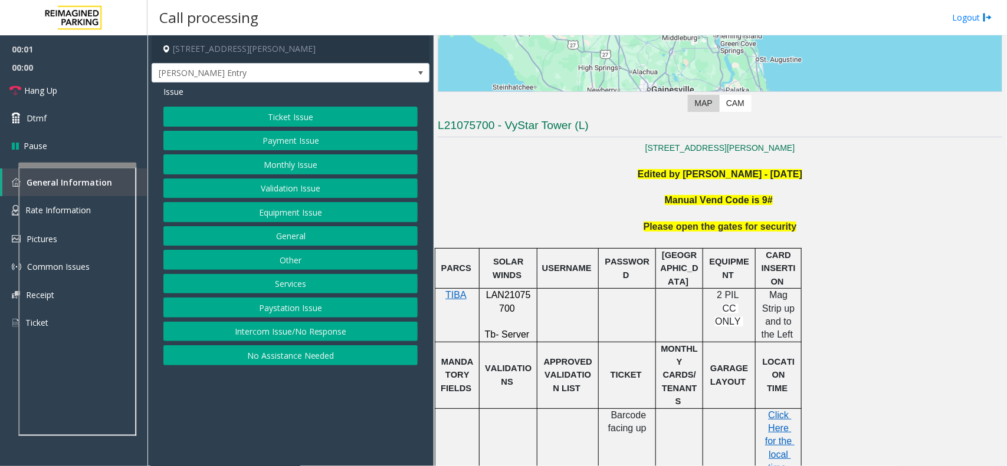
click at [503, 303] on p "LAN21075700" at bounding box center [508, 302] width 49 height 27
copy p "LAN21075700"
drag, startPoint x: 296, startPoint y: 330, endPoint x: 298, endPoint y: 320, distance: 10.9
click at [296, 330] on button "Intercom Issue/No Response" at bounding box center [290, 332] width 254 height 20
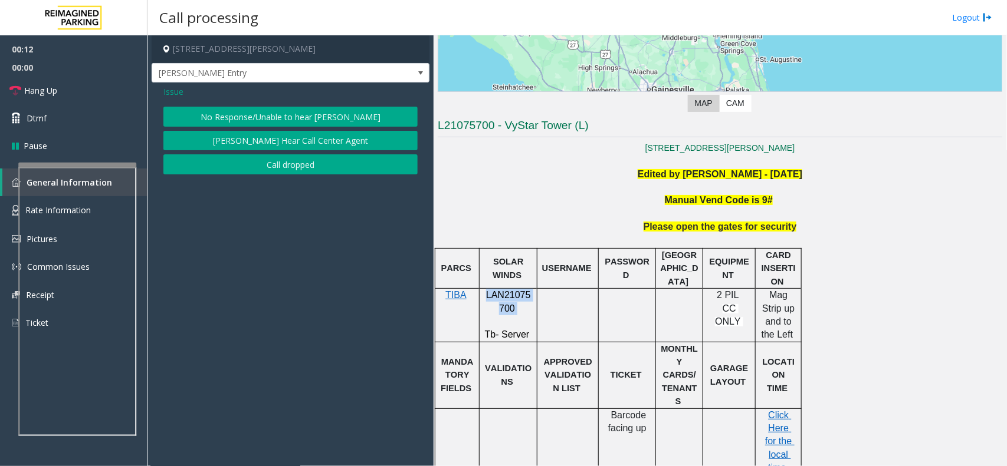
click at [278, 115] on button "No Response/Unable to hear [PERSON_NAME]" at bounding box center [290, 117] width 254 height 20
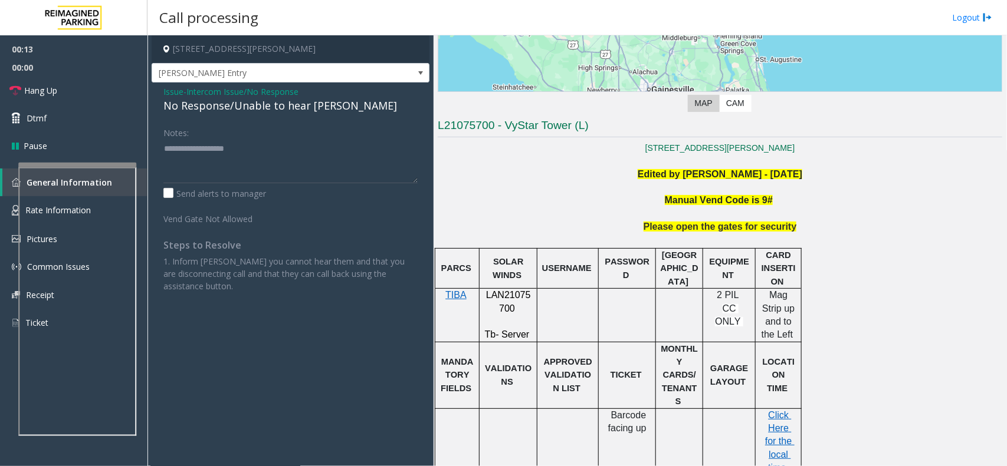
click at [281, 112] on div "No Response/Unable to hear [PERSON_NAME]" at bounding box center [290, 106] width 254 height 16
type textarea "**********"
click at [332, 137] on div "Notes:" at bounding box center [290, 153] width 254 height 61
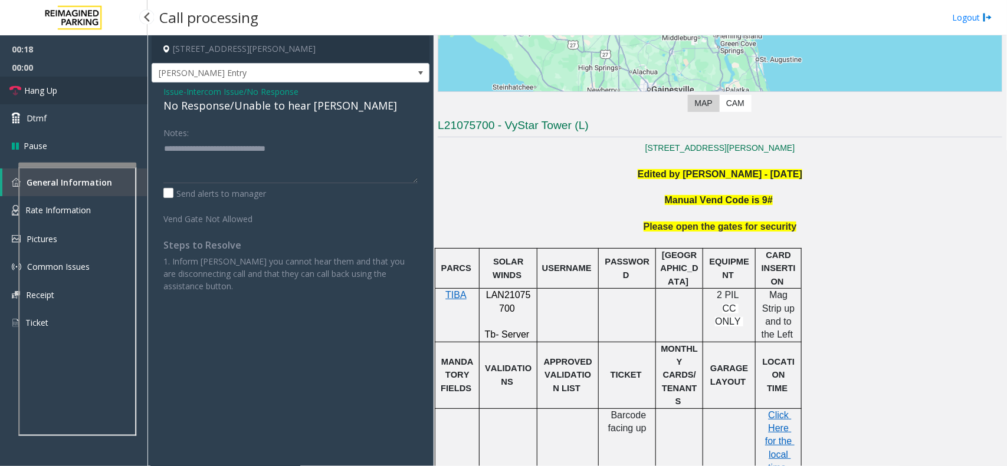
click at [77, 97] on link "Hang Up" at bounding box center [73, 91] width 147 height 28
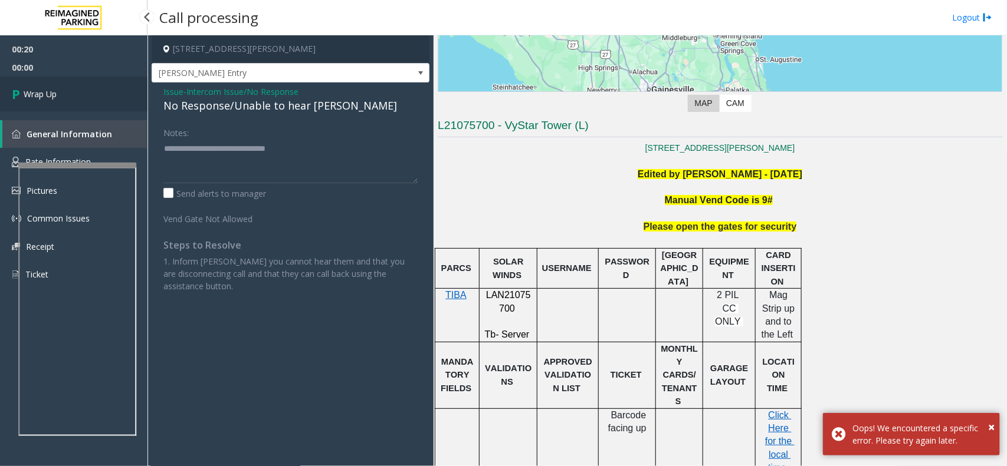
click at [77, 97] on link "Wrap Up" at bounding box center [73, 94] width 147 height 35
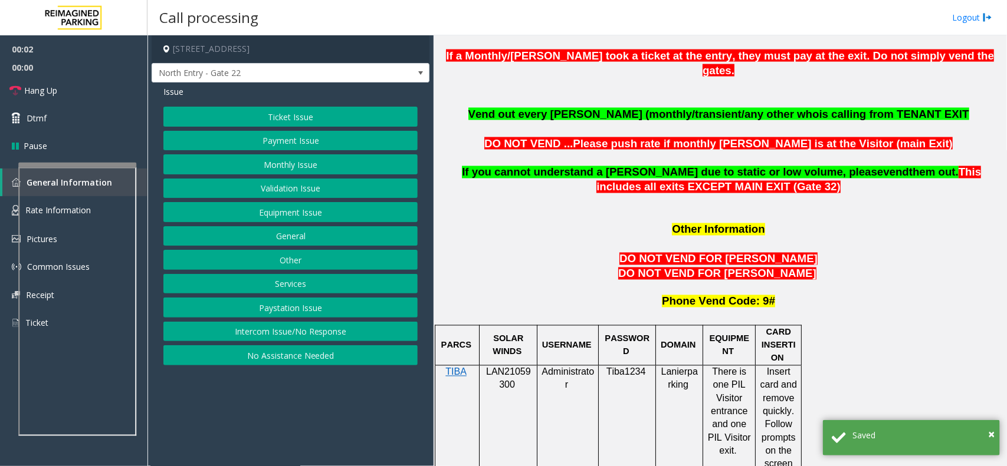
scroll to position [885, 0]
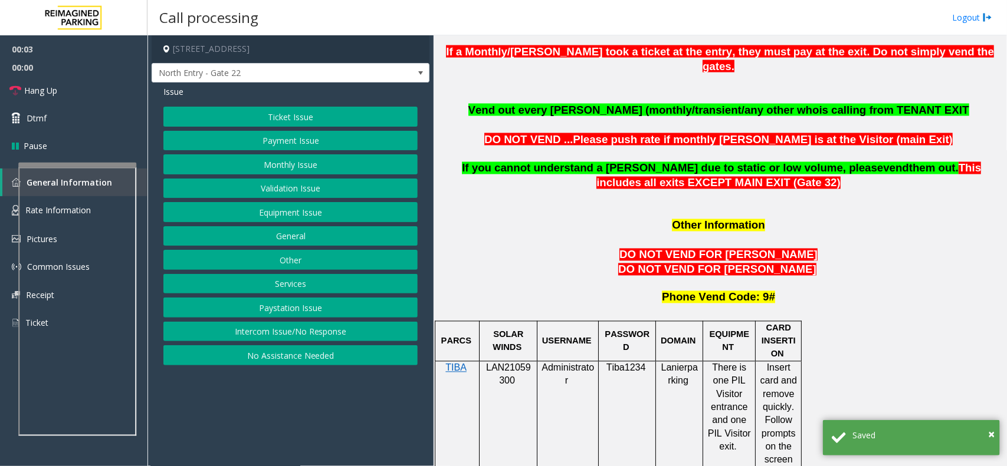
click at [527, 363] on span "LAN21059300" at bounding box center [508, 374] width 45 height 23
copy p "LAN21059300"
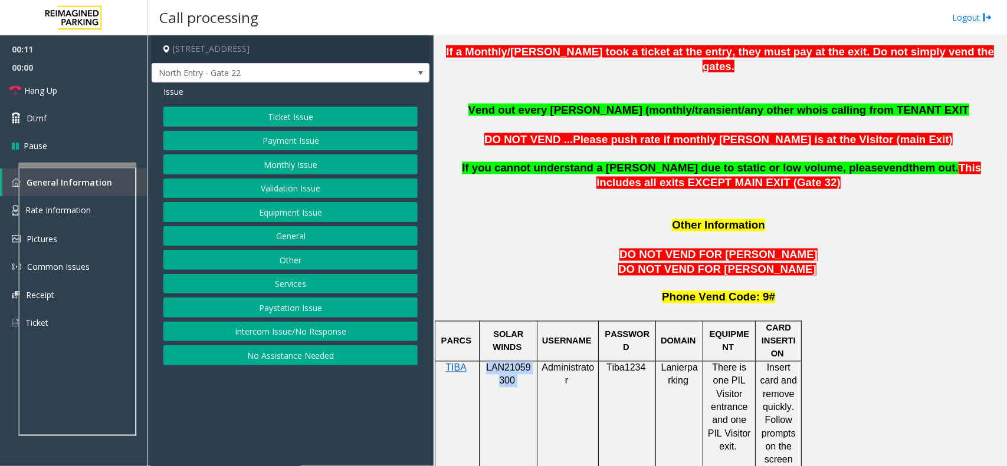
click at [285, 160] on button "Monthly Issue" at bounding box center [290, 164] width 254 height 20
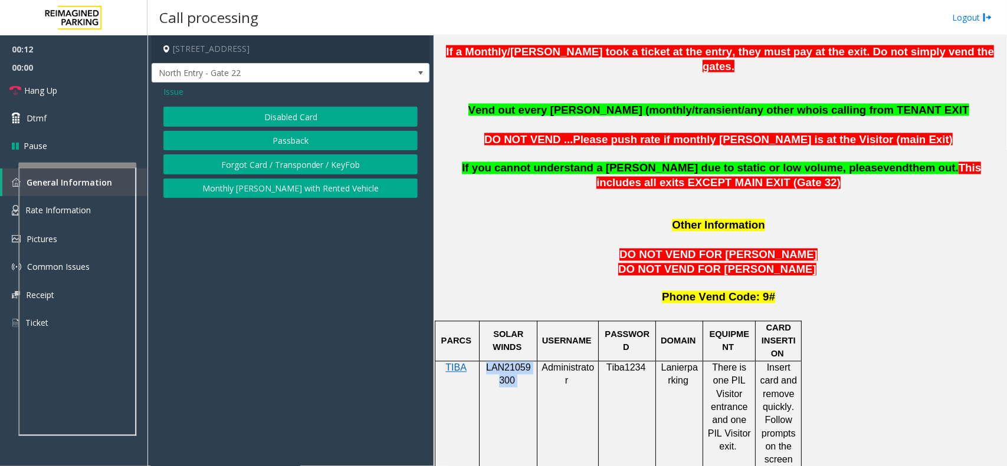
click at [299, 140] on button "Passback" at bounding box center [290, 141] width 254 height 20
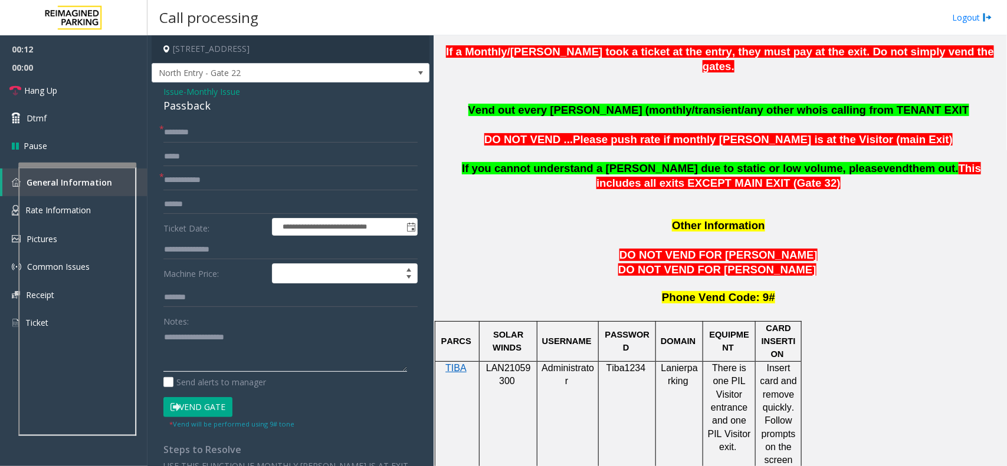
click at [272, 335] on textarea at bounding box center [285, 350] width 244 height 44
click at [200, 110] on div "Passback" at bounding box center [290, 106] width 254 height 16
copy div "Passback"
click at [219, 340] on textarea at bounding box center [285, 350] width 244 height 44
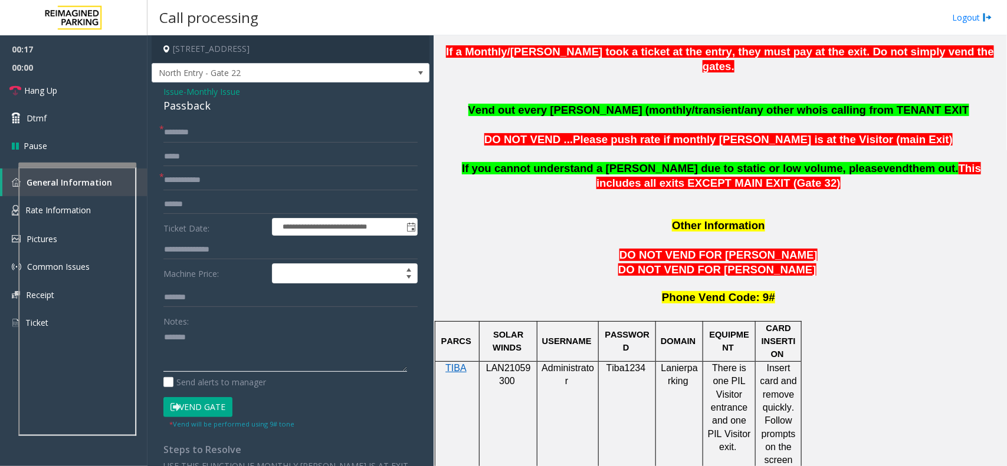
paste textarea "*********"
type textarea "**********"
click at [212, 143] on form "**********" at bounding box center [290, 276] width 254 height 307
click at [214, 133] on input "text" at bounding box center [290, 133] width 254 height 20
click at [231, 343] on textarea at bounding box center [285, 350] width 244 height 44
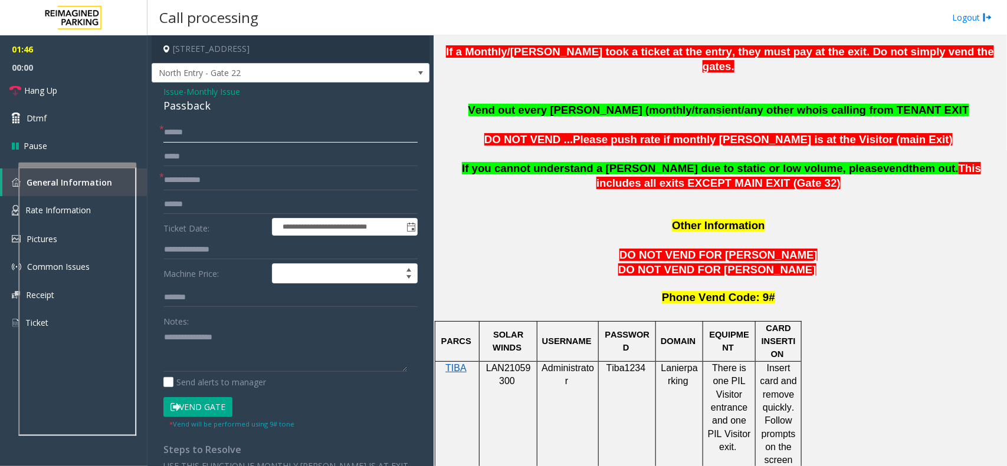
click at [205, 128] on input "******" at bounding box center [290, 133] width 254 height 20
type input "******"
click at [172, 355] on textarea at bounding box center [285, 350] width 244 height 44
type textarea "**********"
click at [218, 173] on input "text" at bounding box center [290, 180] width 254 height 20
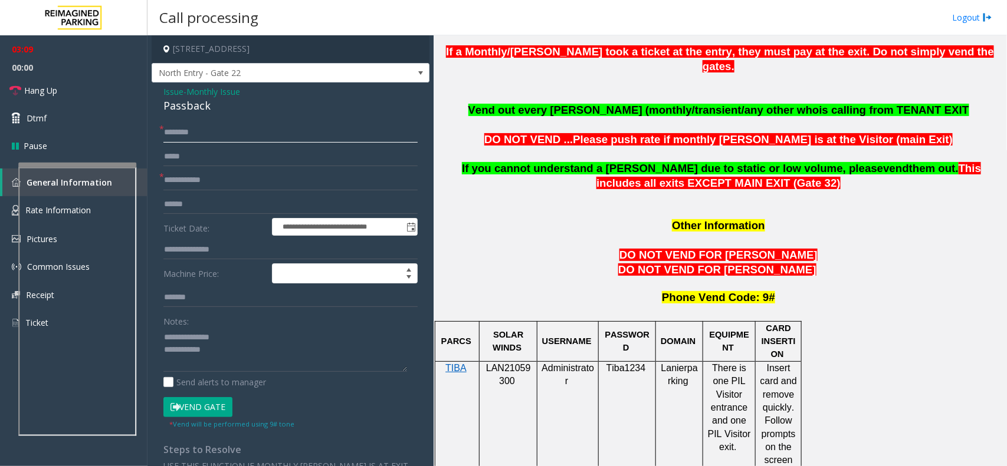
click at [228, 124] on input "******" at bounding box center [290, 133] width 254 height 20
type input "**********"
click at [236, 175] on input "text" at bounding box center [290, 180] width 254 height 20
type input "*****"
click at [231, 354] on textarea at bounding box center [285, 350] width 244 height 44
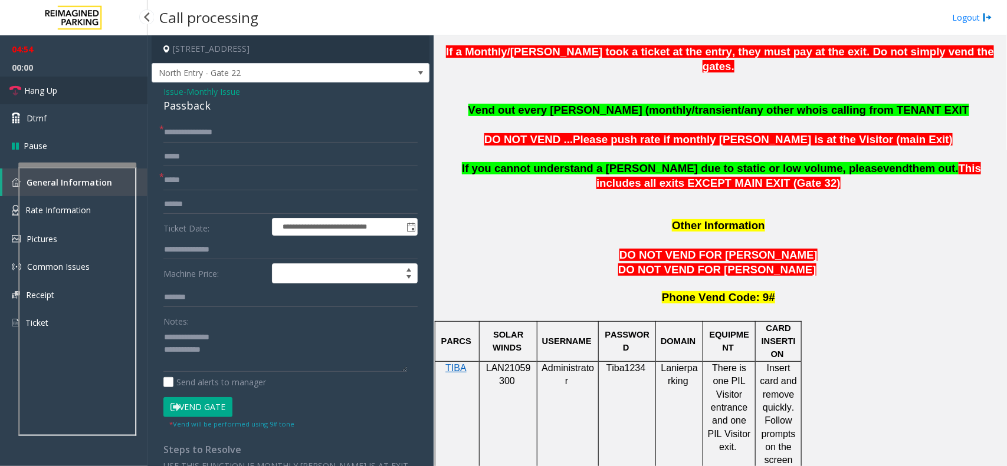
click at [98, 88] on link "Hang Up" at bounding box center [73, 91] width 147 height 28
click at [240, 354] on textarea at bounding box center [285, 350] width 244 height 44
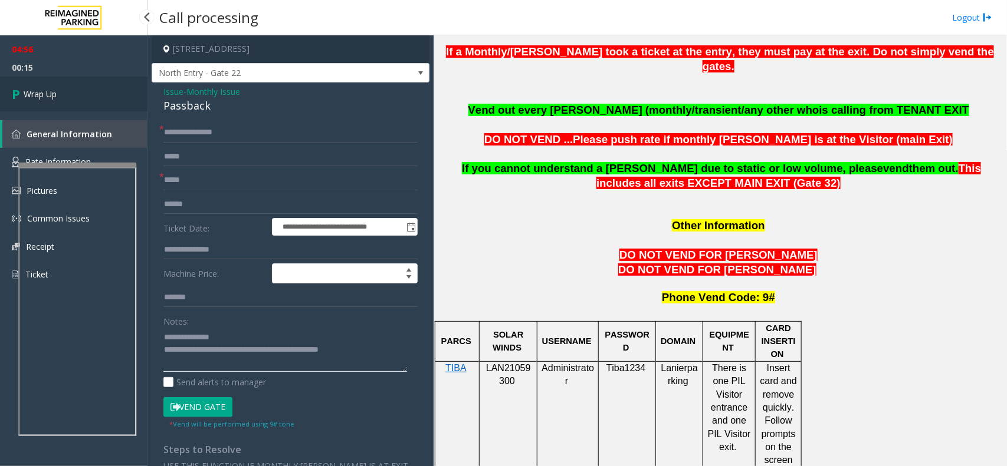
type textarea "**********"
click at [111, 99] on link "Wrap Up" at bounding box center [73, 94] width 147 height 35
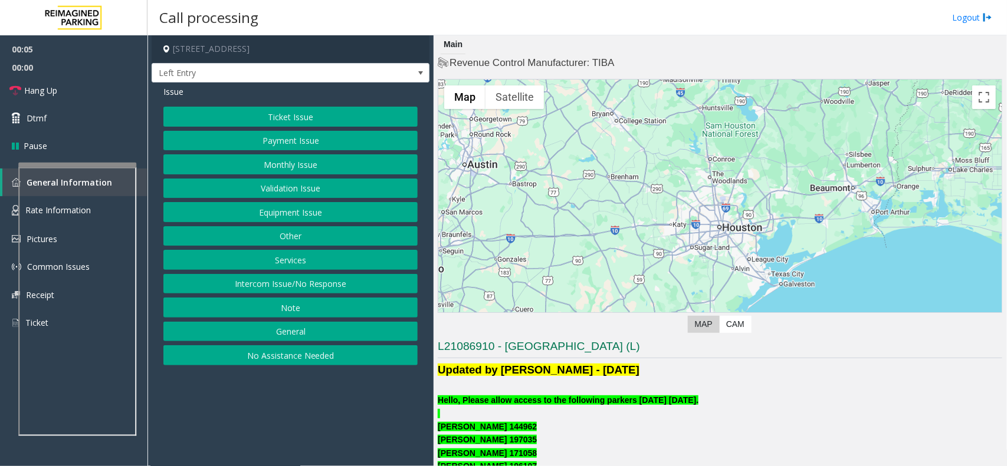
click at [325, 169] on button "Monthly Issue" at bounding box center [290, 164] width 254 height 20
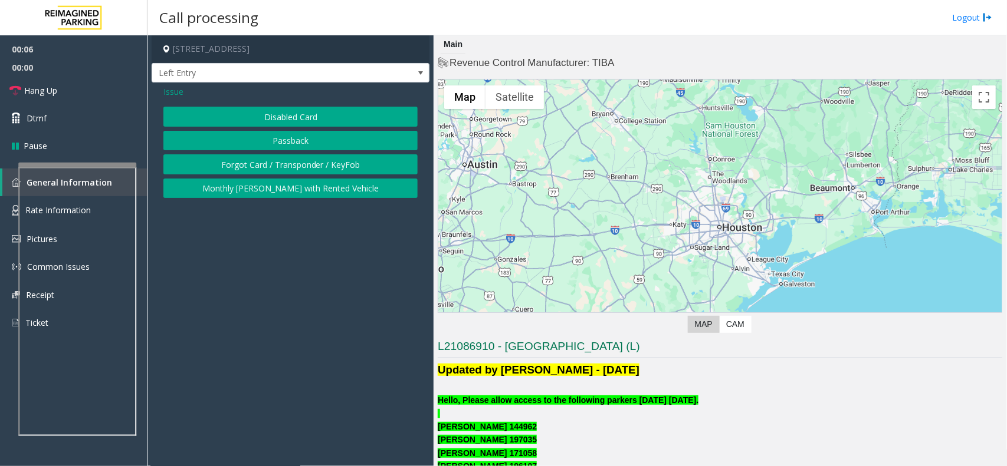
click at [322, 119] on button "Disabled Card" at bounding box center [290, 117] width 254 height 20
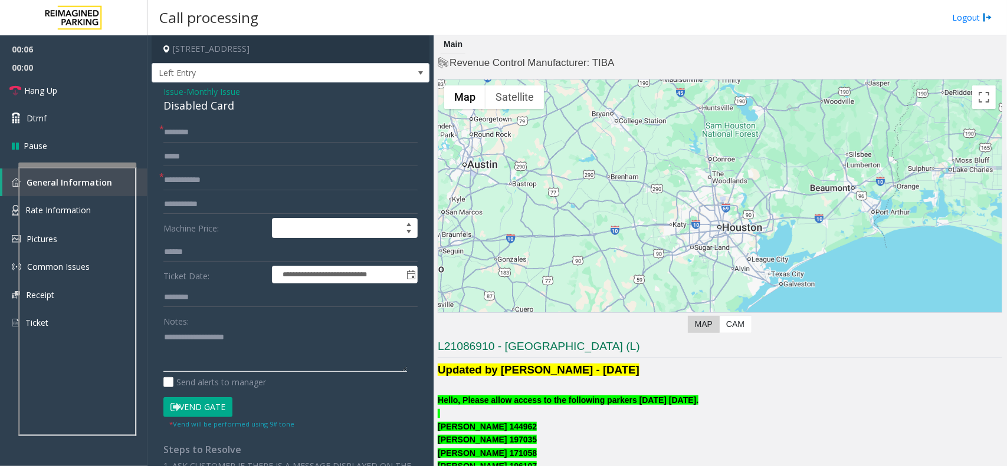
click at [244, 354] on textarea at bounding box center [285, 350] width 244 height 44
click at [249, 182] on input "text" at bounding box center [290, 180] width 254 height 20
type input "******"
click at [186, 361] on textarea at bounding box center [285, 350] width 244 height 44
type textarea "******"
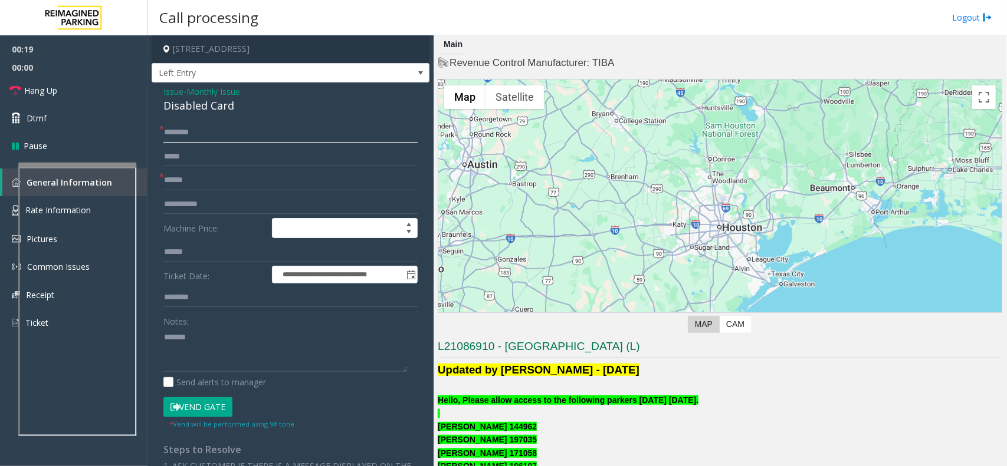
click at [195, 139] on input "text" at bounding box center [290, 133] width 254 height 20
type input "*******"
click at [212, 349] on textarea at bounding box center [285, 350] width 244 height 44
click at [219, 96] on span "Monthly Issue" at bounding box center [213, 92] width 54 height 12
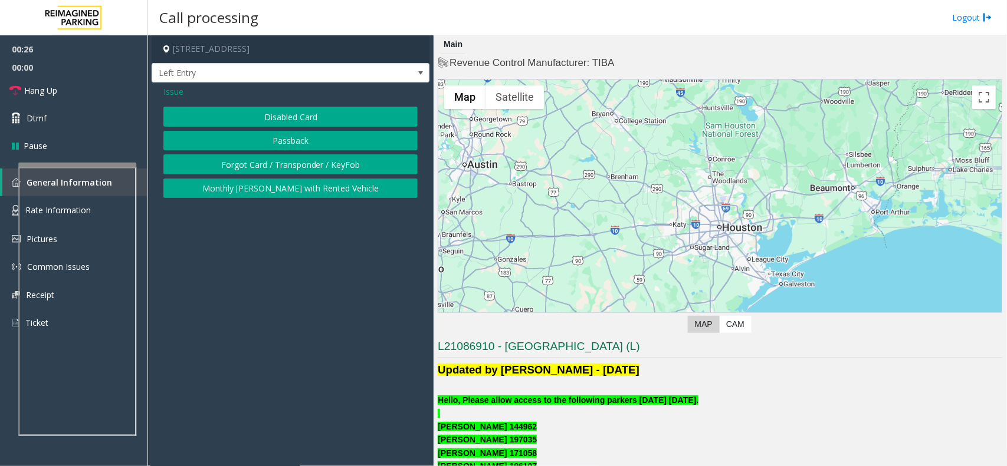
click at [231, 119] on button "Disabled Card" at bounding box center [290, 117] width 254 height 20
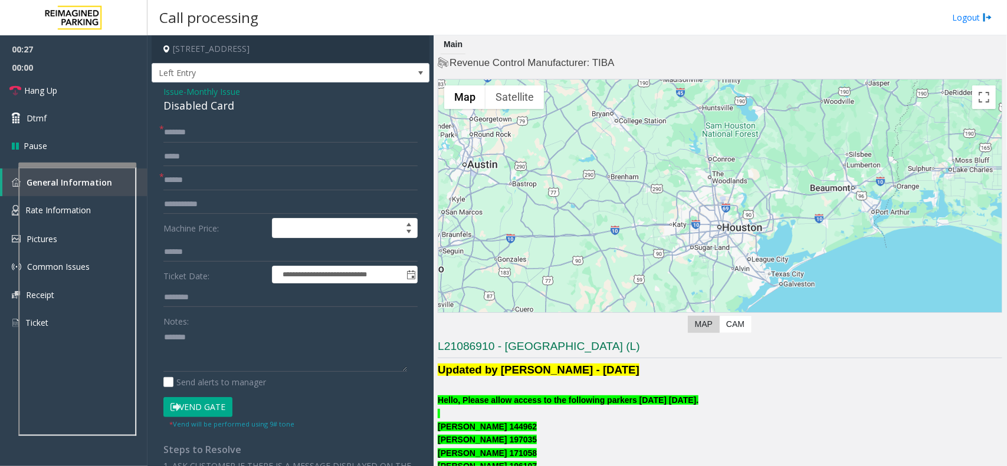
click at [218, 114] on div "Disabled Card" at bounding box center [290, 106] width 254 height 16
click at [218, 340] on textarea at bounding box center [285, 350] width 244 height 44
paste textarea "**********"
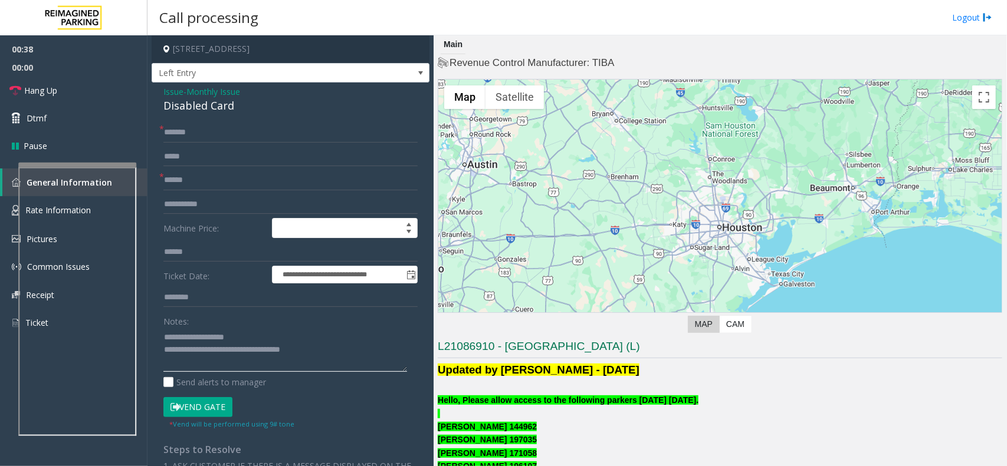
type textarea "**********"
click at [199, 373] on small "* Vend will be performed using 9# tone" at bounding box center [231, 424] width 125 height 9
click at [206, 373] on button "Vend Gate" at bounding box center [197, 407] width 69 height 20
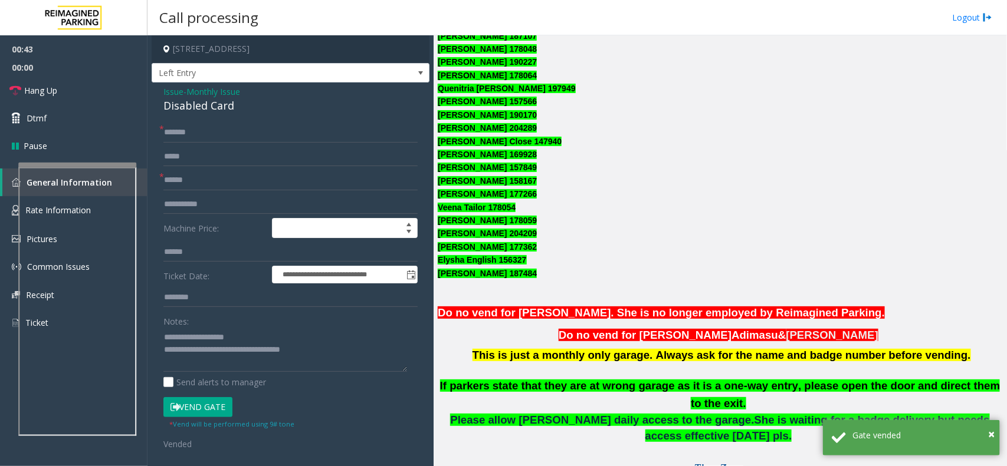
scroll to position [885, 0]
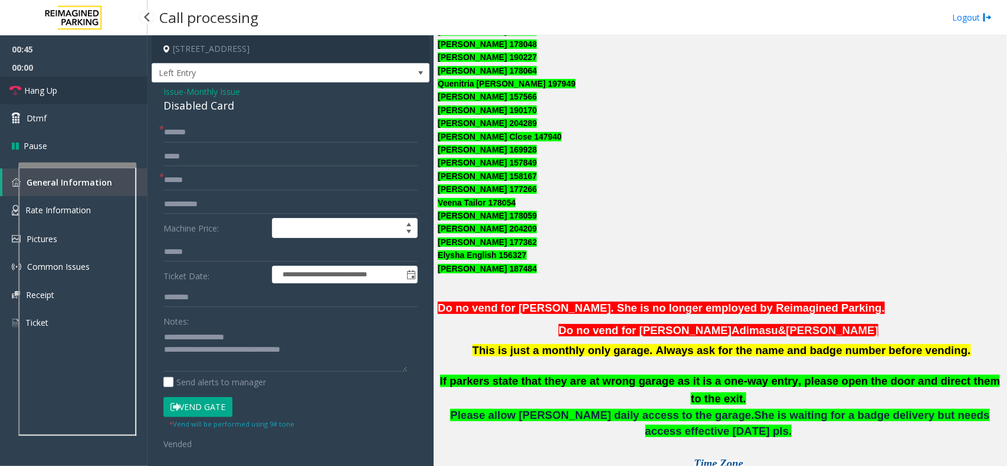
click at [68, 91] on link "Hang Up" at bounding box center [73, 91] width 147 height 28
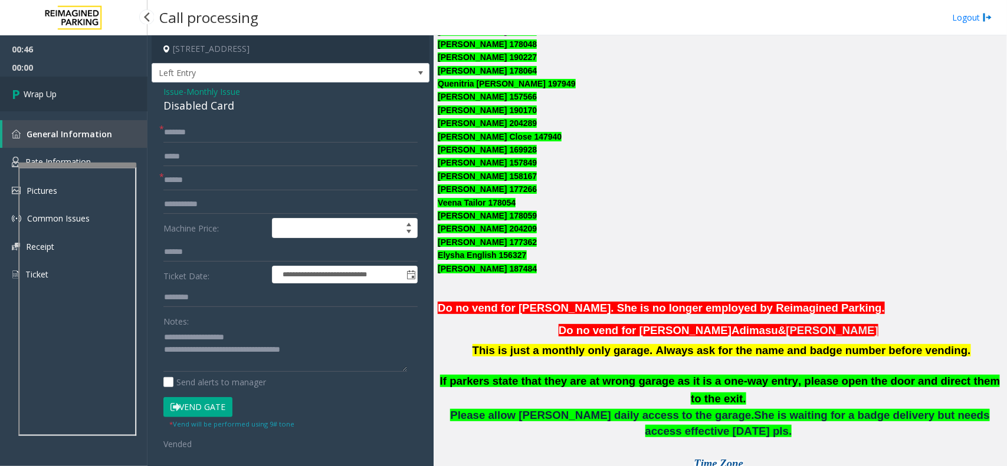
click at [68, 91] on link "Wrap Up" at bounding box center [73, 94] width 147 height 35
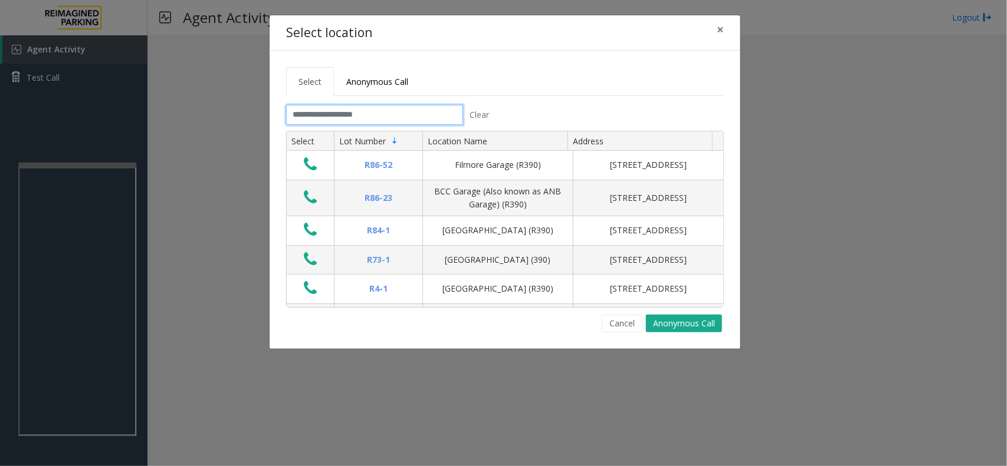
click at [340, 118] on input "text" at bounding box center [374, 115] width 177 height 20
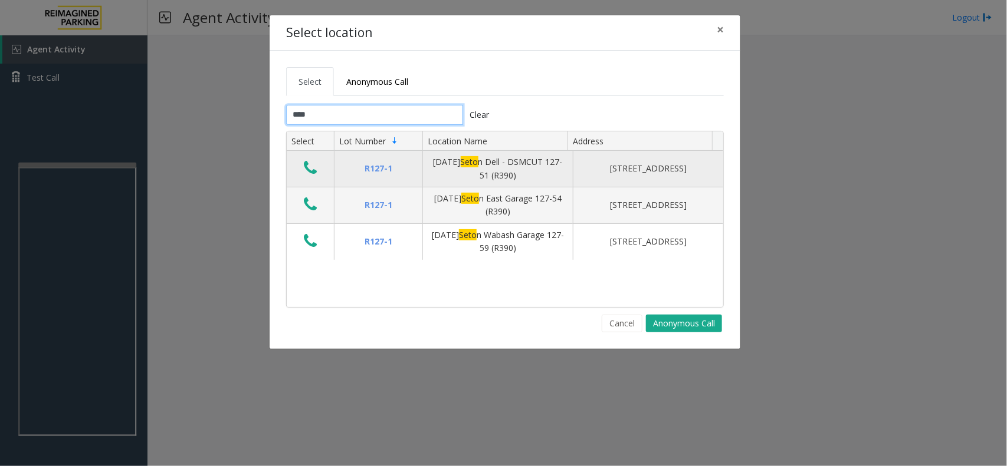
type input "****"
click at [307, 168] on icon "Data table" at bounding box center [310, 168] width 13 height 17
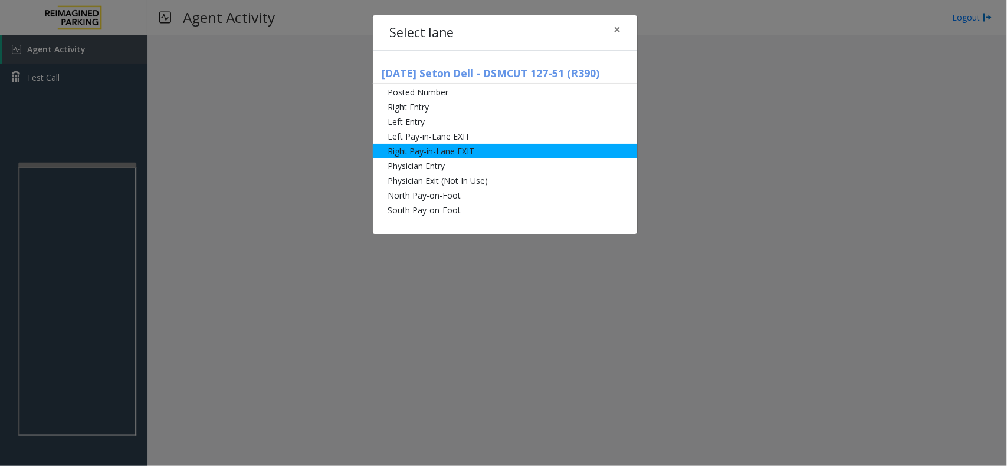
click at [485, 152] on li "Right Pay-in-Lane EXIT" at bounding box center [505, 151] width 264 height 15
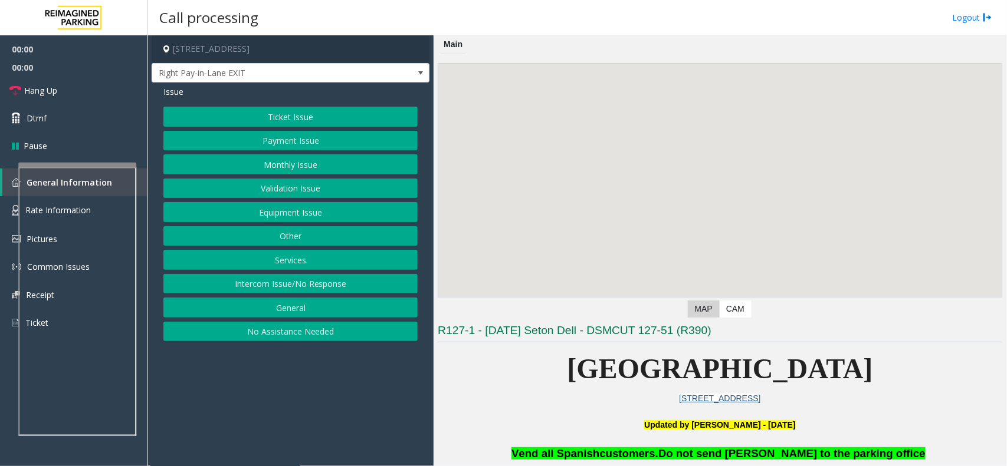
click at [326, 151] on button "Payment Issue" at bounding box center [290, 141] width 254 height 20
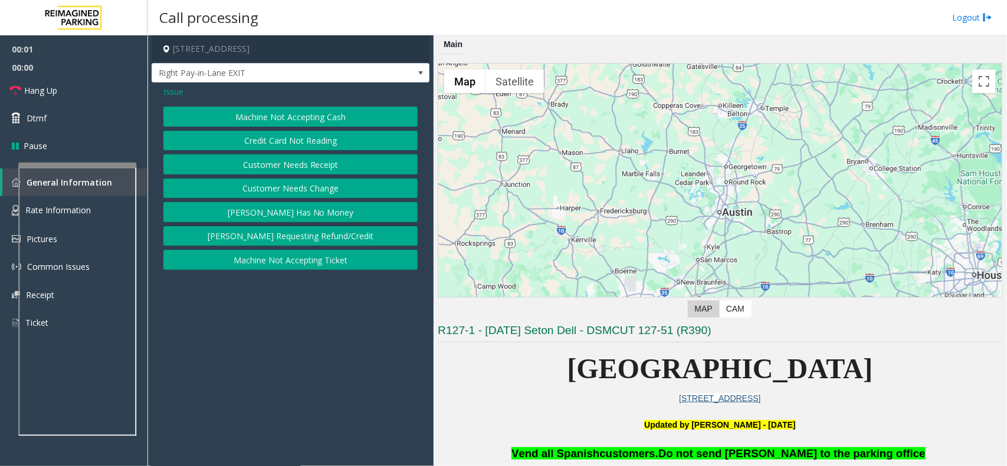
click at [169, 96] on span "Issue" at bounding box center [173, 92] width 20 height 12
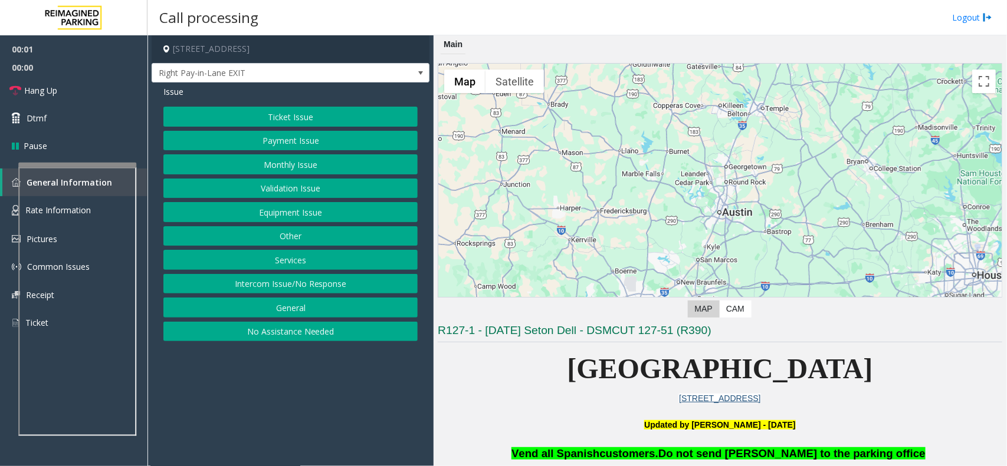
click at [254, 165] on button "Monthly Issue" at bounding box center [290, 164] width 254 height 20
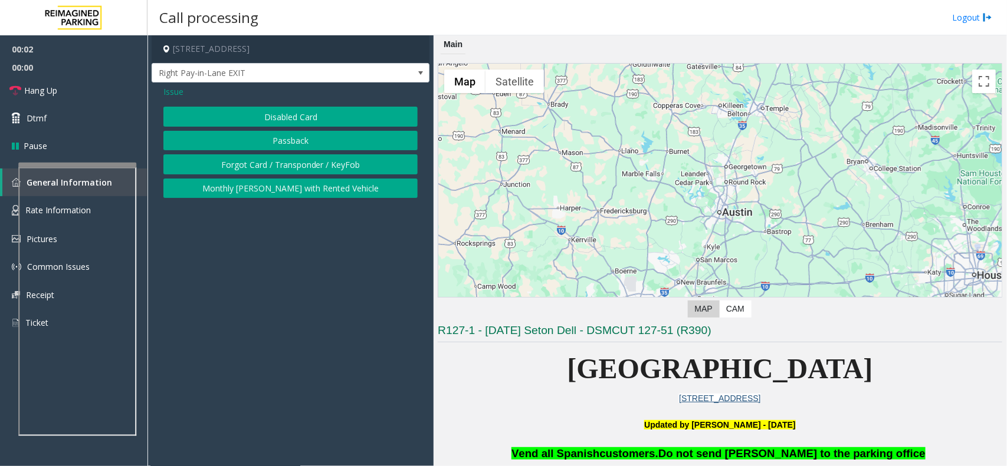
click at [265, 126] on button "Disabled Card" at bounding box center [290, 117] width 254 height 20
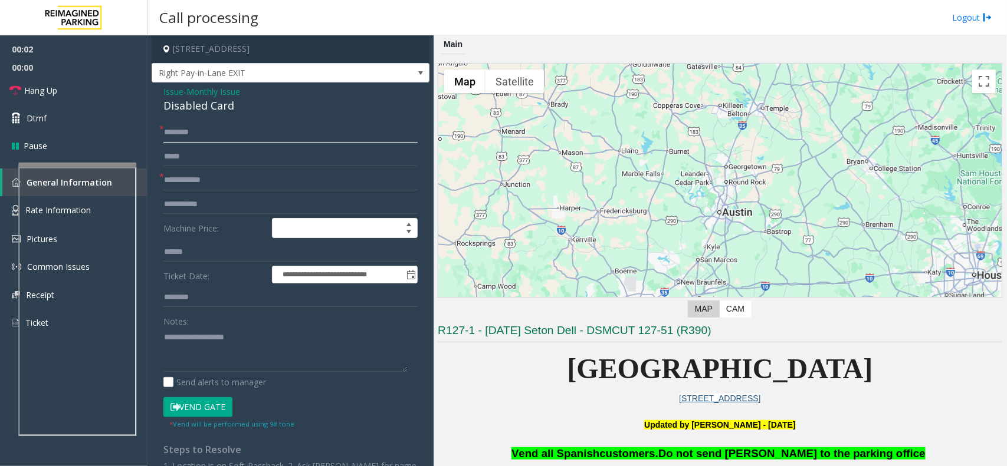
click at [246, 129] on input "text" at bounding box center [290, 133] width 254 height 20
type input "*******"
click at [215, 183] on input "text" at bounding box center [290, 180] width 254 height 20
click at [215, 351] on textarea at bounding box center [285, 350] width 244 height 44
type textarea "******"
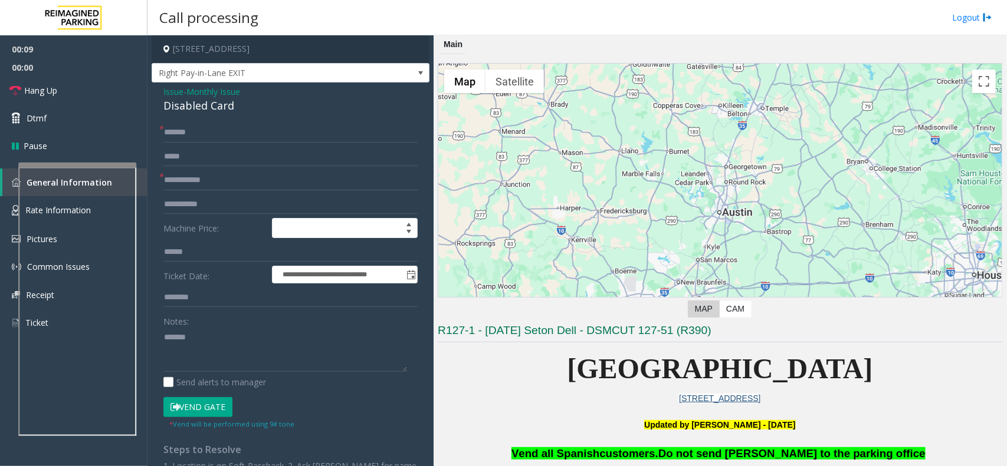
click at [205, 169] on form "**********" at bounding box center [290, 276] width 254 height 307
click at [225, 179] on input "text" at bounding box center [290, 180] width 254 height 20
type input "**********"
click at [233, 346] on textarea at bounding box center [285, 350] width 244 height 44
click at [211, 110] on div "Disabled Card" at bounding box center [290, 106] width 254 height 16
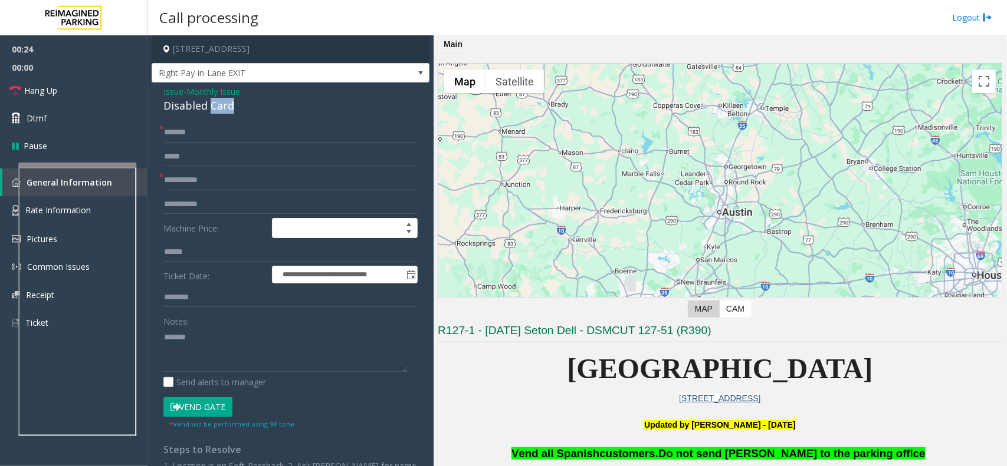
click at [211, 110] on div "Disabled Card" at bounding box center [290, 106] width 254 height 16
click at [246, 367] on textarea at bounding box center [285, 350] width 244 height 44
paste textarea "**********"
click at [225, 373] on button "Vend Gate" at bounding box center [197, 407] width 69 height 20
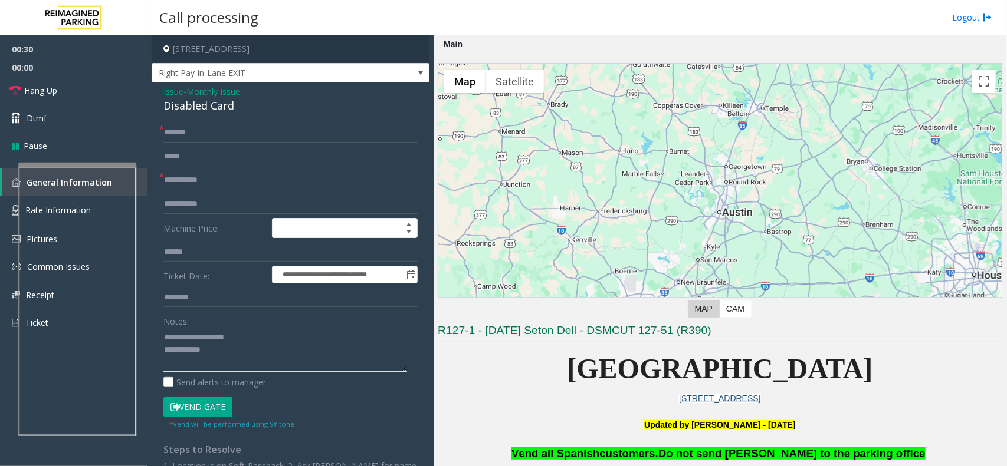
click at [242, 351] on textarea at bounding box center [285, 350] width 244 height 44
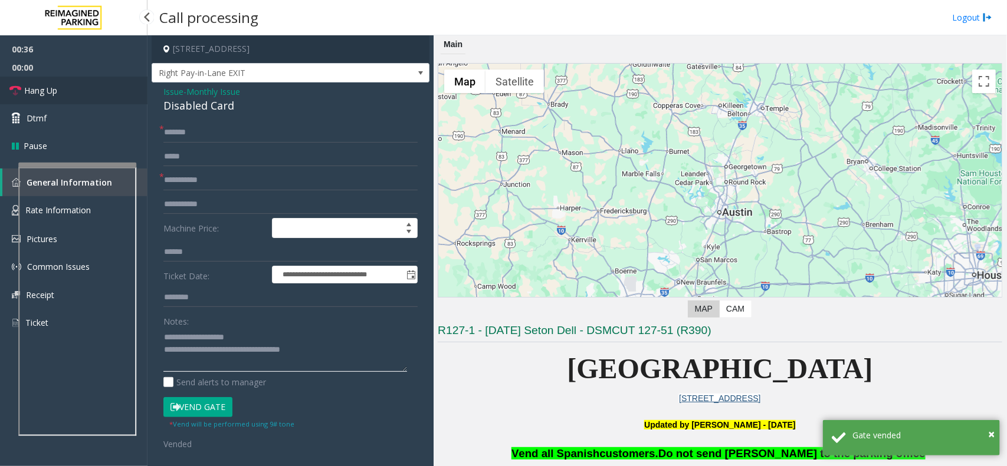
type textarea "**********"
click at [78, 93] on link "Hang Up" at bounding box center [73, 91] width 147 height 28
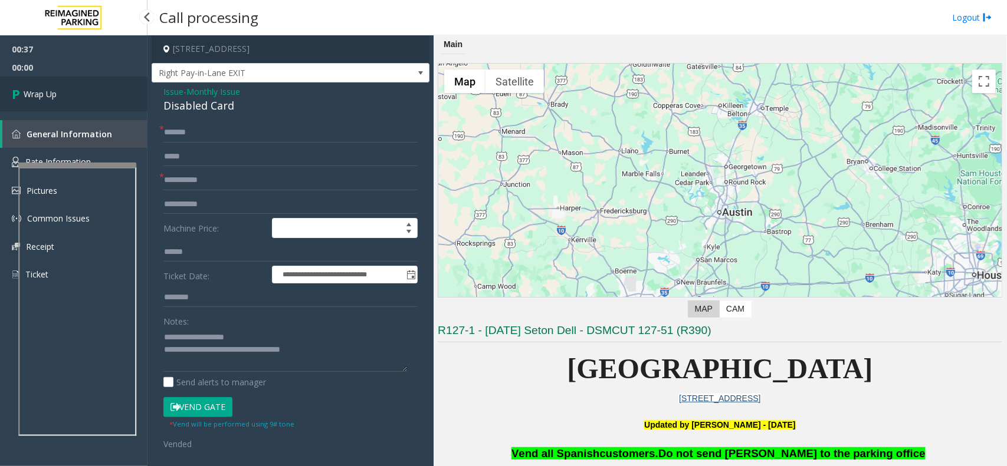
click at [78, 93] on link "Wrap Up" at bounding box center [73, 94] width 147 height 35
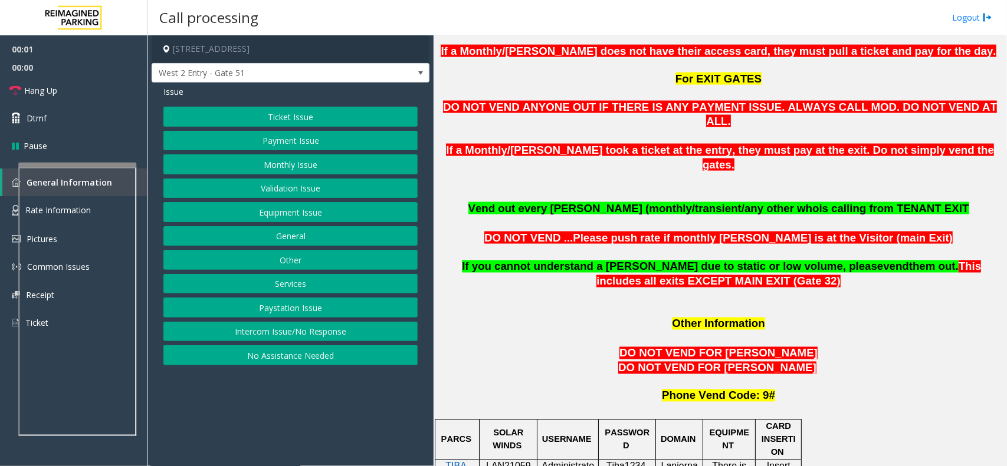
scroll to position [885, 0]
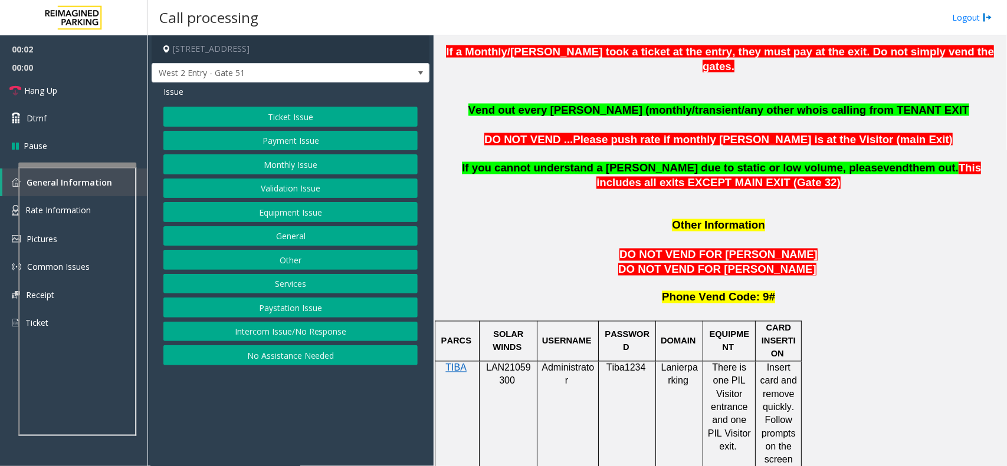
click at [516, 362] on p "LAN21059300" at bounding box center [508, 375] width 49 height 27
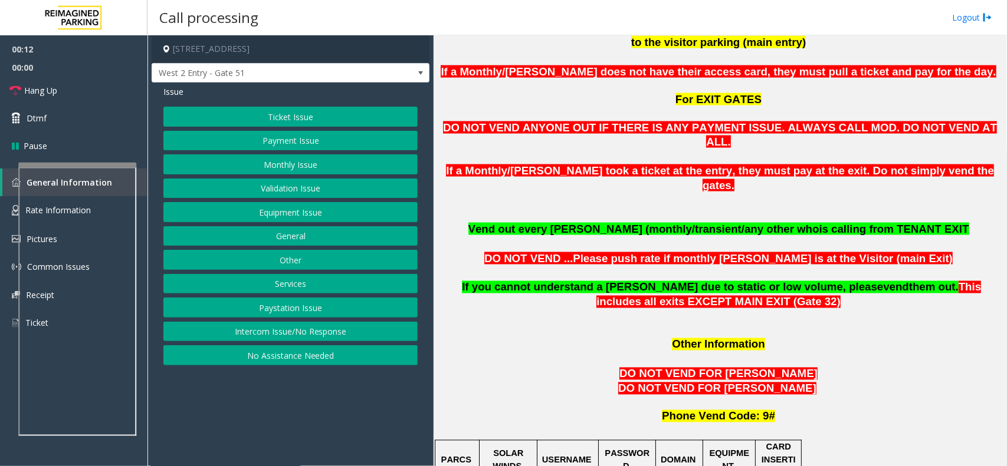
scroll to position [663, 0]
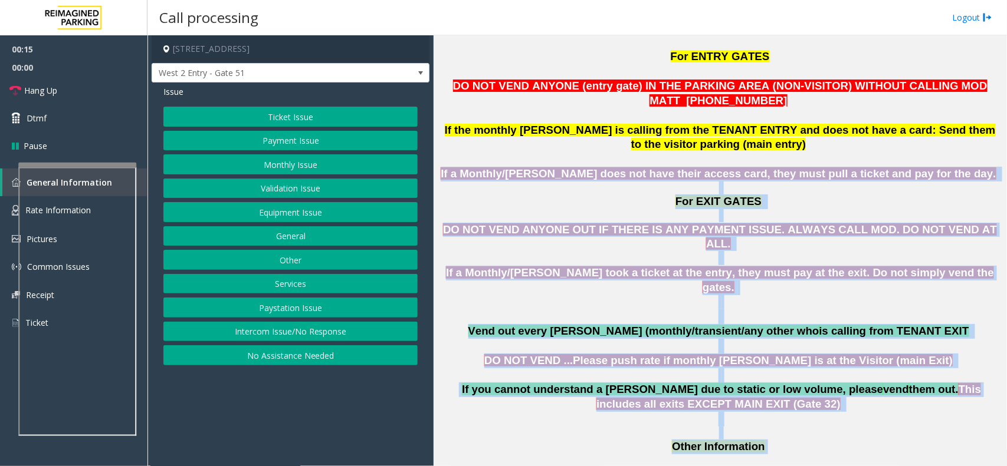
drag, startPoint x: 470, startPoint y: 153, endPoint x: 785, endPoint y: 396, distance: 397.7
click at [785, 373] on p "Other Information" at bounding box center [720, 447] width 564 height 15
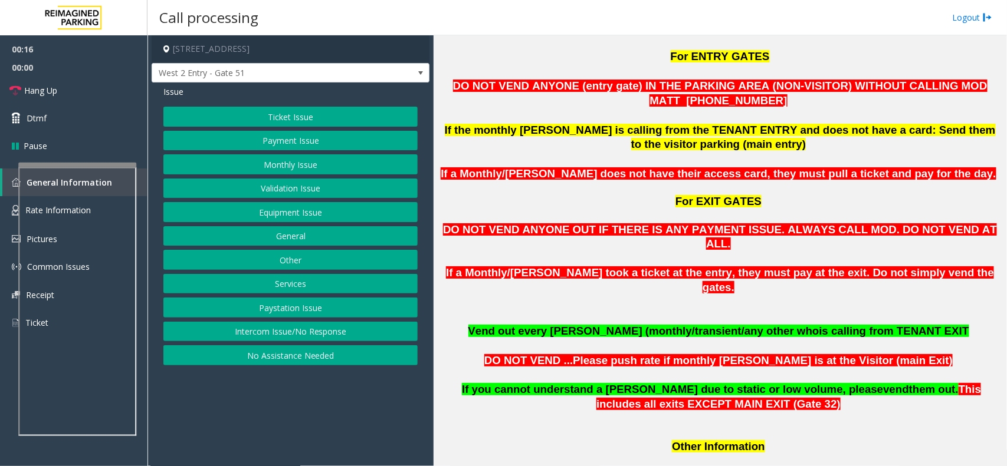
click at [789, 373] on p at bounding box center [720, 433] width 564 height 13
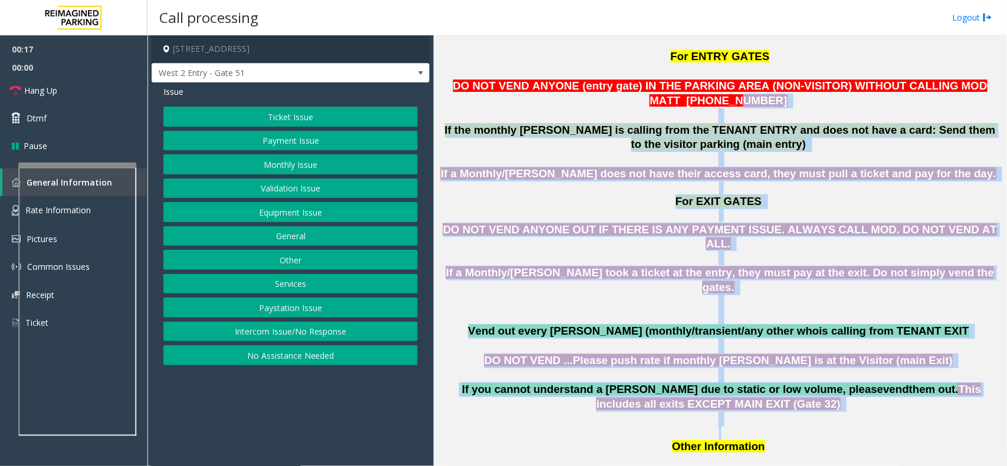
drag, startPoint x: 789, startPoint y: 387, endPoint x: 462, endPoint y: 81, distance: 448.5
click at [473, 152] on p at bounding box center [720, 159] width 564 height 15
drag, startPoint x: 473, startPoint y: 107, endPoint x: 794, endPoint y: 402, distance: 436.5
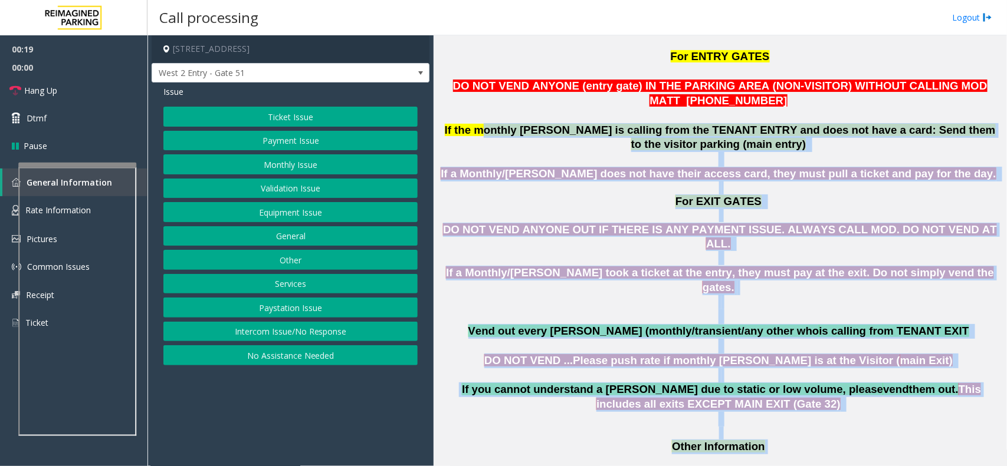
click at [795, 373] on p "Other Information" at bounding box center [720, 447] width 564 height 15
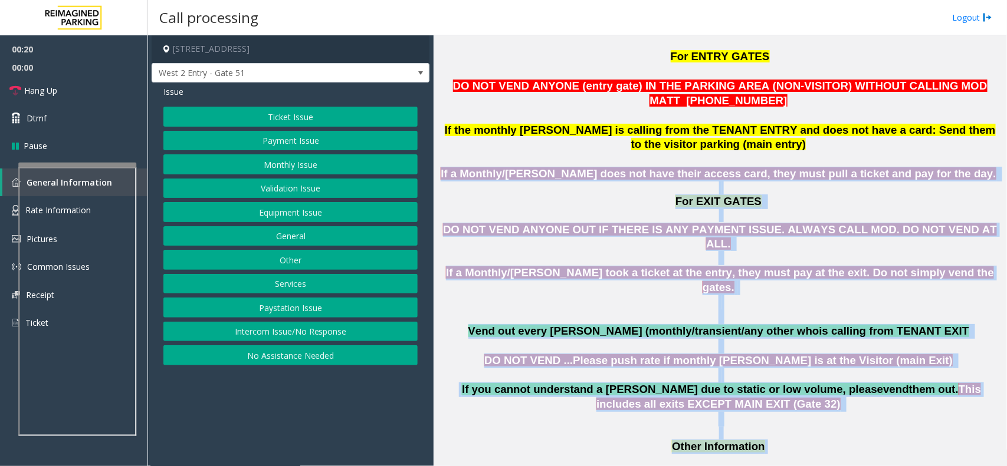
drag, startPoint x: 795, startPoint y: 402, endPoint x: 467, endPoint y: 155, distance: 410.5
click at [484, 182] on p "For EXIT GATES" at bounding box center [720, 196] width 564 height 28
drag, startPoint x: 472, startPoint y: 146, endPoint x: 758, endPoint y: 369, distance: 362.1
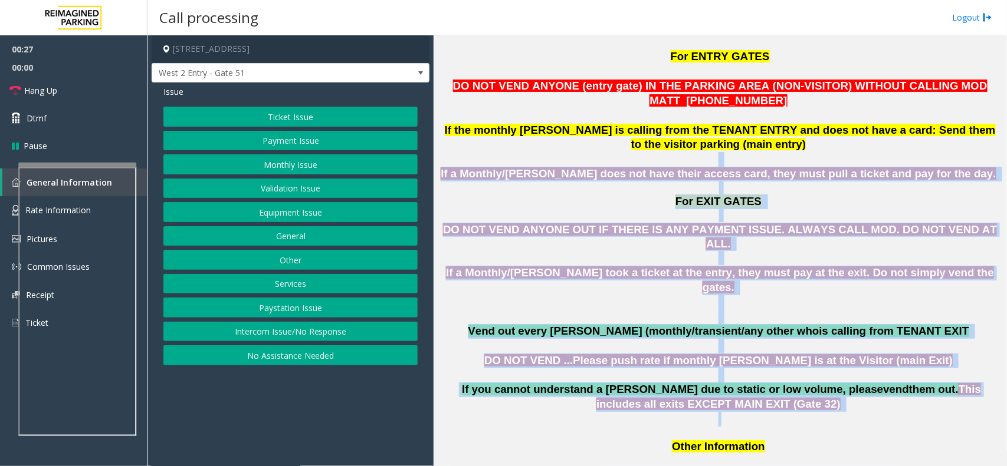
click at [758, 373] on p at bounding box center [720, 419] width 564 height 15
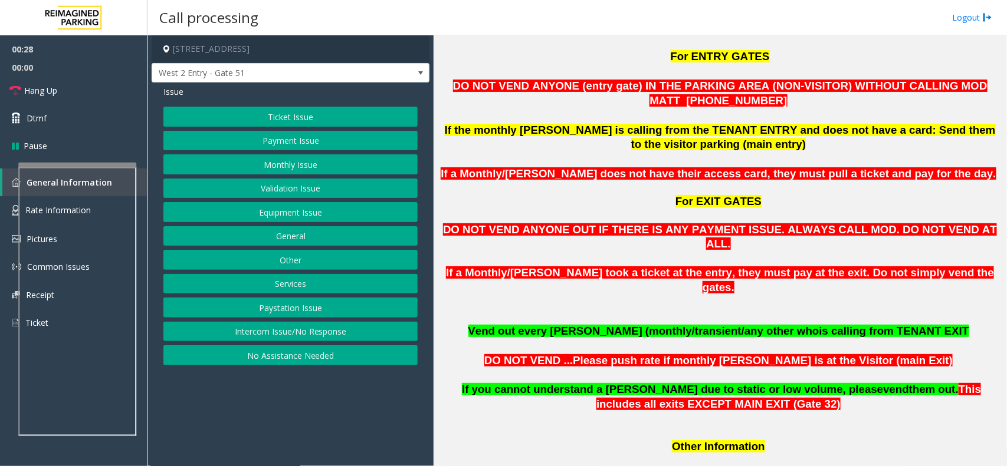
click at [304, 267] on button "Other" at bounding box center [290, 260] width 254 height 20
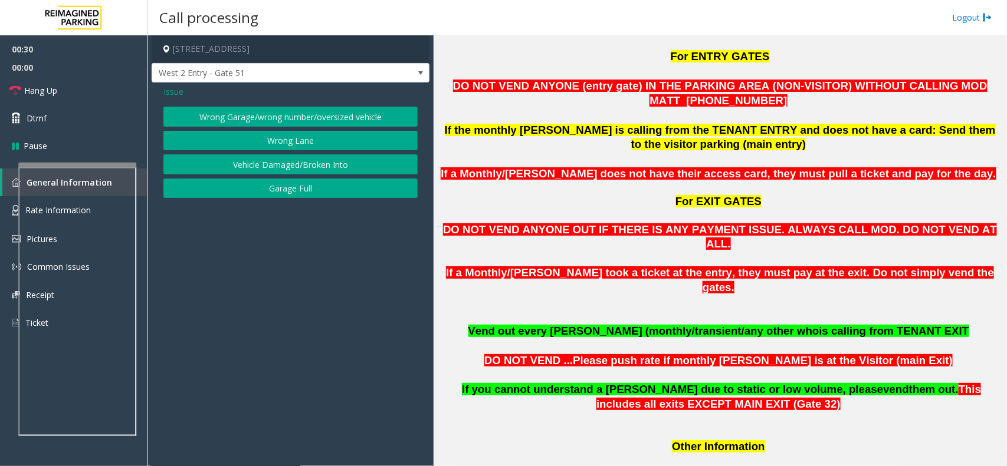
click at [295, 140] on button "Wrong Lane" at bounding box center [290, 141] width 254 height 20
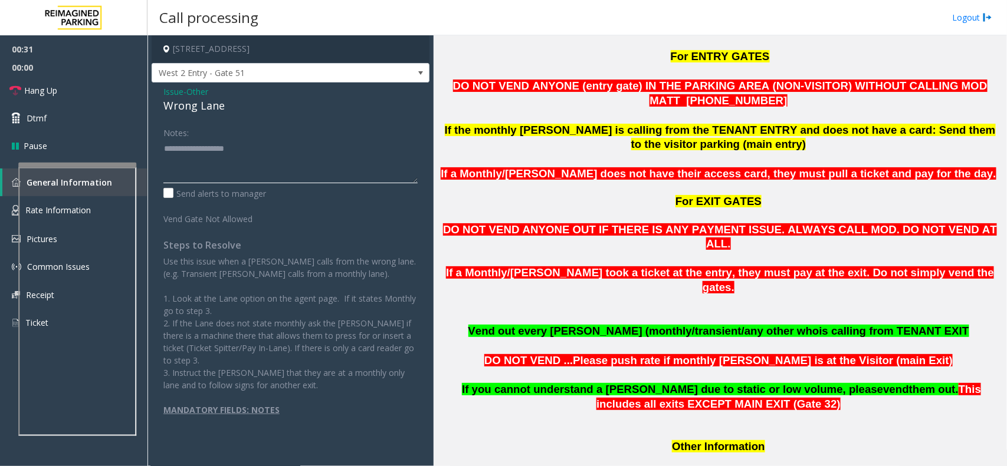
click at [257, 157] on textarea at bounding box center [290, 161] width 254 height 44
click at [211, 107] on div "Wrong Lane" at bounding box center [290, 106] width 254 height 16
click at [228, 165] on textarea at bounding box center [290, 161] width 254 height 44
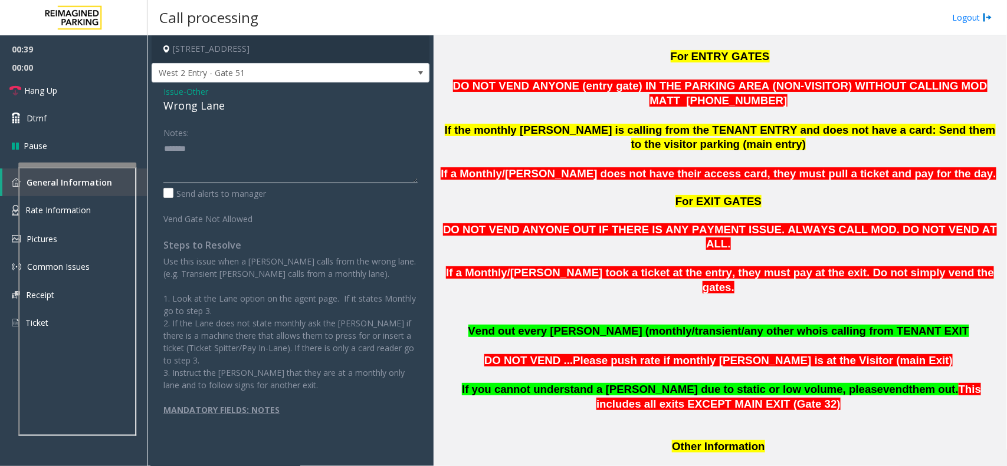
paste textarea "**********"
click at [92, 78] on link "Hang Up" at bounding box center [73, 91] width 147 height 28
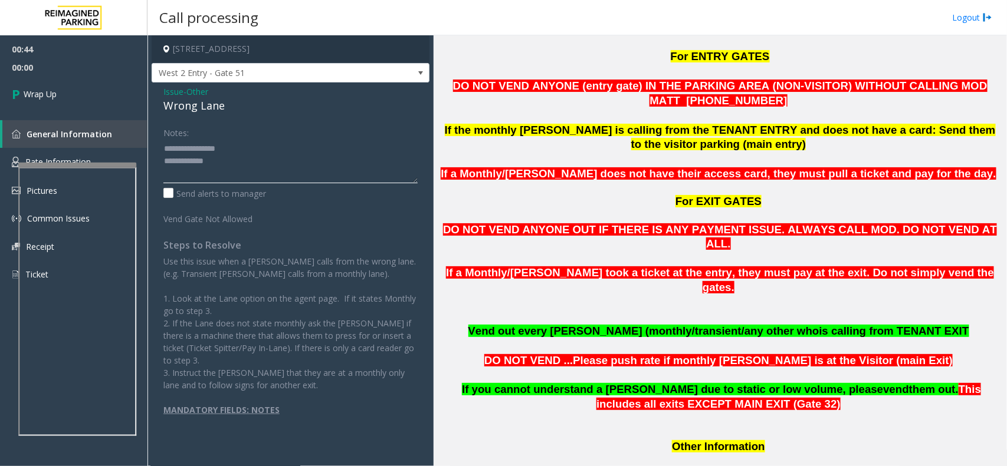
click at [219, 163] on textarea at bounding box center [290, 161] width 254 height 44
type textarea "**********"
click at [90, 105] on link "Wrap Up" at bounding box center [73, 94] width 147 height 35
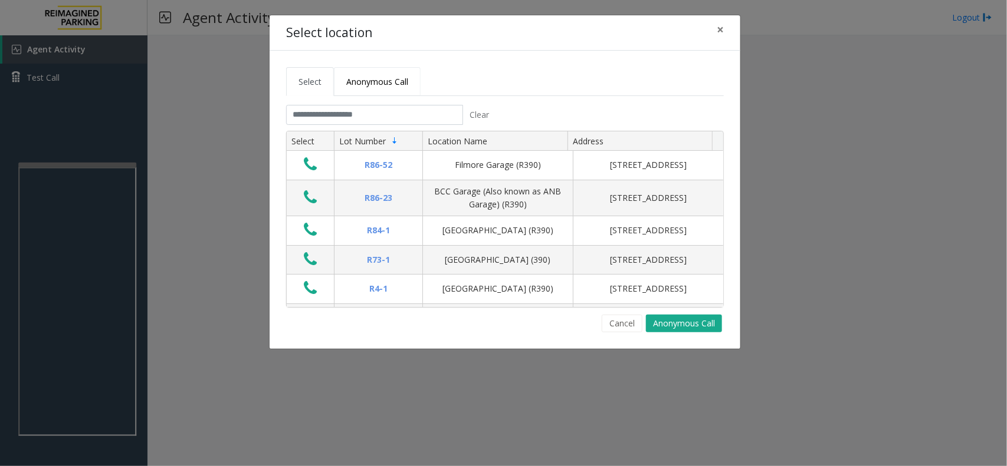
click at [361, 78] on span "Anonymous Call" at bounding box center [377, 81] width 62 height 11
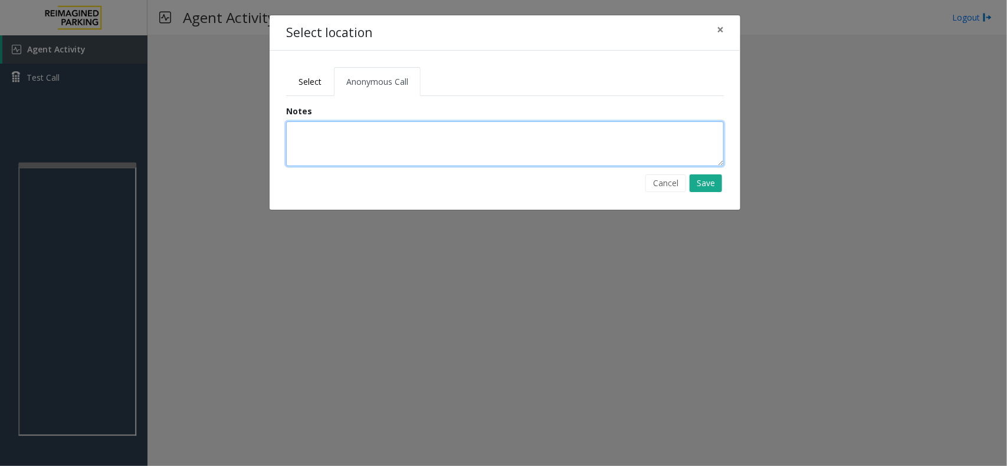
drag, startPoint x: 358, startPoint y: 130, endPoint x: 351, endPoint y: 123, distance: 10.0
click at [358, 130] on textarea at bounding box center [505, 143] width 438 height 45
type textarea "**********"
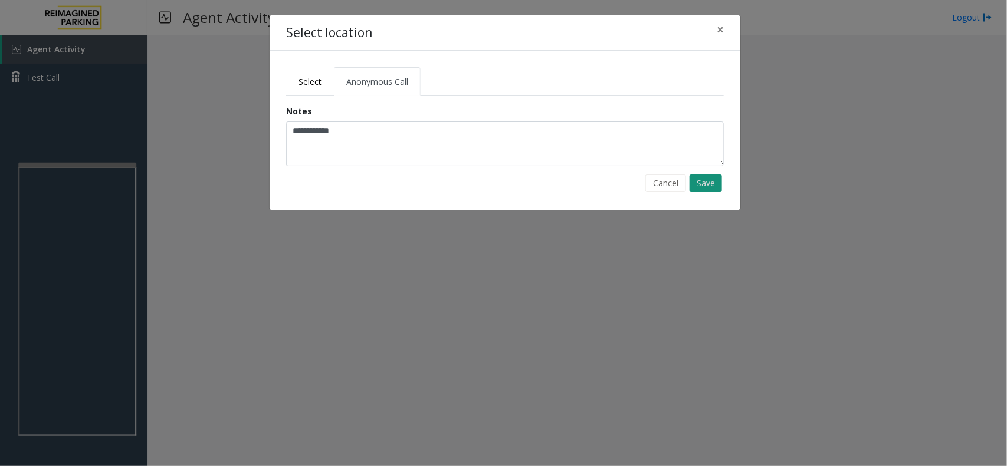
click at [709, 187] on button "Save" at bounding box center [705, 184] width 32 height 18
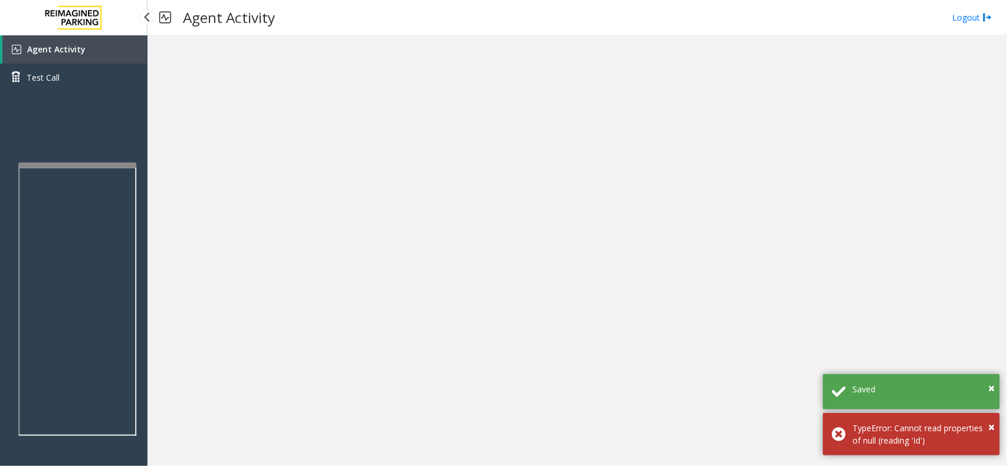
click at [77, 59] on link "Agent Activity" at bounding box center [74, 49] width 145 height 28
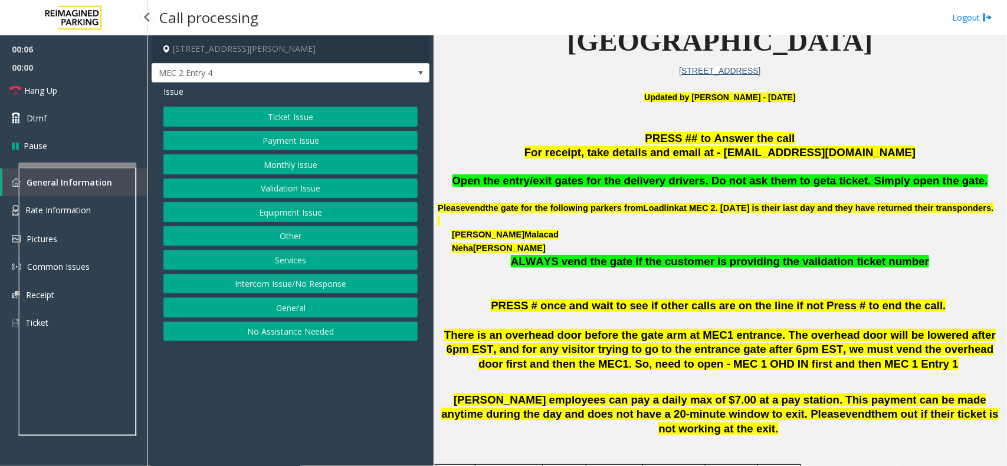
scroll to position [295, 0]
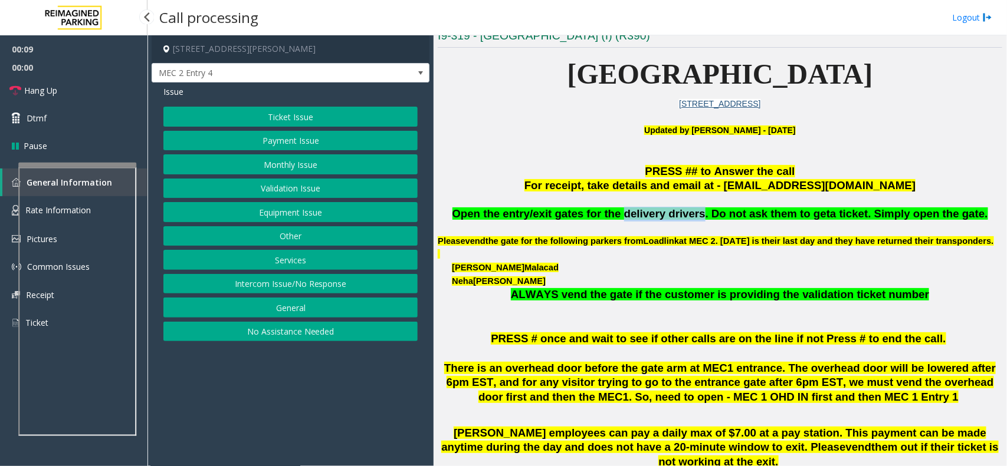
drag, startPoint x: 702, startPoint y: 216, endPoint x: 632, endPoint y: 219, distance: 70.3
click at [632, 219] on span "Open the entry/exit gates for the delivery drivers. Do not ask them to get" at bounding box center [641, 214] width 378 height 12
click at [281, 203] on button "Equipment Issue" at bounding box center [290, 212] width 254 height 20
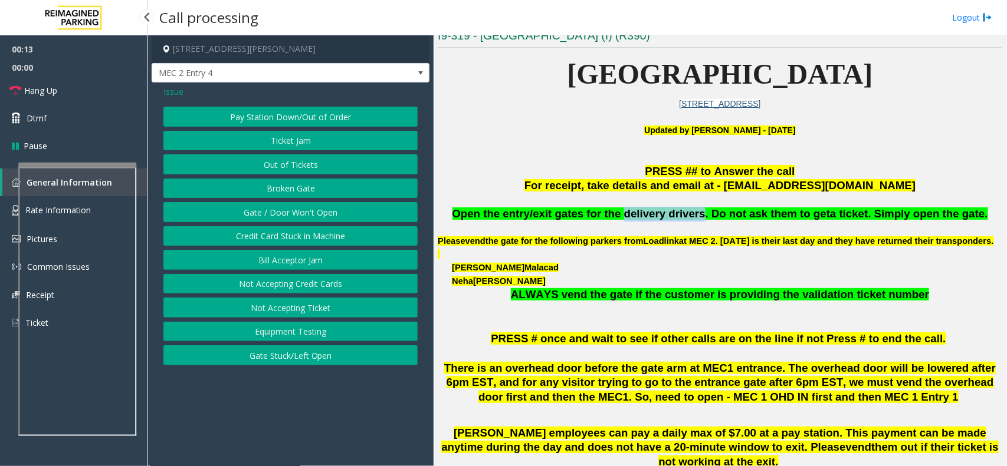
click at [281, 210] on button "Gate / Door Won't Open" at bounding box center [290, 212] width 254 height 20
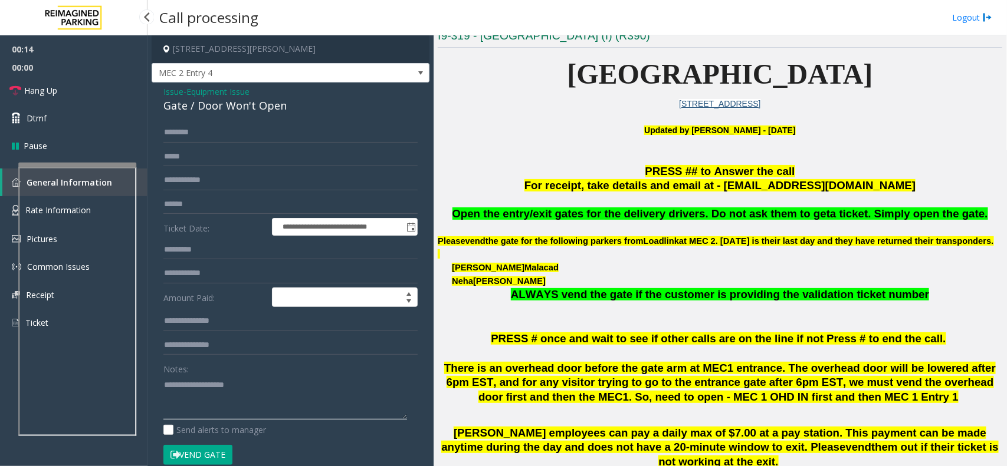
click at [230, 373] on textarea at bounding box center [285, 398] width 244 height 44
type textarea "**********"
click at [175, 98] on div "Gate / Door Won't Open" at bounding box center [290, 106] width 254 height 16
click at [175, 93] on span "Issue" at bounding box center [173, 92] width 20 height 12
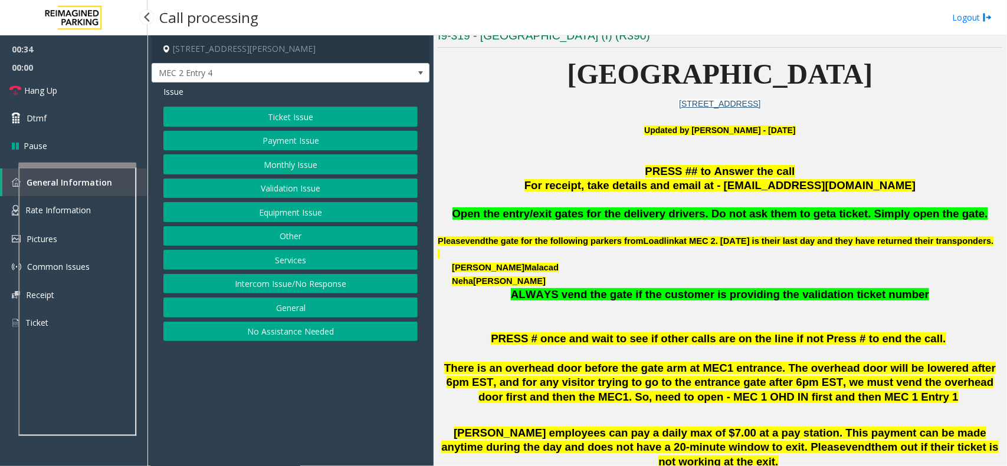
click at [307, 166] on button "Monthly Issue" at bounding box center [290, 164] width 254 height 20
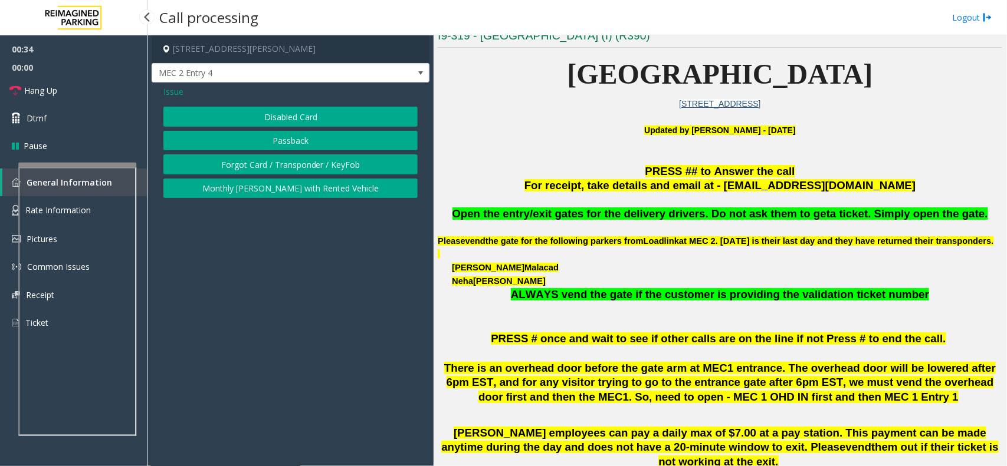
click at [294, 114] on button "Disabled Card" at bounding box center [290, 117] width 254 height 20
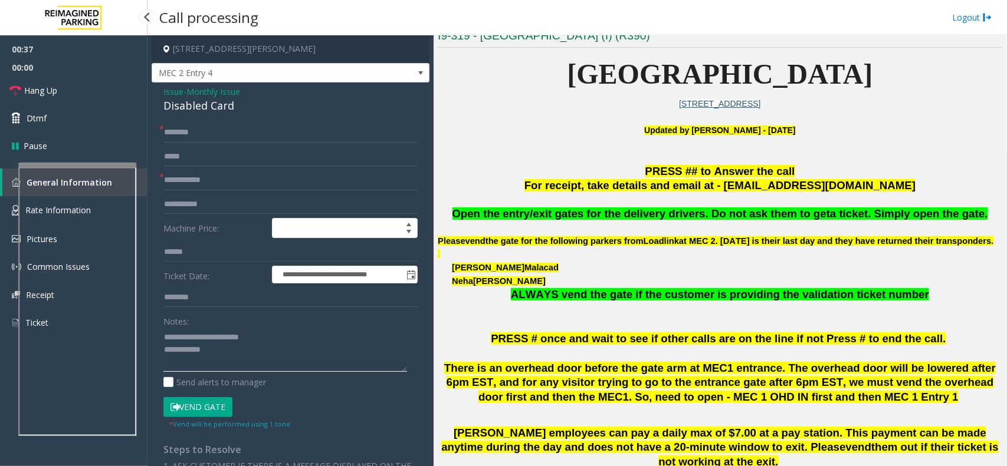
drag, startPoint x: 189, startPoint y: 338, endPoint x: 292, endPoint y: 333, distance: 103.3
click at [292, 333] on textarea at bounding box center [285, 350] width 244 height 44
click at [206, 111] on div "Disabled Card" at bounding box center [290, 106] width 254 height 16
click at [206, 110] on div "Disabled Card" at bounding box center [290, 106] width 254 height 16
click at [206, 107] on div "Disabled Card" at bounding box center [290, 106] width 254 height 16
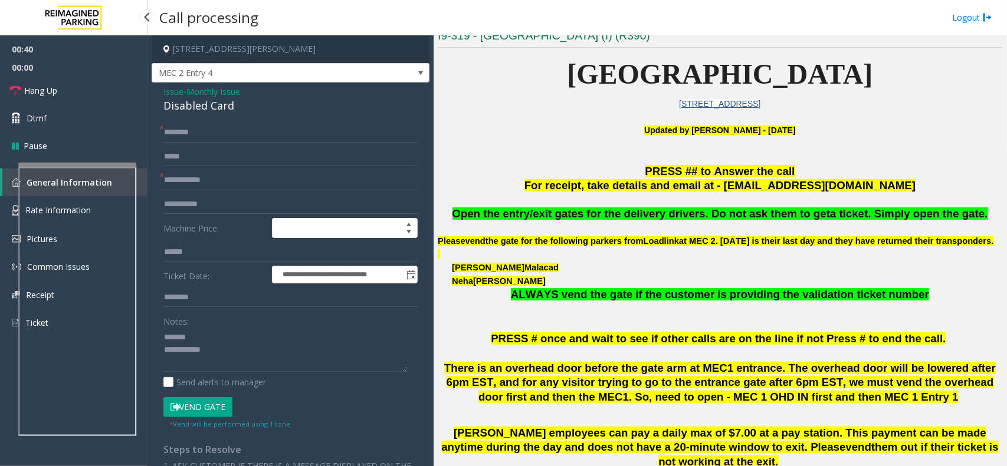
click at [206, 107] on div "Disabled Card" at bounding box center [290, 106] width 254 height 16
click at [242, 348] on textarea at bounding box center [285, 350] width 244 height 44
click at [242, 336] on textarea at bounding box center [285, 350] width 244 height 44
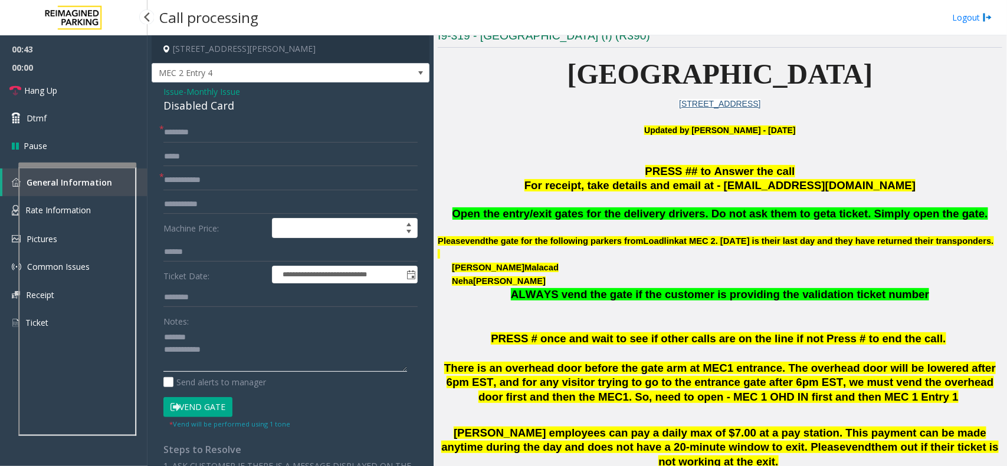
click at [242, 336] on textarea at bounding box center [285, 350] width 244 height 44
paste textarea "**********"
type textarea "**********"
click at [231, 178] on input "text" at bounding box center [290, 180] width 254 height 20
type input "******"
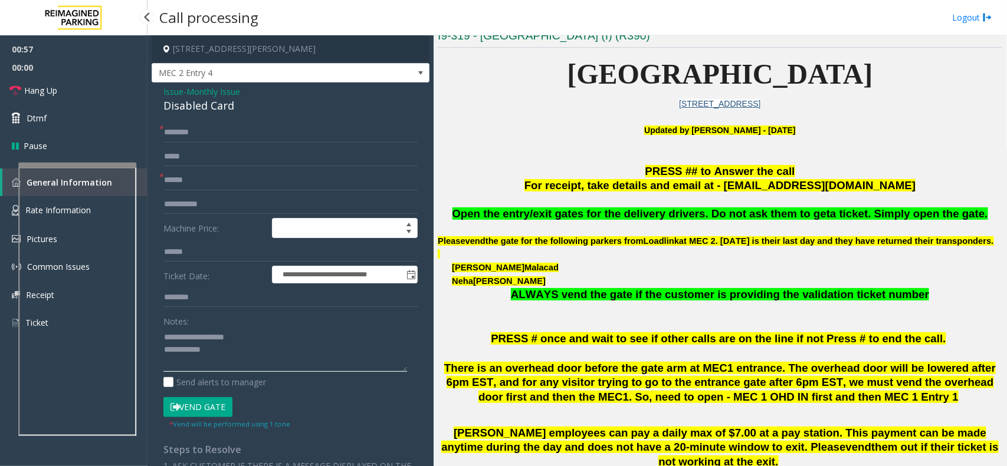
click at [233, 343] on textarea at bounding box center [285, 350] width 244 height 44
click at [230, 348] on textarea at bounding box center [285, 350] width 244 height 44
click at [182, 131] on input "text" at bounding box center [290, 133] width 254 height 20
type input "*****"
click at [234, 357] on textarea at bounding box center [285, 350] width 244 height 44
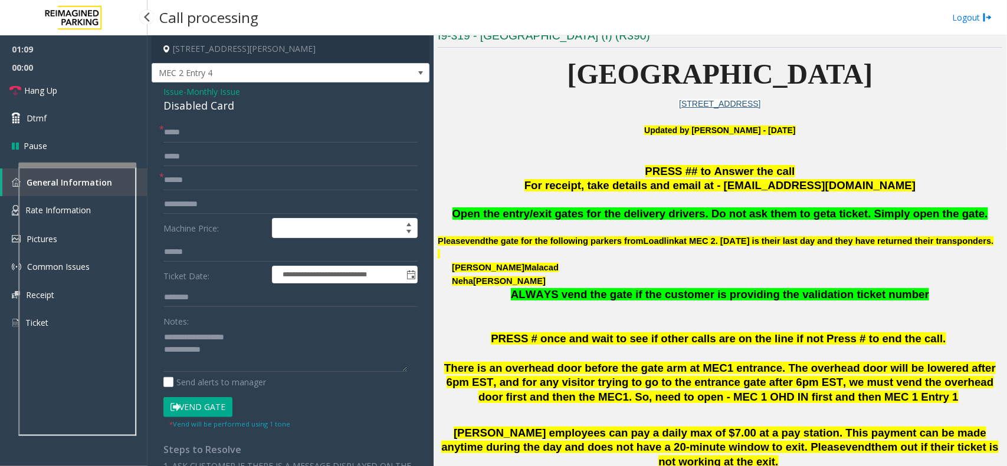
click at [213, 373] on button "Vend Gate" at bounding box center [197, 407] width 69 height 20
click at [230, 364] on textarea at bounding box center [285, 350] width 244 height 44
type textarea "**********"
click at [93, 93] on link "Hang Up" at bounding box center [73, 91] width 147 height 28
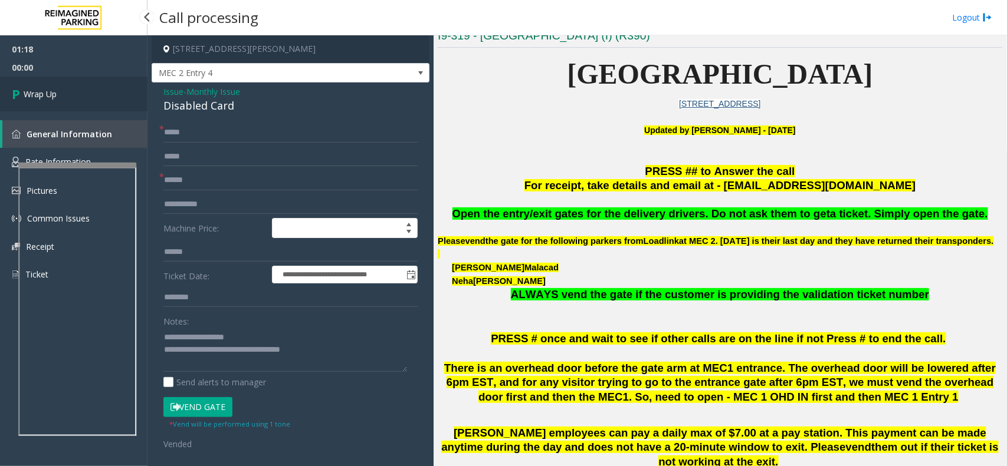
click at [93, 93] on link "Wrap Up" at bounding box center [73, 94] width 147 height 35
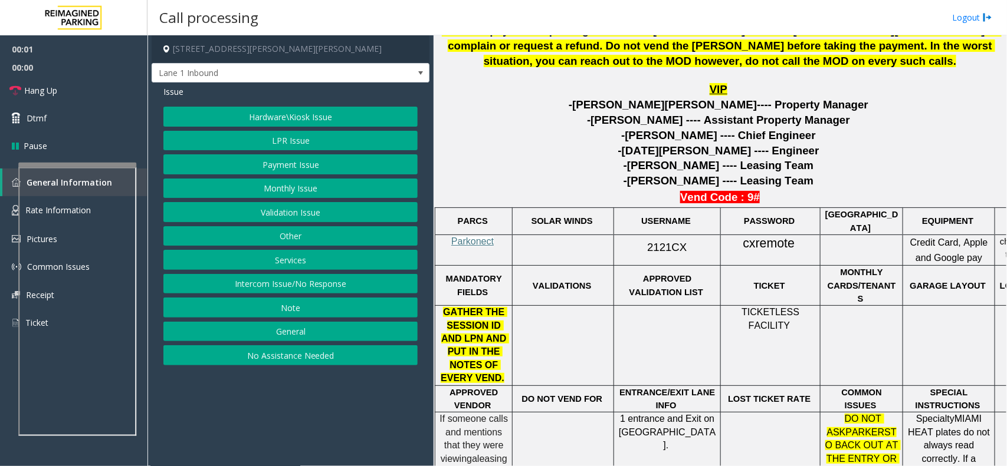
scroll to position [590, 0]
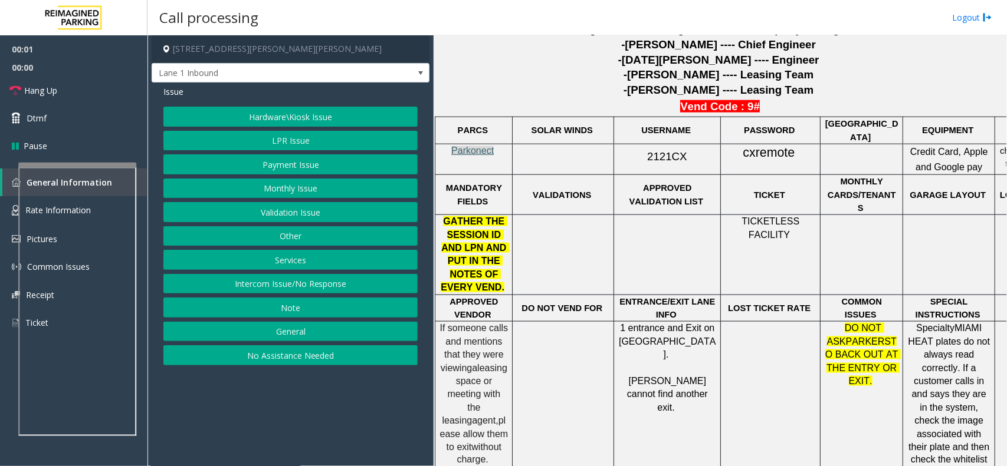
click at [481, 152] on span "Parkonect" at bounding box center [472, 151] width 42 height 10
click at [662, 155] on span "2121CX" at bounding box center [667, 156] width 40 height 12
click at [777, 154] on span "cxremote" at bounding box center [769, 153] width 52 height 15
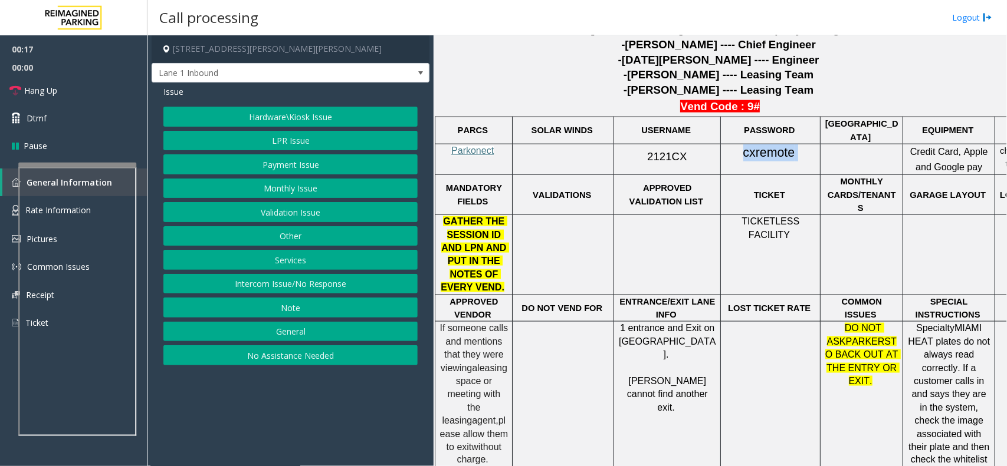
click at [328, 213] on button "Validation Issue" at bounding box center [290, 212] width 254 height 20
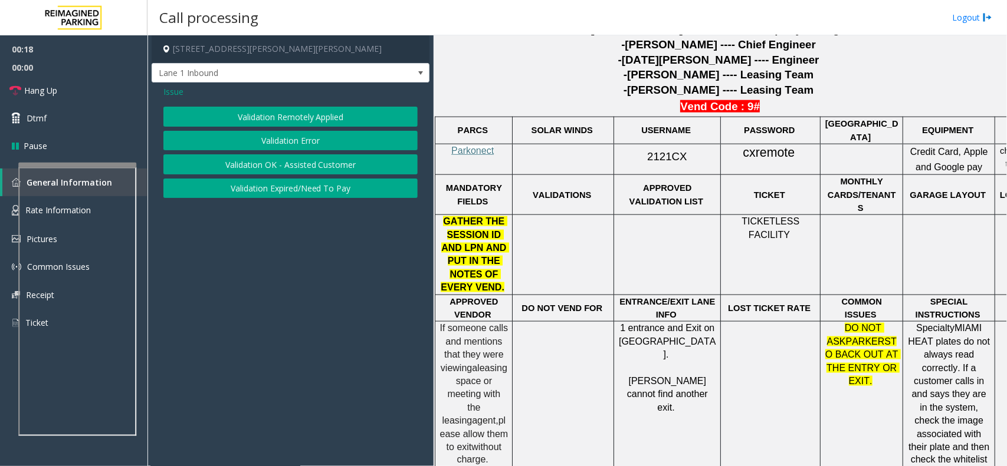
click at [173, 95] on span "Issue" at bounding box center [173, 92] width 20 height 12
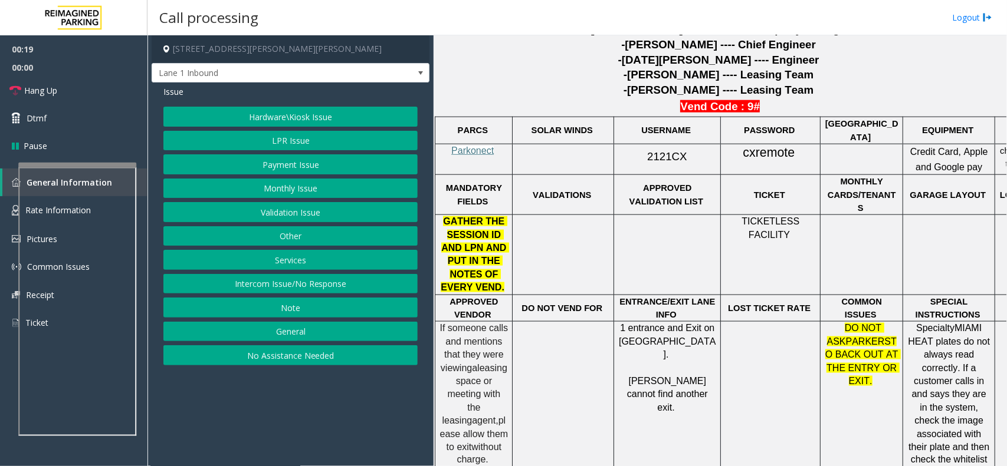
click at [305, 117] on button "Hardware\Kiosk Issue" at bounding box center [290, 117] width 254 height 20
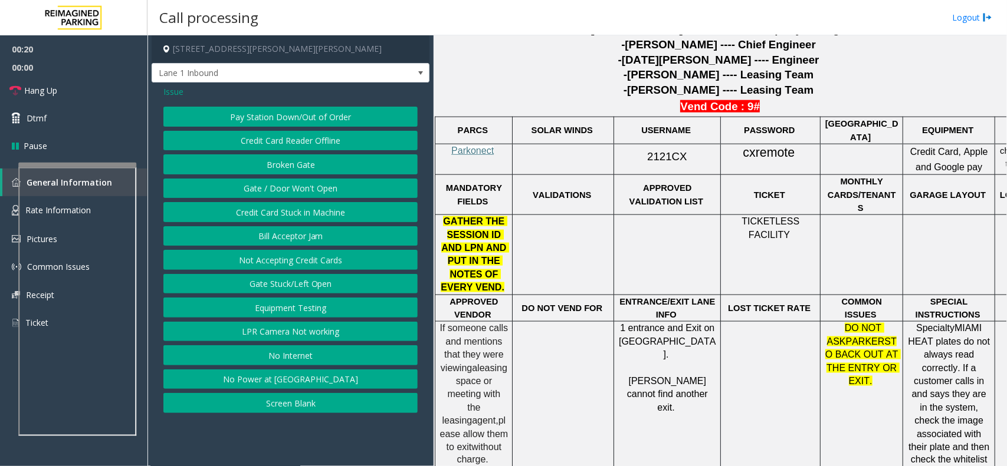
drag, startPoint x: 299, startPoint y: 177, endPoint x: 297, endPoint y: 183, distance: 6.9
click at [299, 177] on div "Pay Station Down/Out of Order Credit Card Reader Offline Broken Gate Gate / Doo…" at bounding box center [290, 260] width 254 height 307
click at [294, 192] on button "Gate / Door Won't Open" at bounding box center [290, 189] width 254 height 20
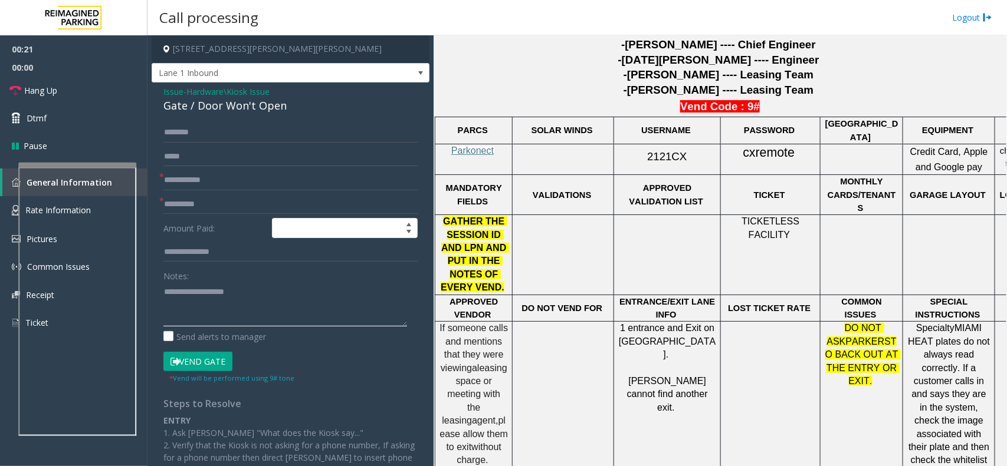
click at [211, 298] on textarea at bounding box center [285, 304] width 244 height 44
type textarea "******"
click at [262, 96] on span "Hardware\Kiosk Issue" at bounding box center [227, 92] width 83 height 12
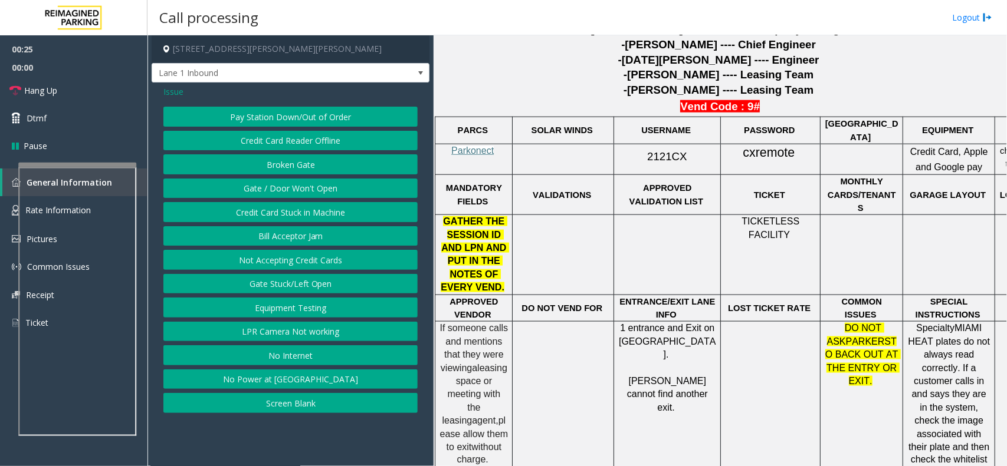
click at [295, 183] on button "Gate / Door Won't Open" at bounding box center [290, 189] width 254 height 20
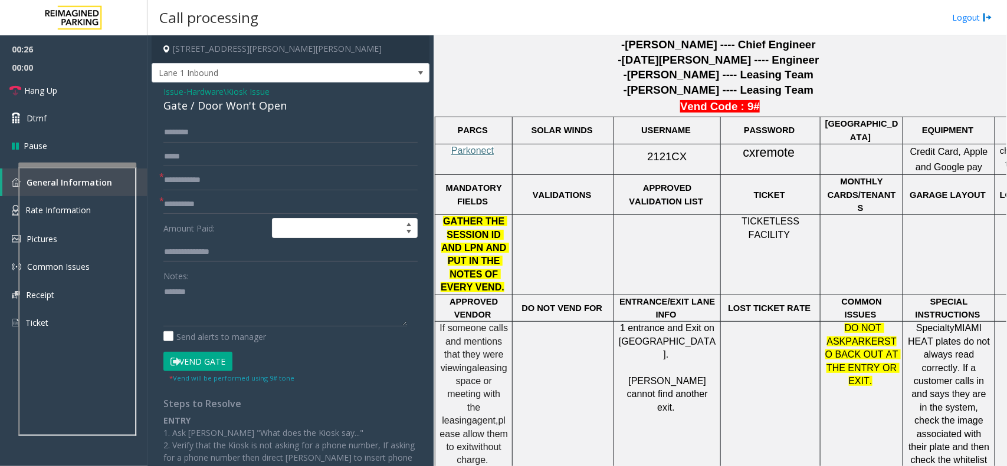
click at [263, 108] on div "Gate / Door Won't Open" at bounding box center [290, 106] width 254 height 16
click at [243, 311] on textarea at bounding box center [285, 304] width 244 height 44
paste textarea "**********"
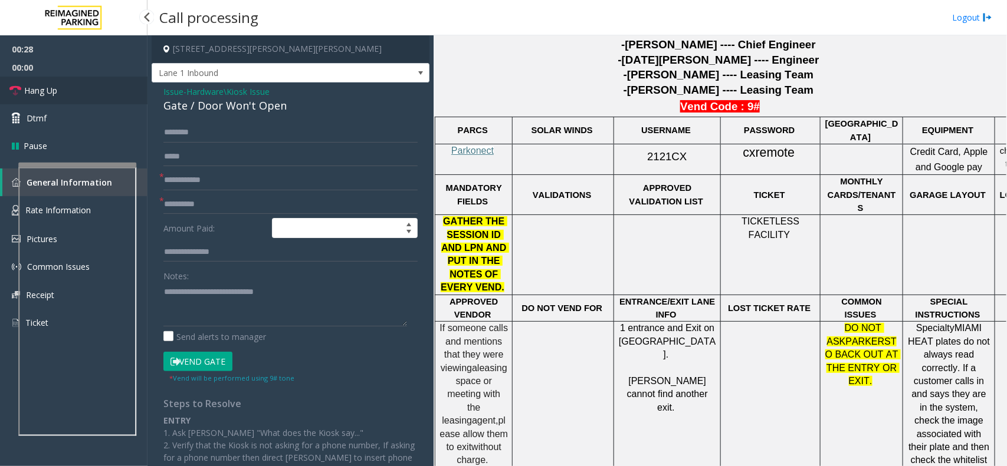
click at [74, 96] on link "Hang Up" at bounding box center [73, 91] width 147 height 28
click at [180, 319] on textarea at bounding box center [285, 304] width 244 height 44
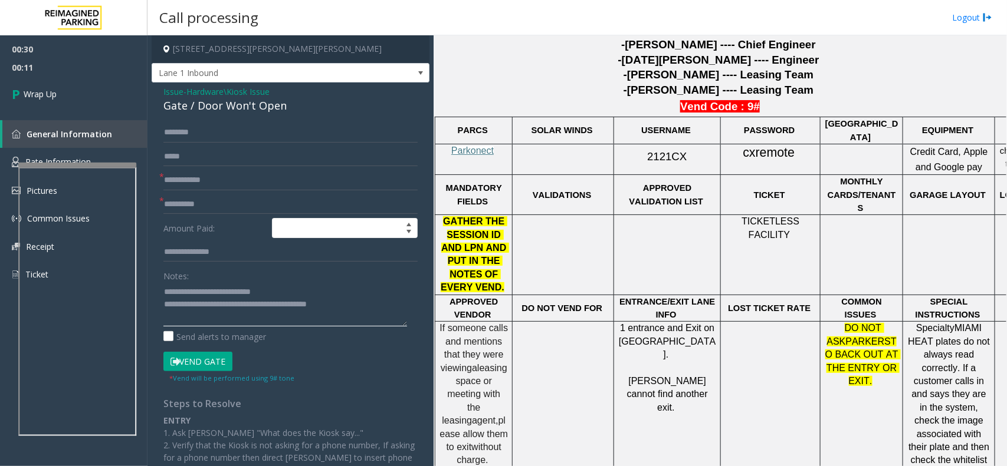
type textarea "**********"
click at [228, 160] on input "text" at bounding box center [290, 157] width 254 height 20
click at [222, 177] on input "text" at bounding box center [290, 180] width 254 height 20
type input "**"
click at [225, 198] on input "text" at bounding box center [290, 205] width 254 height 20
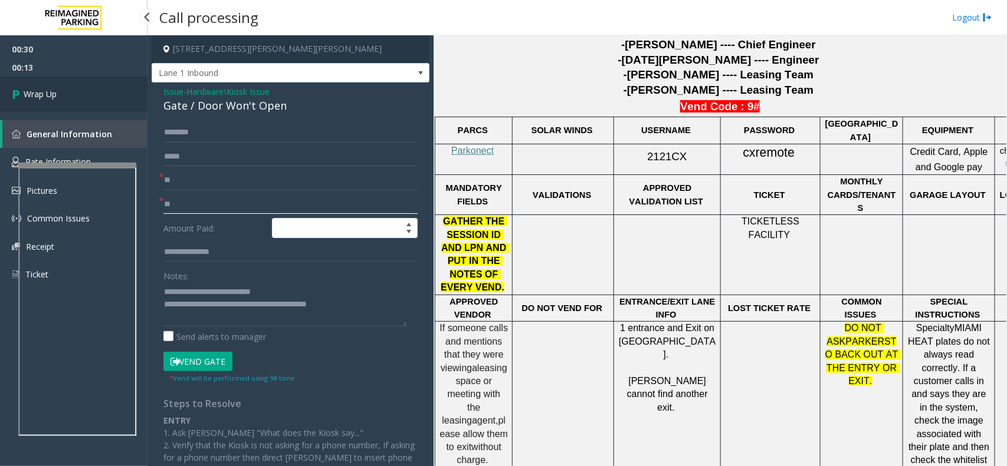
type input "**"
click at [80, 104] on link "Wrap Up" at bounding box center [73, 94] width 147 height 35
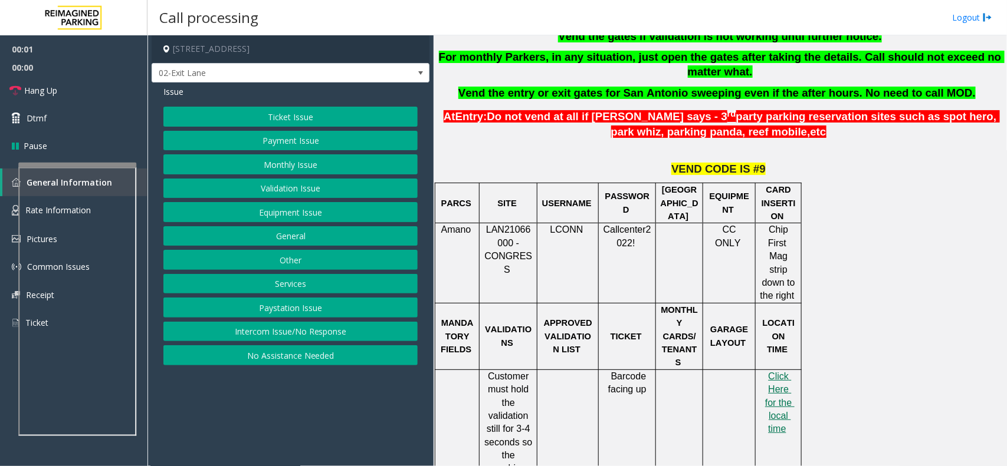
scroll to position [295, 0]
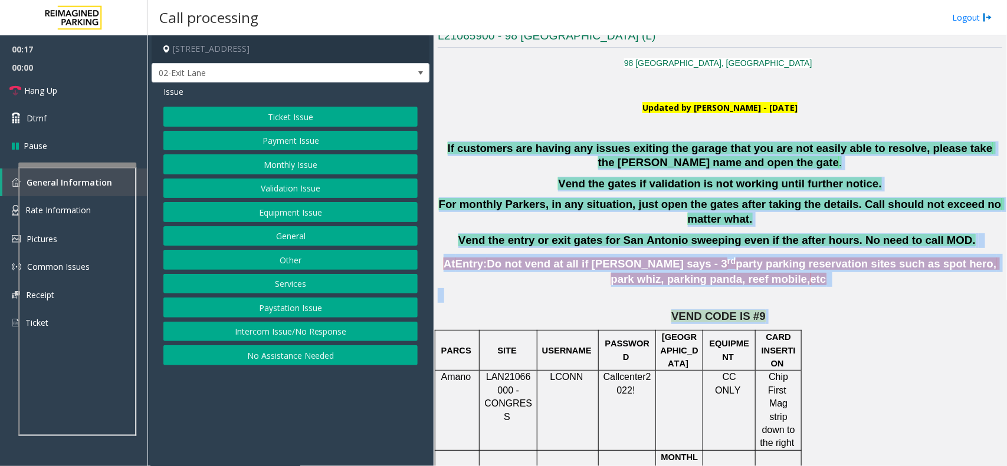
drag, startPoint x: 446, startPoint y: 146, endPoint x: 833, endPoint y: 305, distance: 418.1
drag, startPoint x: 834, startPoint y: 305, endPoint x: 570, endPoint y: 144, distance: 309.4
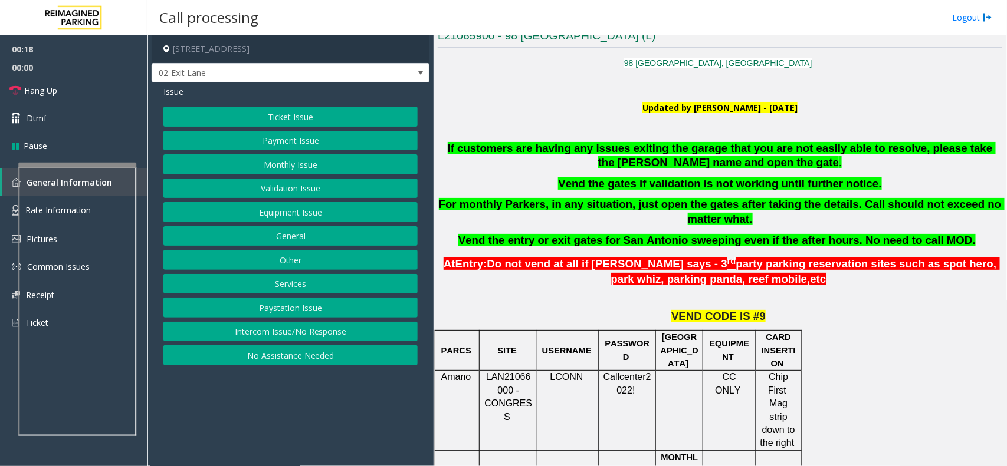
click at [507, 130] on p at bounding box center [720, 132] width 564 height 13
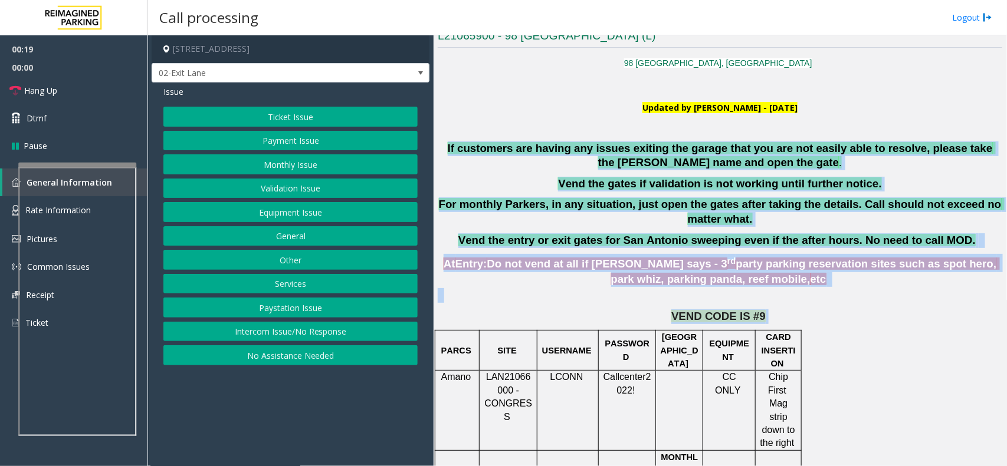
drag, startPoint x: 446, startPoint y: 147, endPoint x: 821, endPoint y: 326, distance: 415.2
drag, startPoint x: 821, startPoint y: 326, endPoint x: 817, endPoint y: 319, distance: 8.0
click at [805, 316] on p "VEND CODE IS #9" at bounding box center [720, 317] width 564 height 15
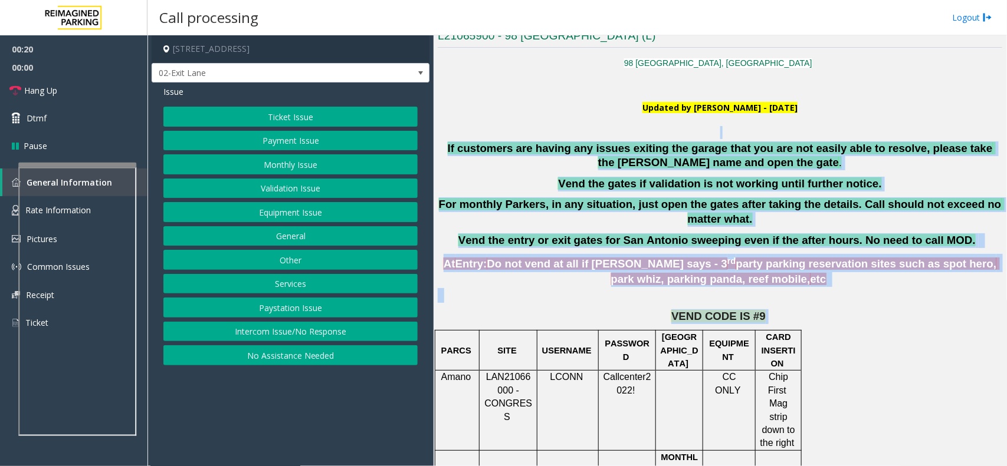
drag, startPoint x: 823, startPoint y: 308, endPoint x: 561, endPoint y: 127, distance: 318.0
click at [558, 129] on p at bounding box center [720, 132] width 564 height 13
drag, startPoint x: 444, startPoint y: 144, endPoint x: 783, endPoint y: 307, distance: 375.8
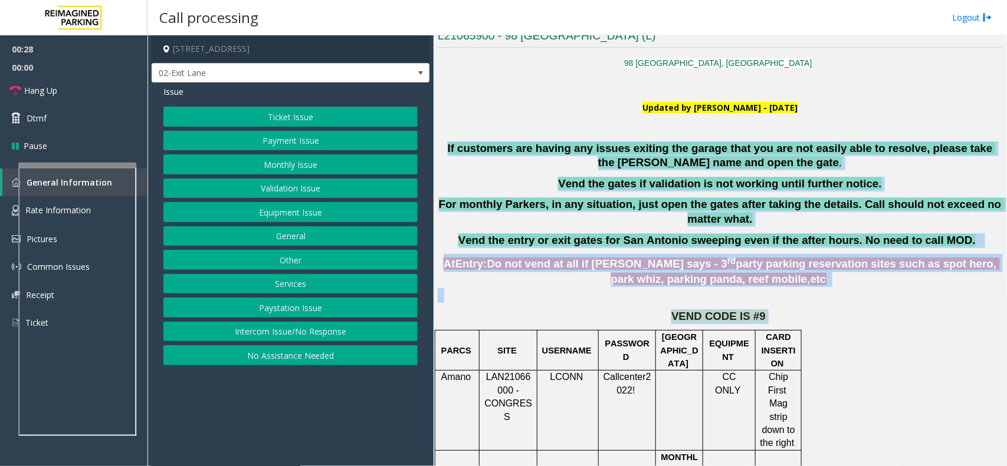
drag, startPoint x: 784, startPoint y: 297, endPoint x: 499, endPoint y: 130, distance: 330.6
click at [499, 130] on p at bounding box center [720, 132] width 564 height 13
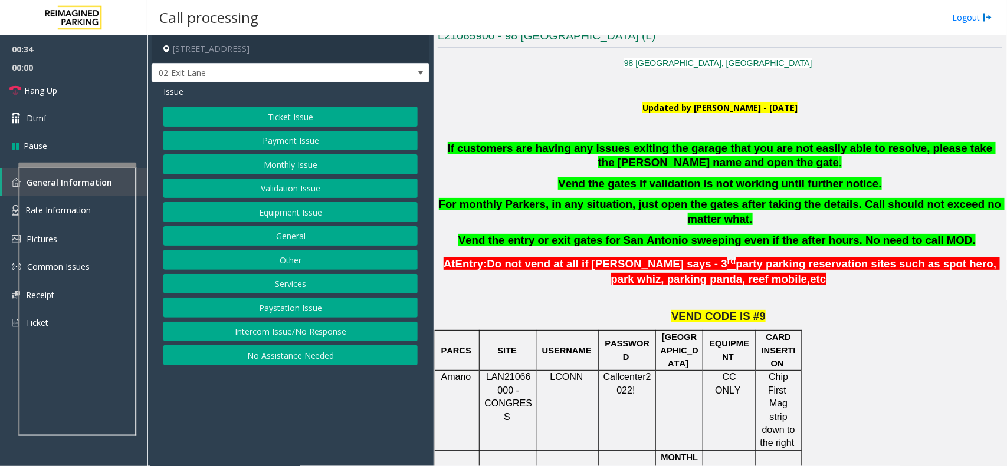
click at [291, 190] on button "Validation Issue" at bounding box center [290, 189] width 254 height 20
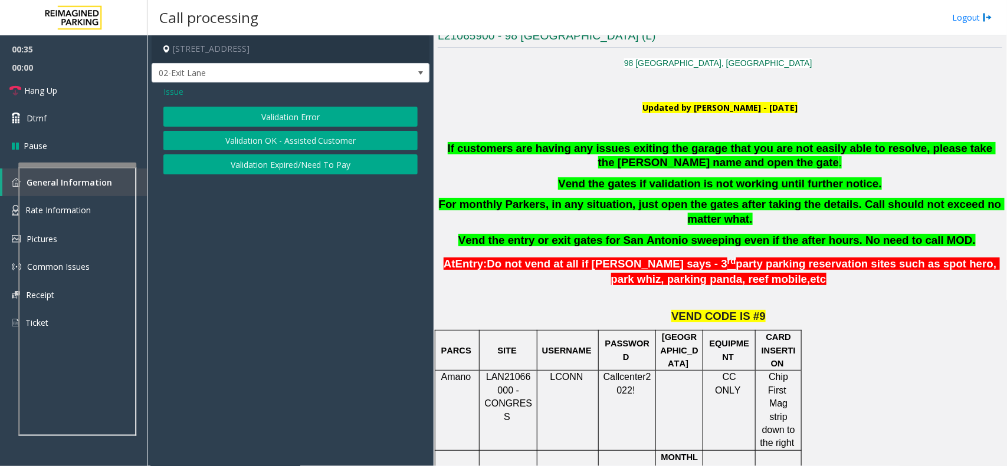
click at [300, 116] on button "Validation Error" at bounding box center [290, 117] width 254 height 20
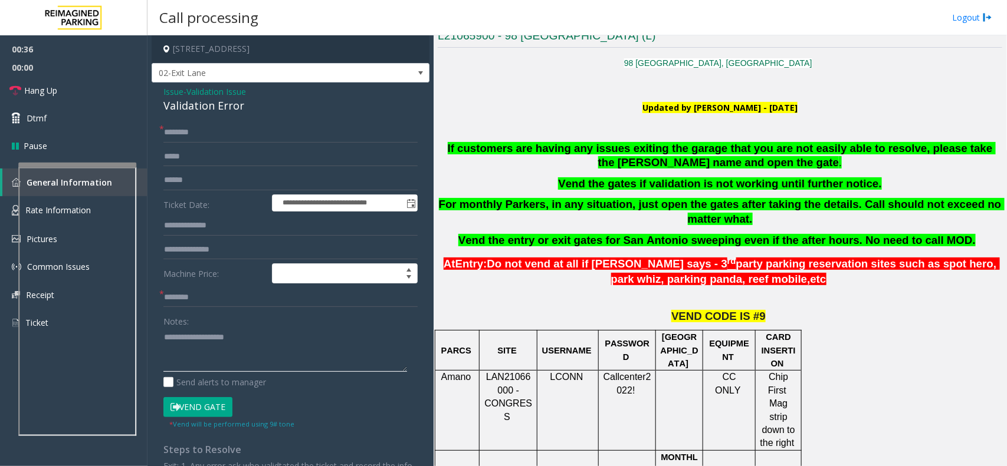
click at [233, 343] on textarea at bounding box center [285, 350] width 244 height 44
click at [203, 110] on div "Validation Error" at bounding box center [290, 106] width 254 height 16
click at [240, 343] on textarea at bounding box center [285, 350] width 244 height 44
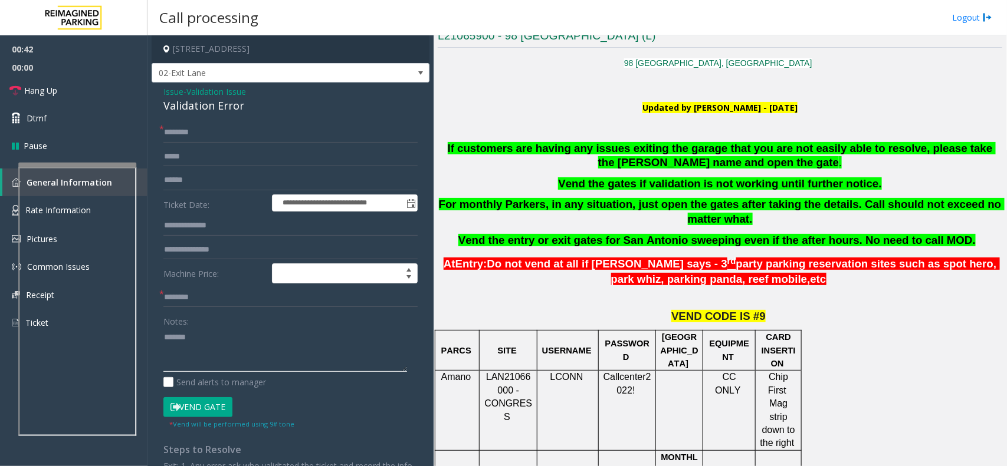
paste textarea "**********"
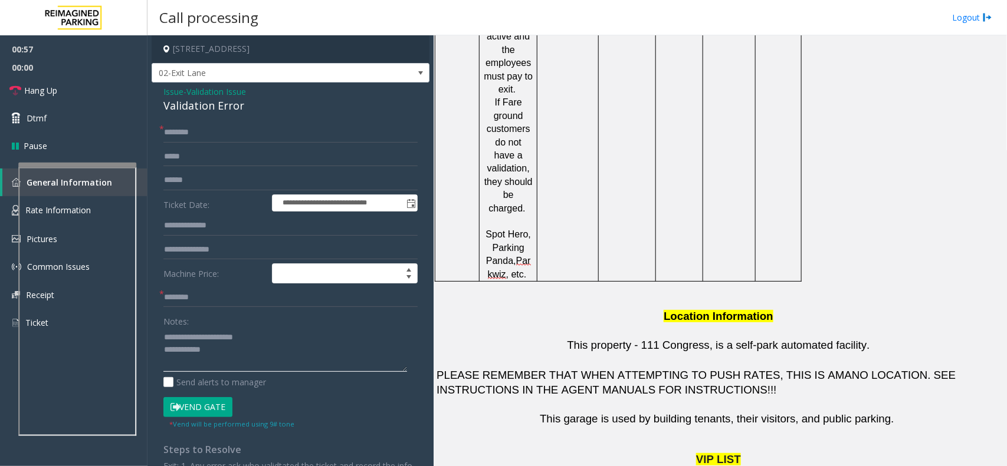
scroll to position [1327, 0]
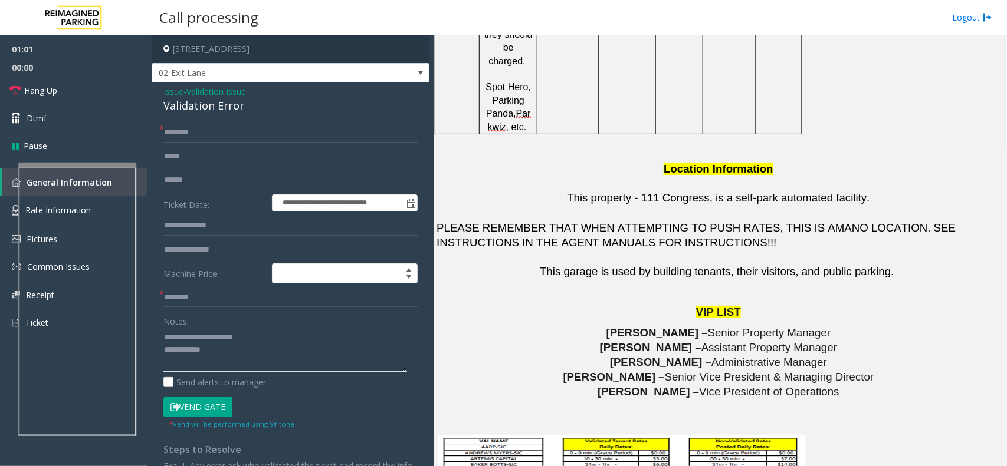
type textarea "**********"
click at [207, 301] on input "text" at bounding box center [290, 298] width 254 height 20
type input "**"
click at [211, 127] on input "*" at bounding box center [290, 133] width 254 height 20
type input "**"
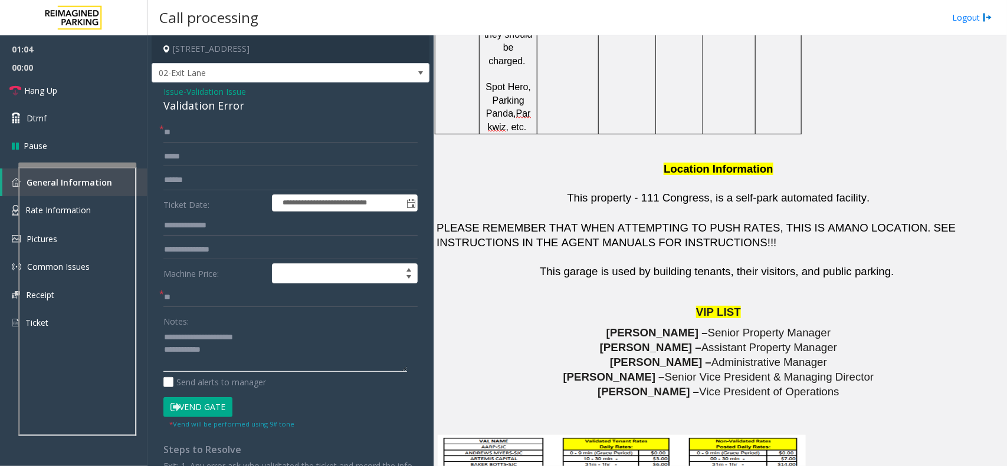
click at [242, 356] on textarea at bounding box center [285, 350] width 244 height 44
click at [87, 86] on link "Hang Up" at bounding box center [73, 91] width 147 height 28
click at [236, 354] on textarea at bounding box center [285, 350] width 244 height 44
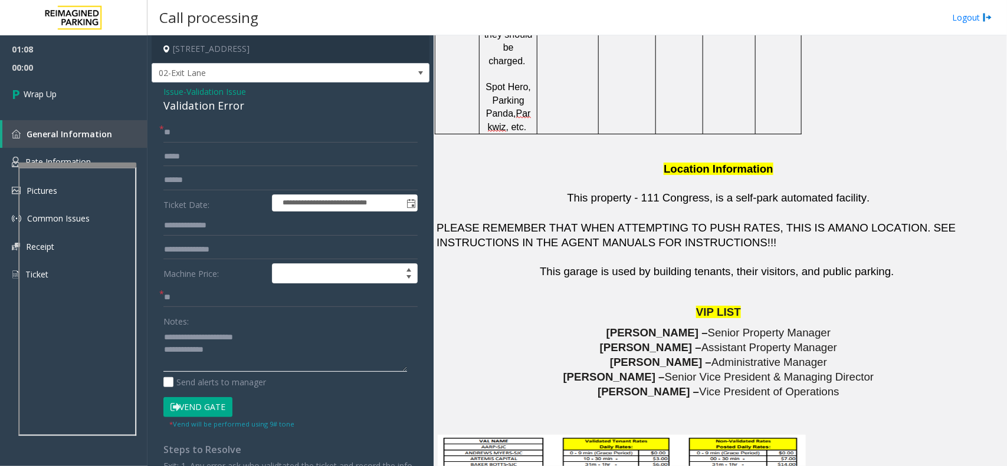
type textarea "**********"
